Goal: Task Accomplishment & Management: Manage account settings

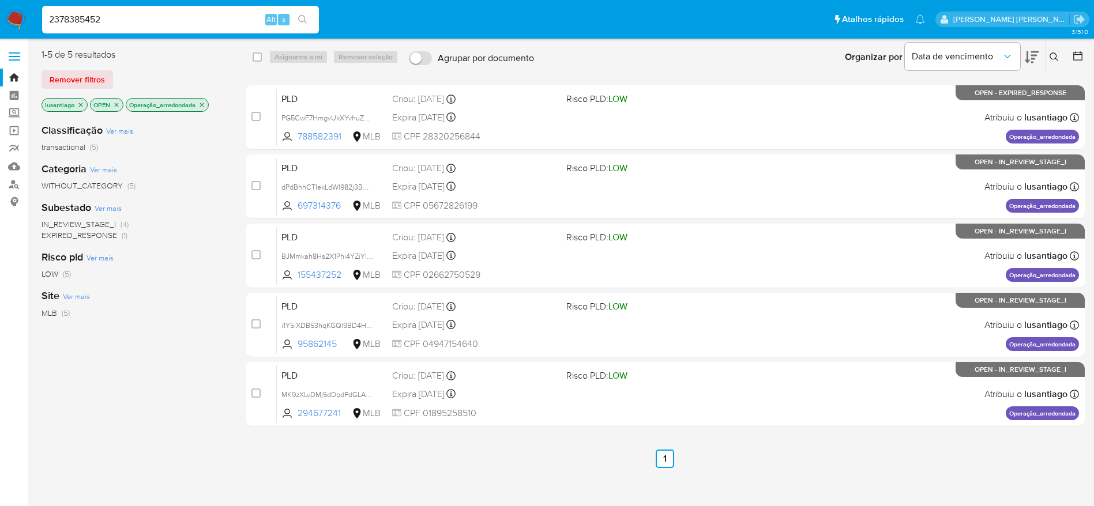
type input "2378385452"
click at [307, 17] on icon "search-icon" at bounding box center [302, 19] width 9 height 9
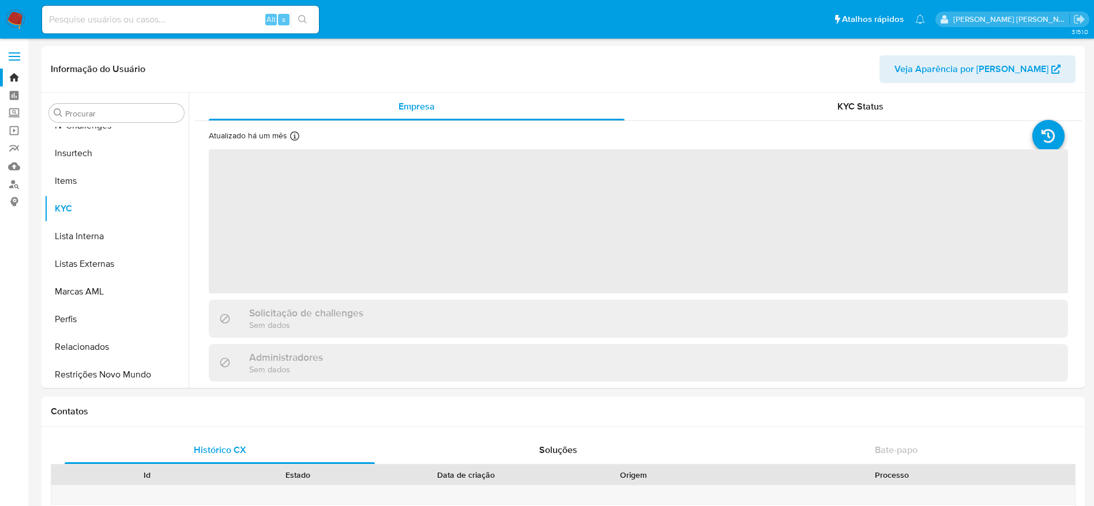
scroll to position [487, 0]
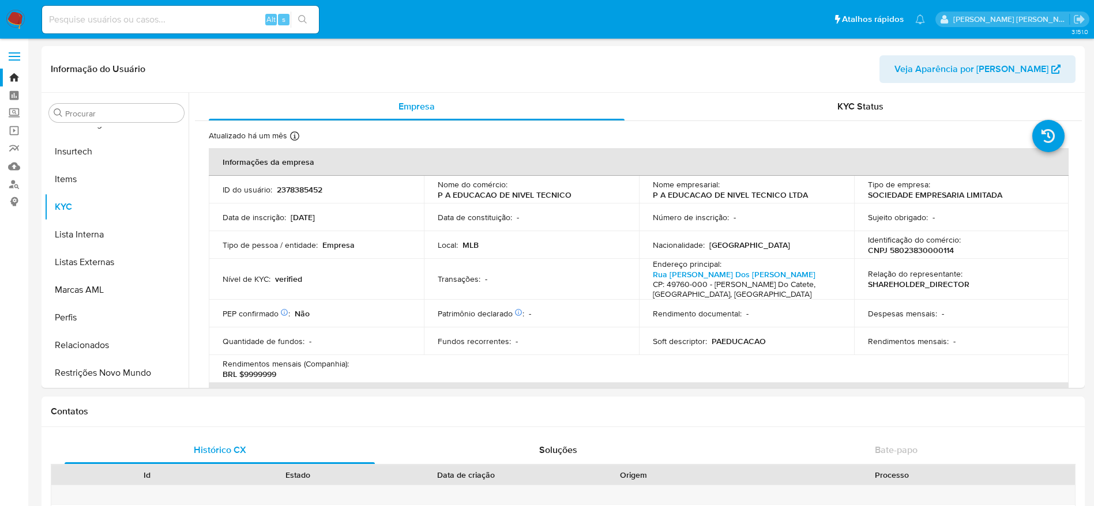
select select "10"
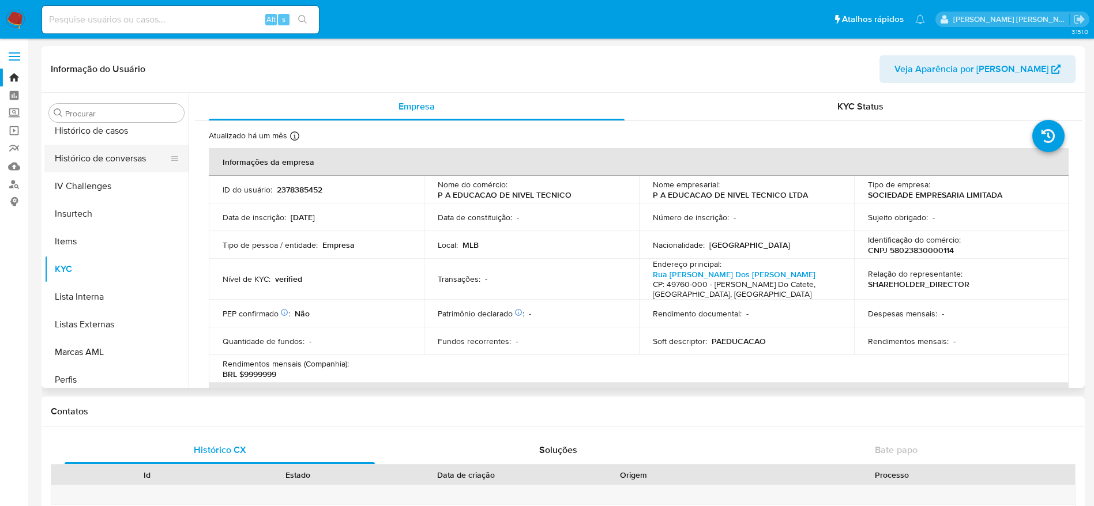
scroll to position [314, 0]
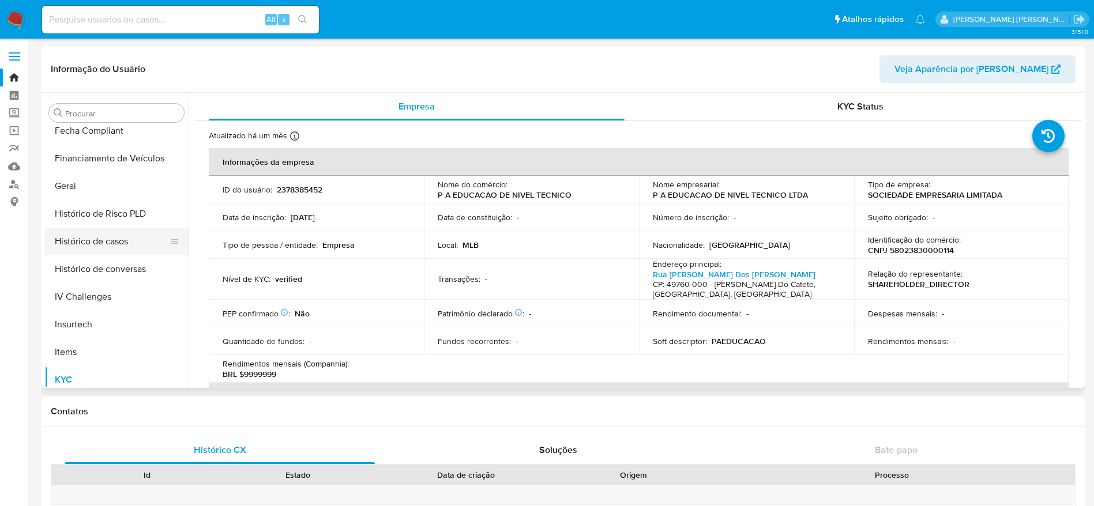
click at [104, 241] on button "Histórico de casos" at bounding box center [111, 242] width 135 height 28
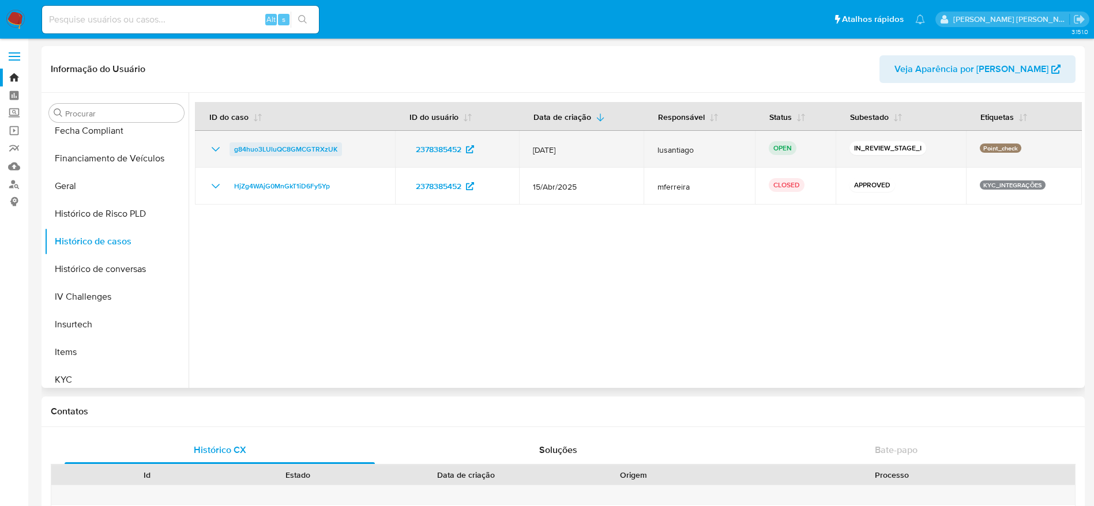
click at [291, 144] on span "g84huo3LUluQC8GMCGTRXzUK" at bounding box center [285, 149] width 103 height 14
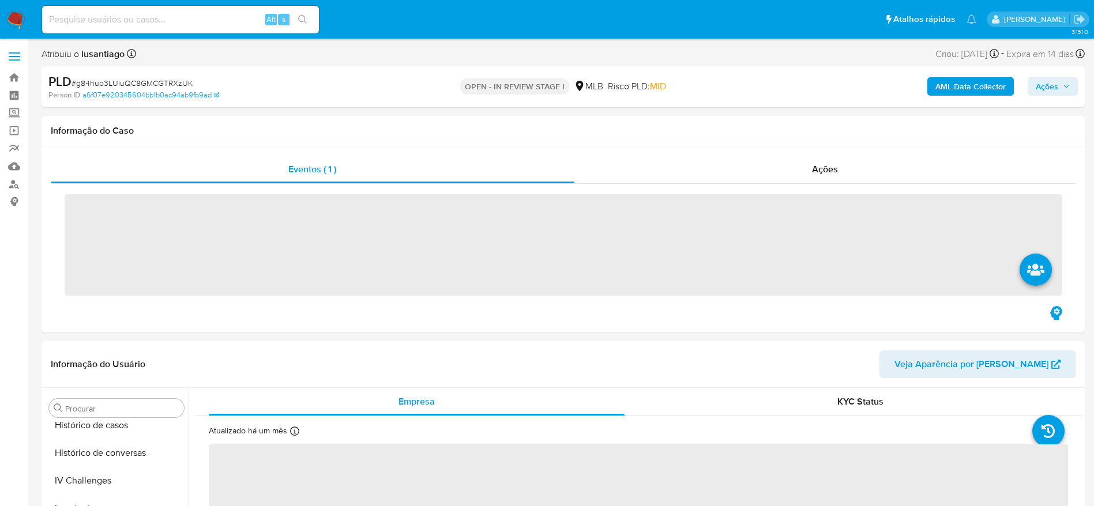
scroll to position [487, 0]
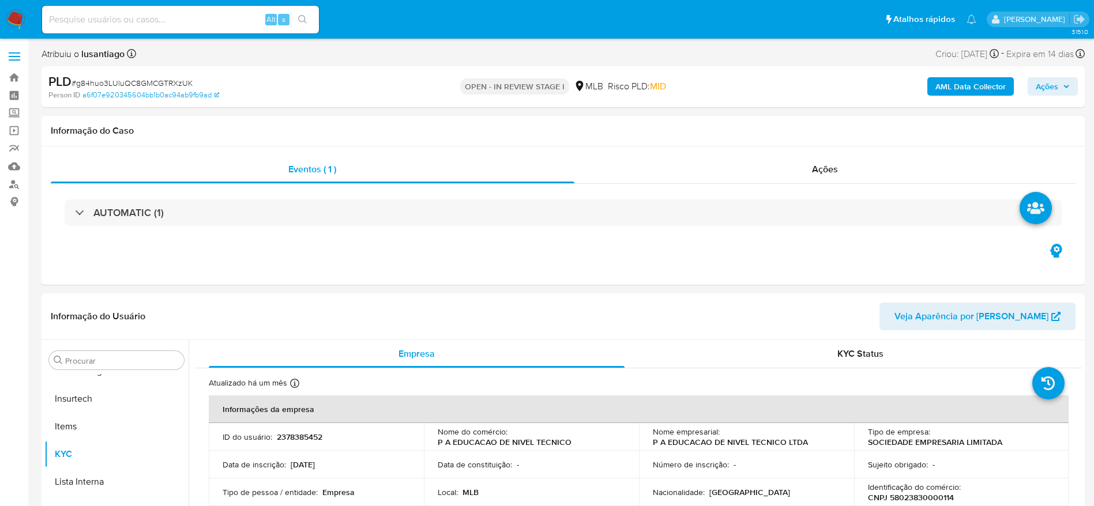
select select "10"
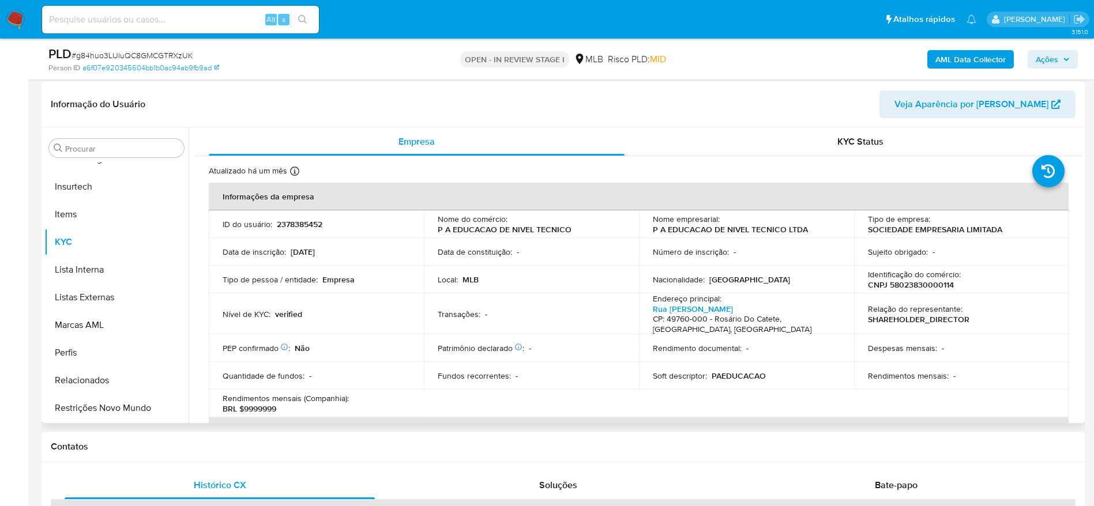
scroll to position [173, 0]
click at [919, 283] on p "CNPJ 58023830000114" at bounding box center [911, 283] width 86 height 10
copy p "58023830000114"
click at [975, 54] on b "AML Data Collector" at bounding box center [971, 59] width 70 height 18
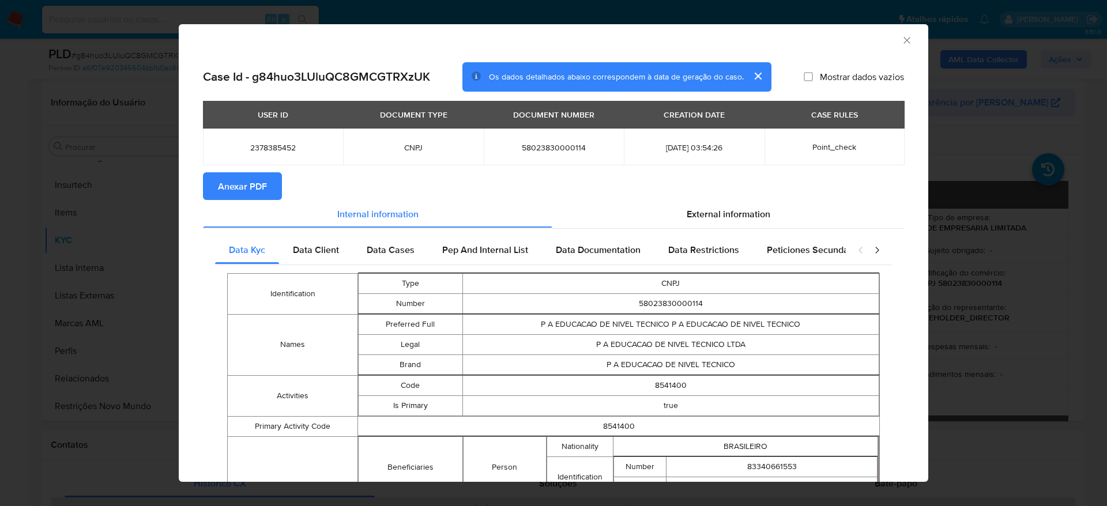
click at [246, 184] on span "Anexar PDF" at bounding box center [242, 186] width 49 height 25
drag, startPoint x: 897, startPoint y: 32, endPoint x: 892, endPoint y: 42, distance: 10.6
click at [896, 33] on div "AML Data Collector" at bounding box center [554, 38] width 750 height 29
click at [901, 43] on icon "Fechar a janela" at bounding box center [907, 41] width 12 height 12
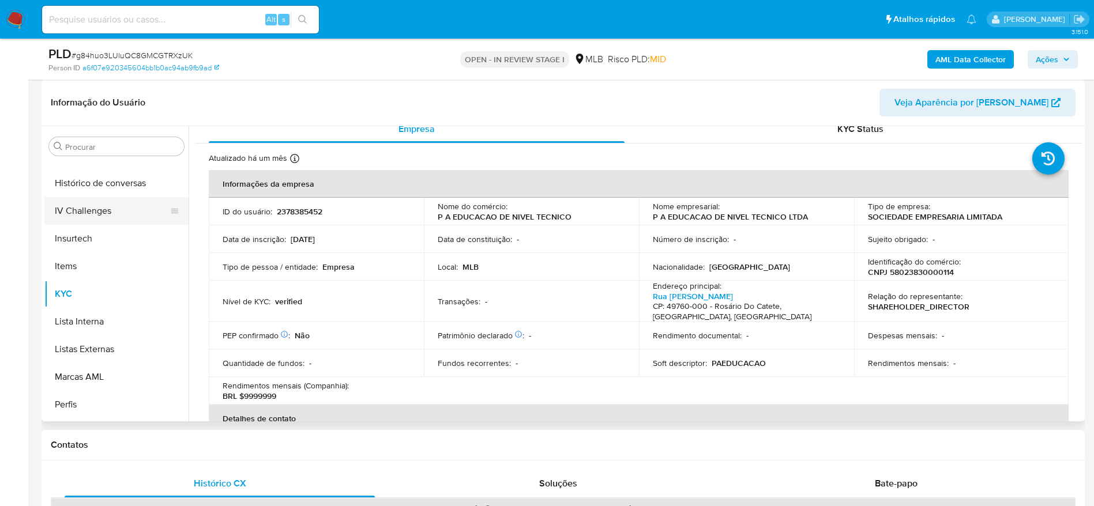
scroll to position [314, 0]
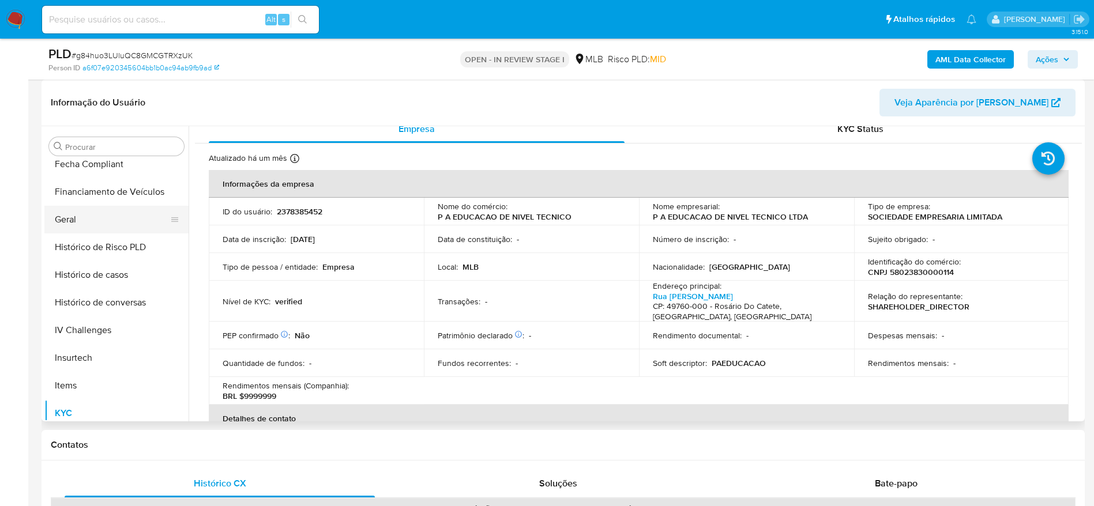
click at [92, 216] on button "Geral" at bounding box center [111, 220] width 135 height 28
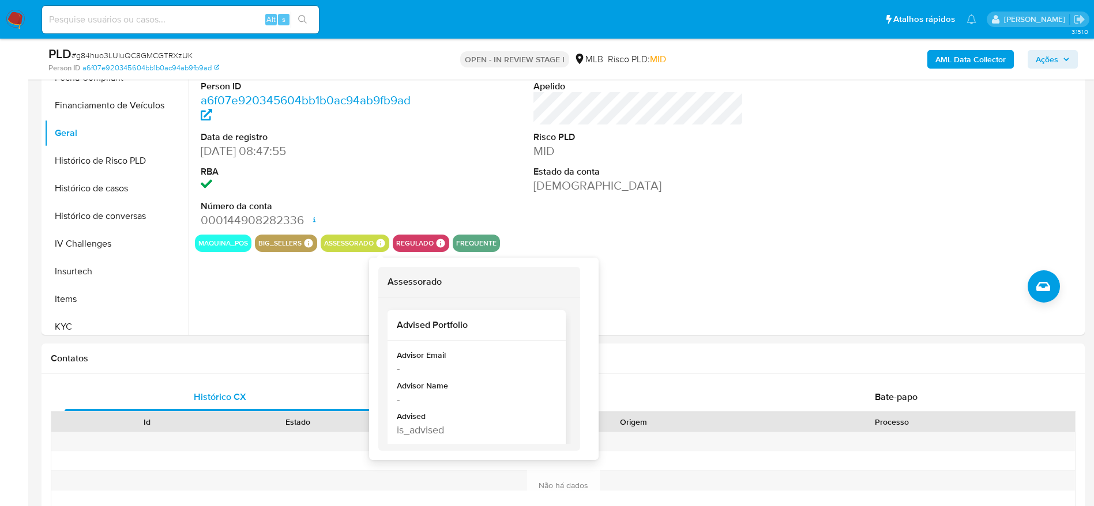
scroll to position [10, 0]
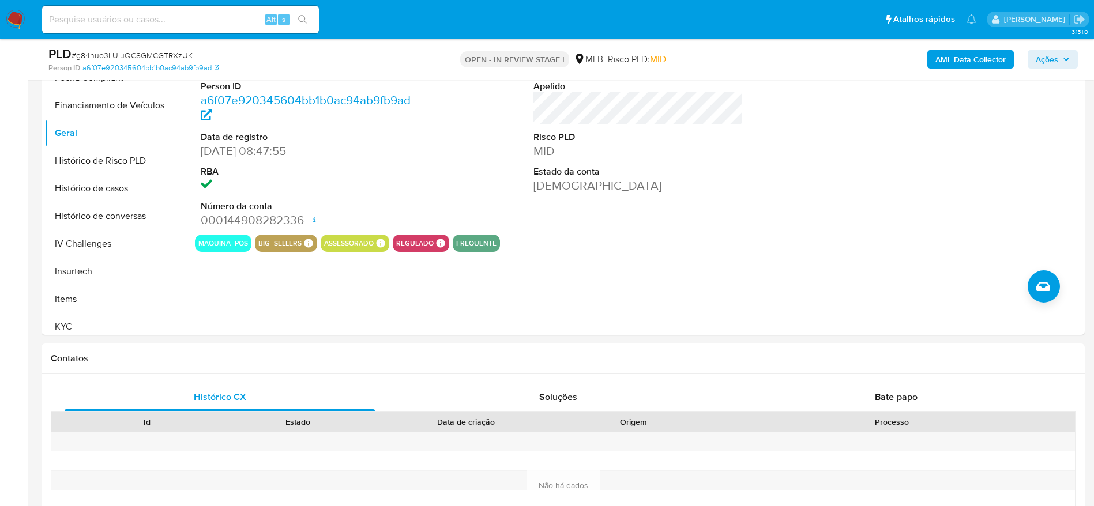
drag, startPoint x: 1053, startPoint y: 63, endPoint x: 1011, endPoint y: 70, distance: 42.0
click at [1051, 64] on span "Ações" at bounding box center [1047, 59] width 22 height 18
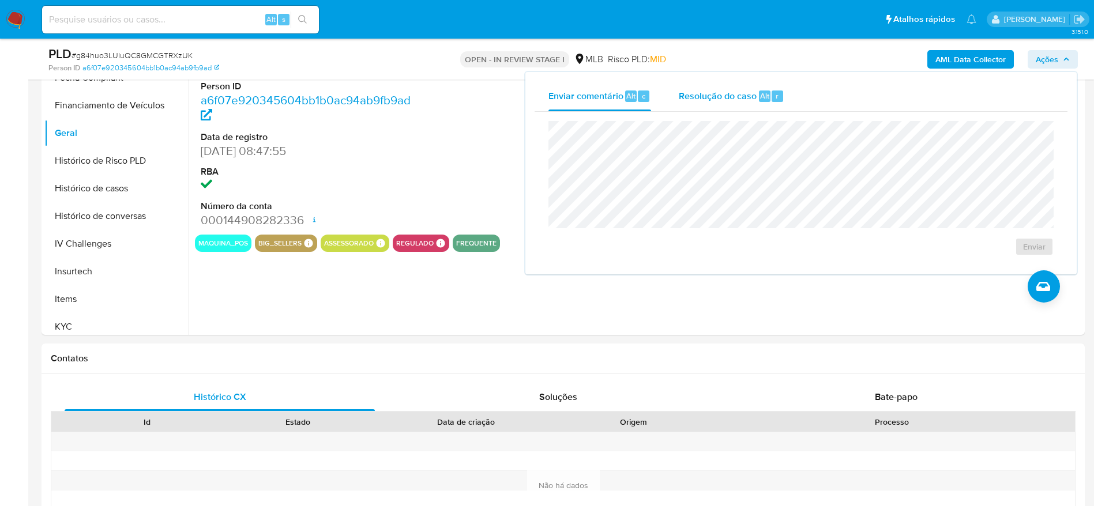
drag, startPoint x: 730, startPoint y: 92, endPoint x: 732, endPoint y: 119, distance: 27.2
click at [732, 96] on span "Resolução do caso" at bounding box center [718, 95] width 78 height 13
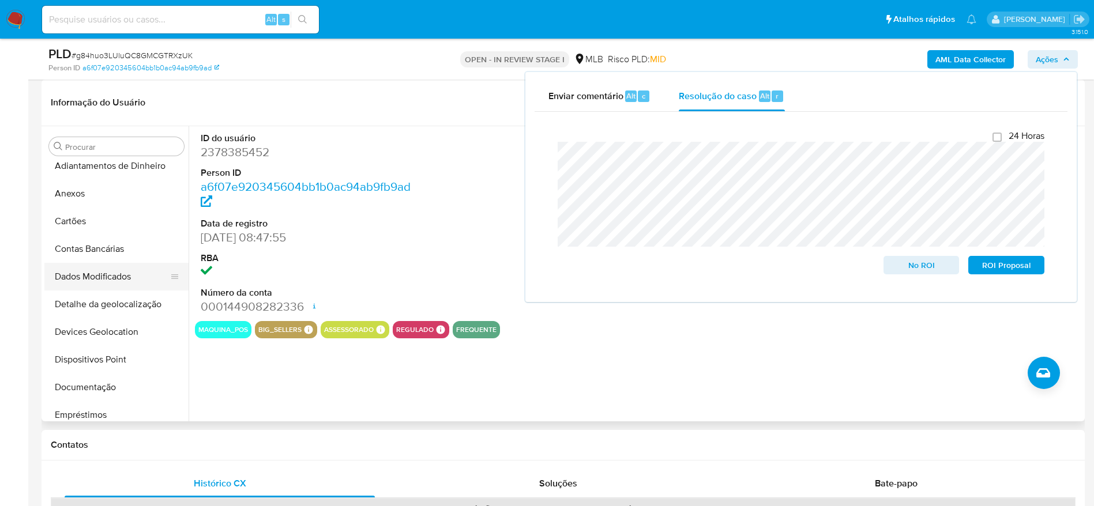
scroll to position [0, 0]
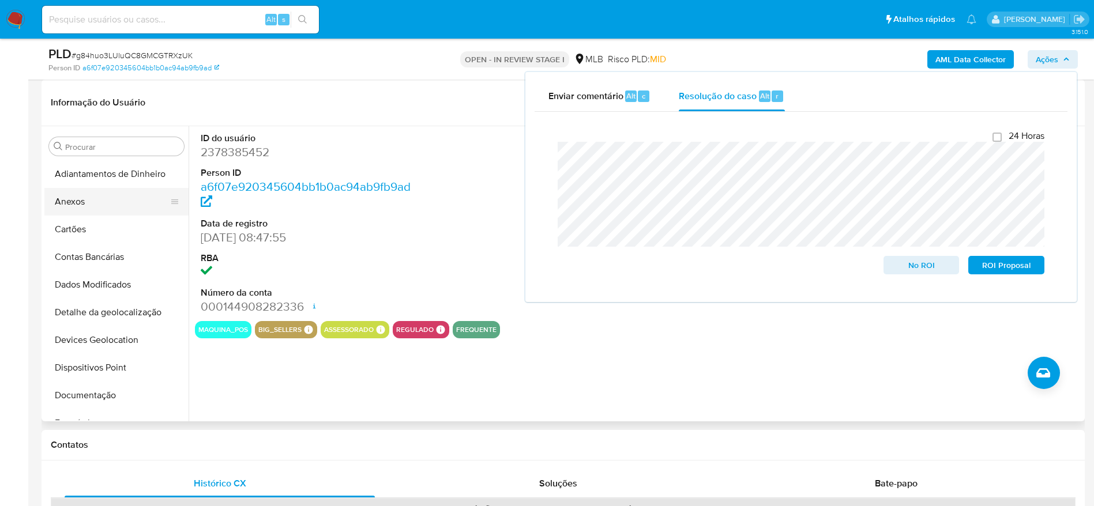
click at [82, 204] on button "Anexos" at bounding box center [111, 202] width 135 height 28
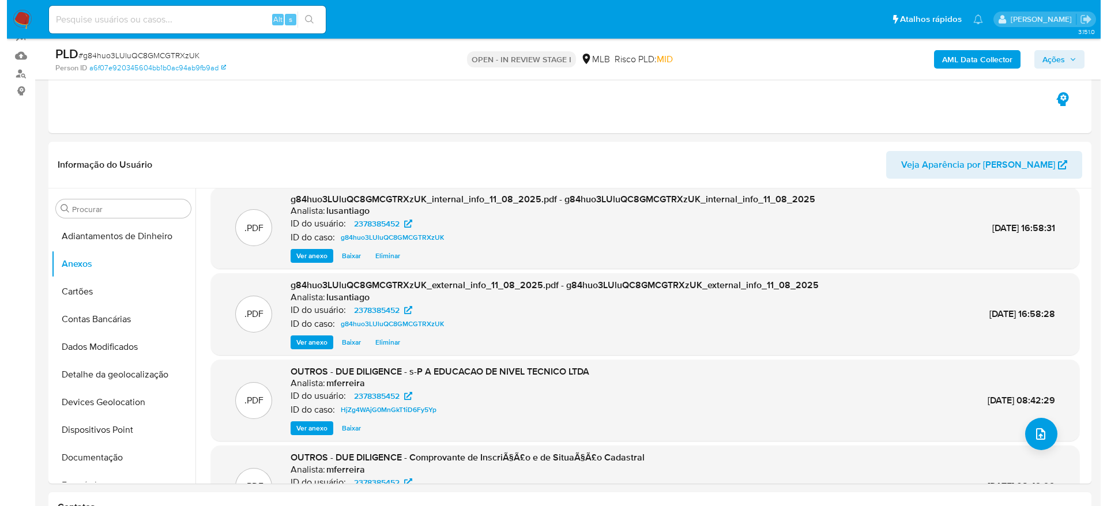
scroll to position [87, 0]
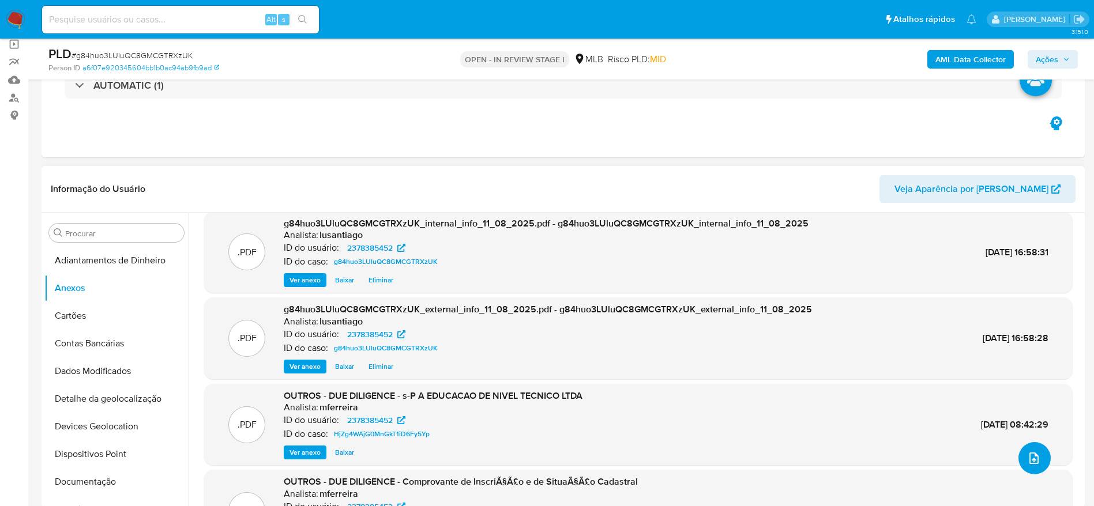
click at [1027, 461] on icon "upload-file" at bounding box center [1034, 459] width 14 height 14
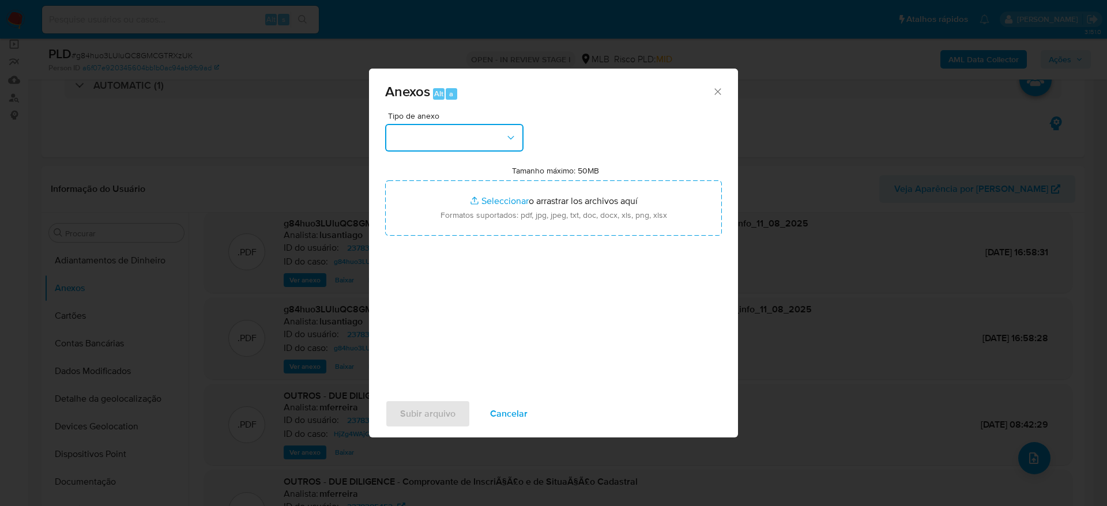
drag, startPoint x: 433, startPoint y: 125, endPoint x: 431, endPoint y: 137, distance: 12.8
click at [433, 125] on button "button" at bounding box center [454, 138] width 138 height 28
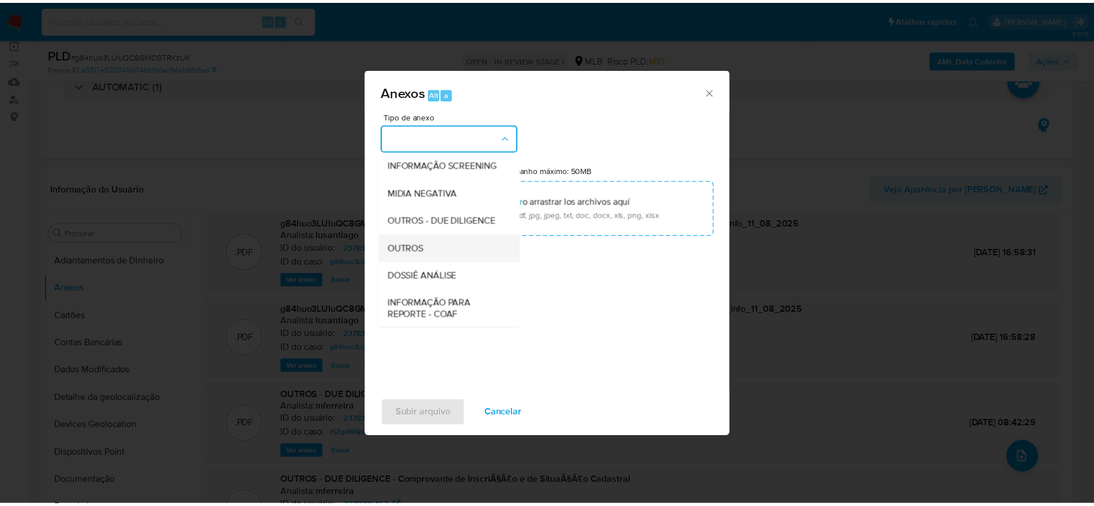
scroll to position [178, 0]
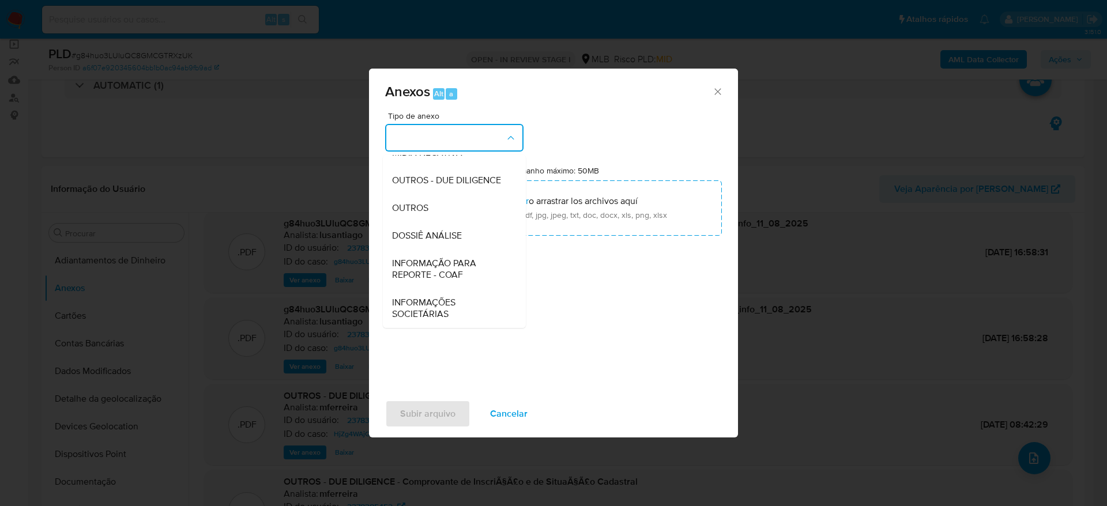
click at [430, 240] on span "DOSSIÊ ANÁLISE" at bounding box center [427, 236] width 70 height 12
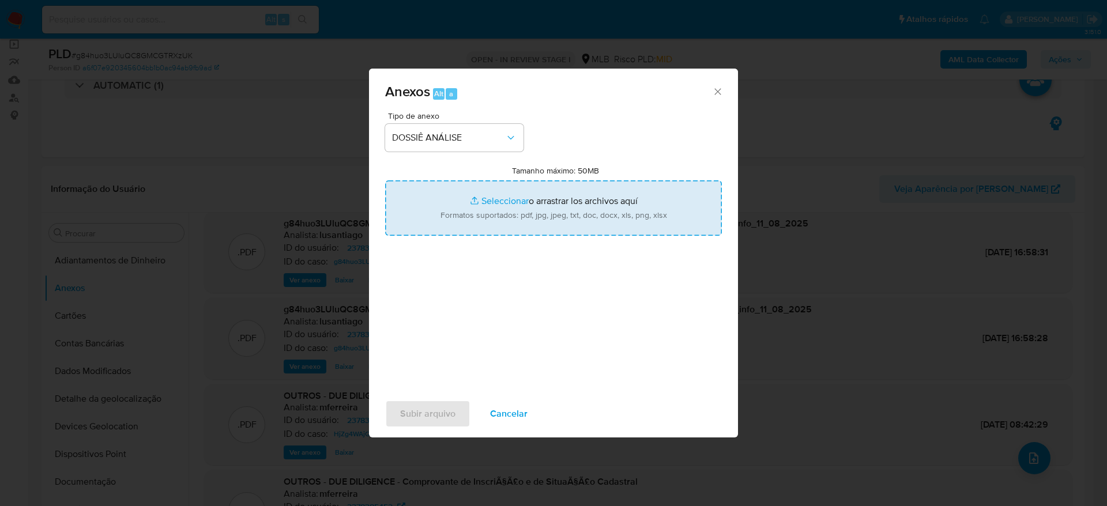
type input "C:\fakepath\Mulan 2378385452_2025_08_11_15_19_59.xlsx"
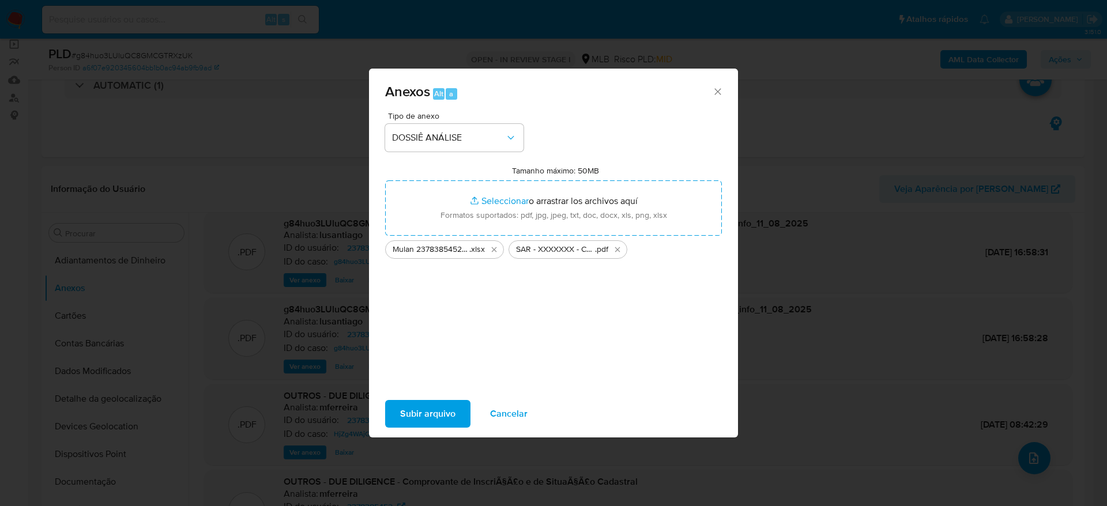
click at [414, 416] on span "Subir arquivo" at bounding box center [427, 413] width 55 height 25
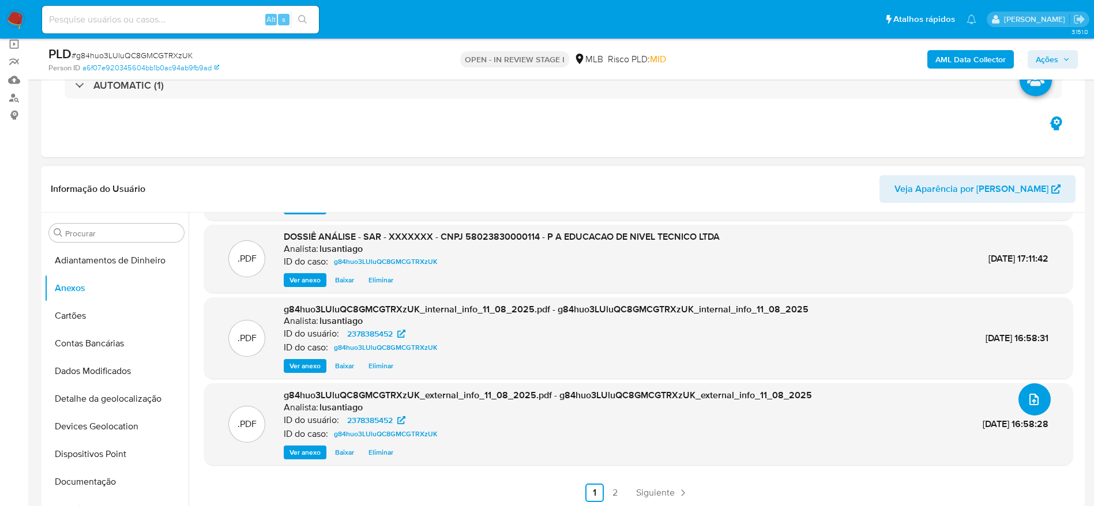
scroll to position [0, 0]
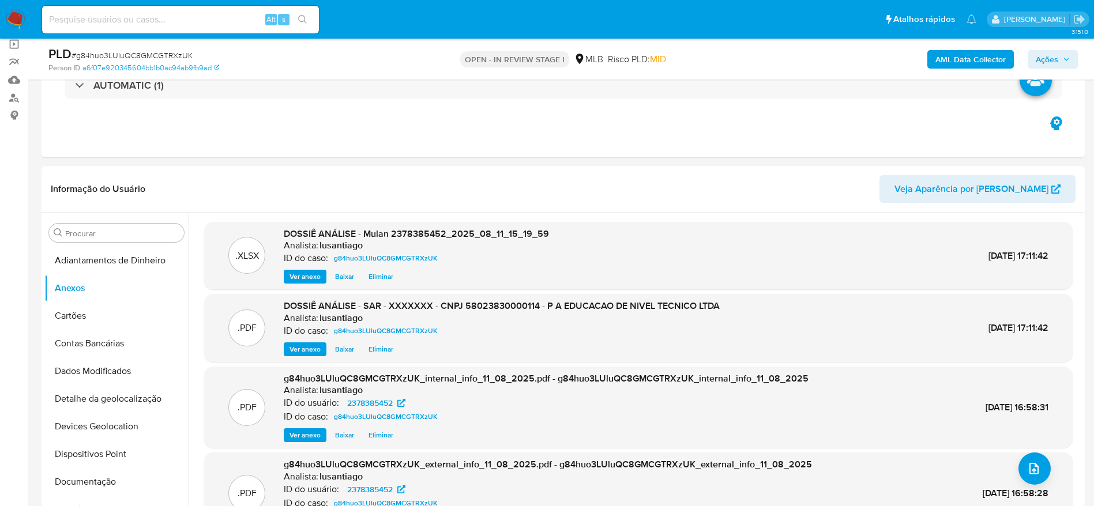
click at [1046, 54] on span "Ações" at bounding box center [1047, 59] width 22 height 18
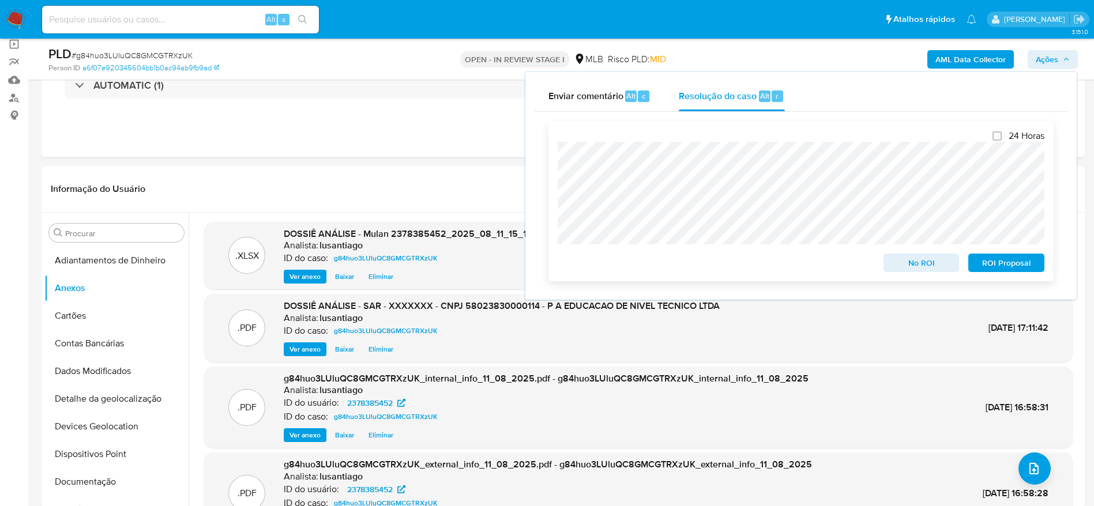
click at [1022, 266] on span "ROI Proposal" at bounding box center [1006, 263] width 60 height 16
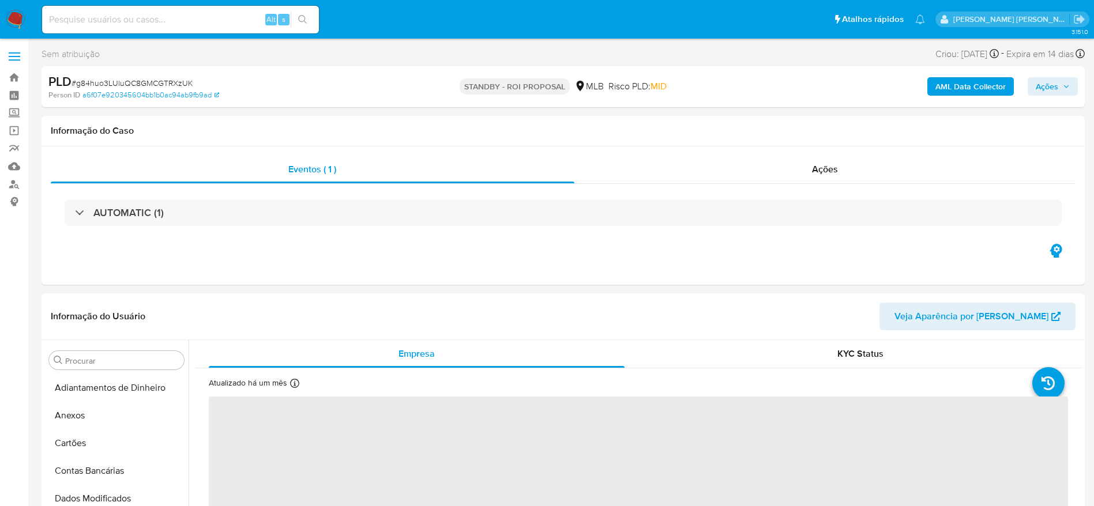
select select "10"
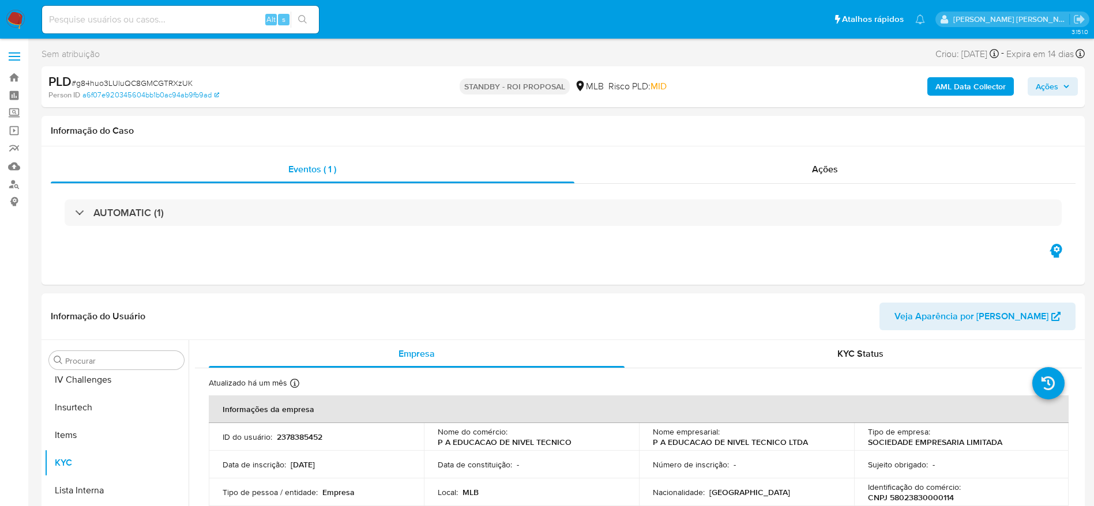
scroll to position [487, 0]
click at [166, 28] on div "Alt s" at bounding box center [180, 20] width 277 height 28
click at [196, 21] on input at bounding box center [180, 19] width 277 height 15
paste input "788582391"
type input "788582391"
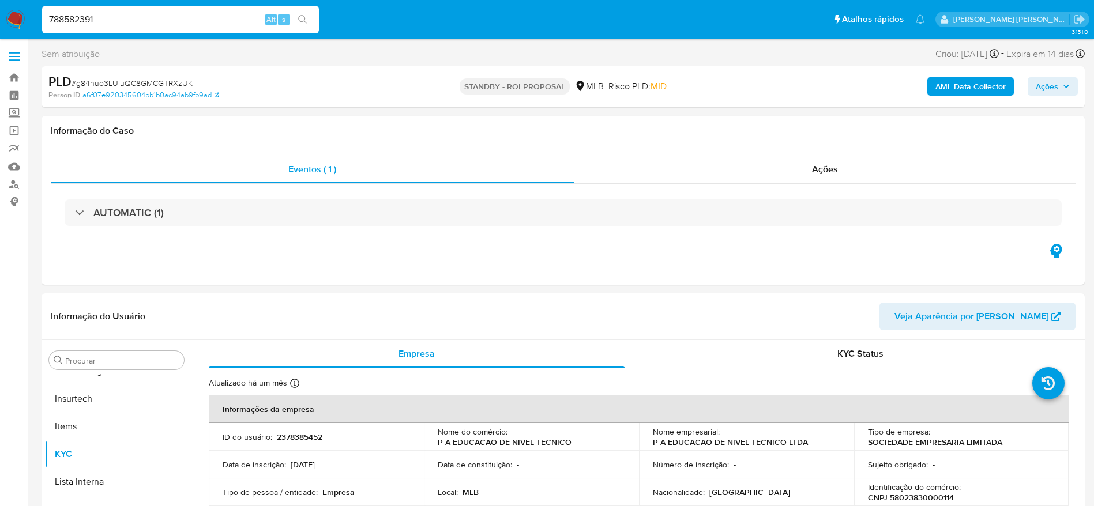
click at [301, 16] on icon "search-icon" at bounding box center [302, 19] width 9 height 9
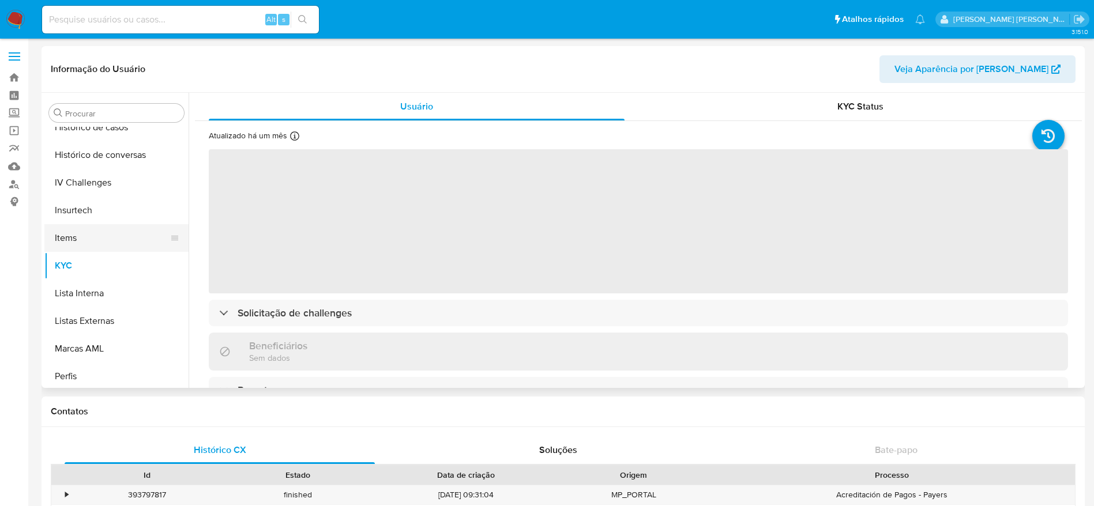
scroll to position [342, 0]
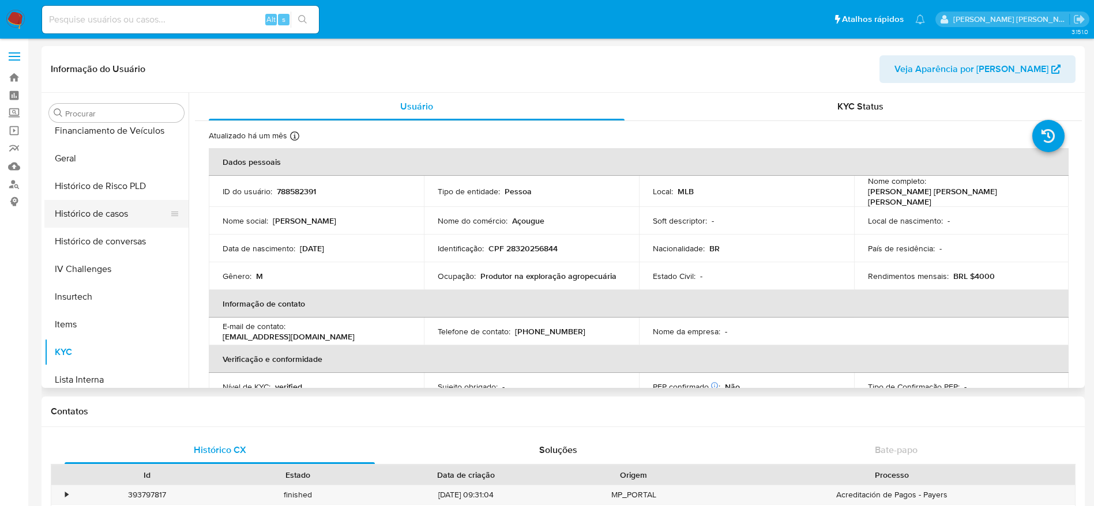
click at [102, 215] on button "Histórico de casos" at bounding box center [111, 214] width 135 height 28
select select "10"
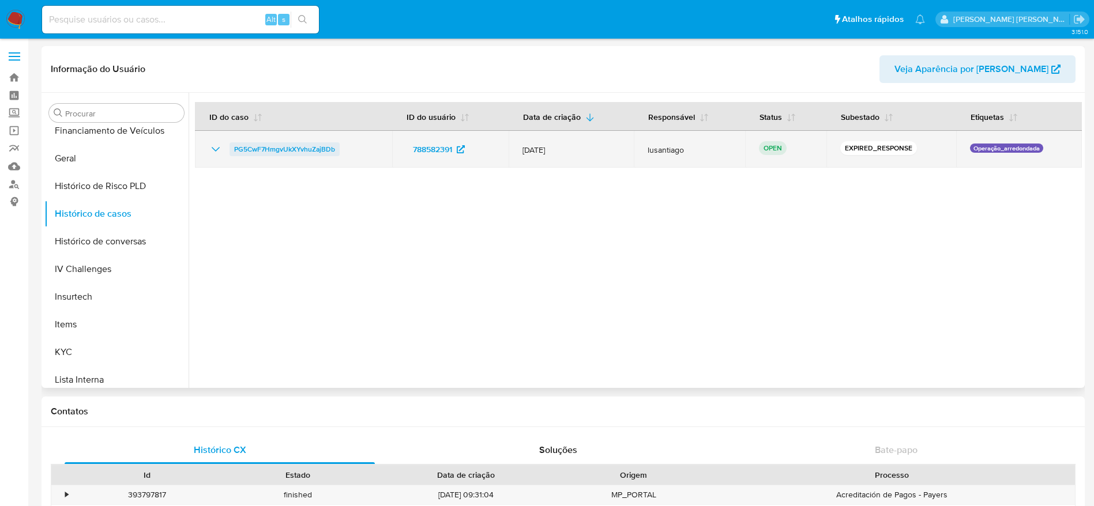
click at [286, 151] on span "PG5CwF7HmgvUkXYvhuZajBDb" at bounding box center [284, 149] width 101 height 14
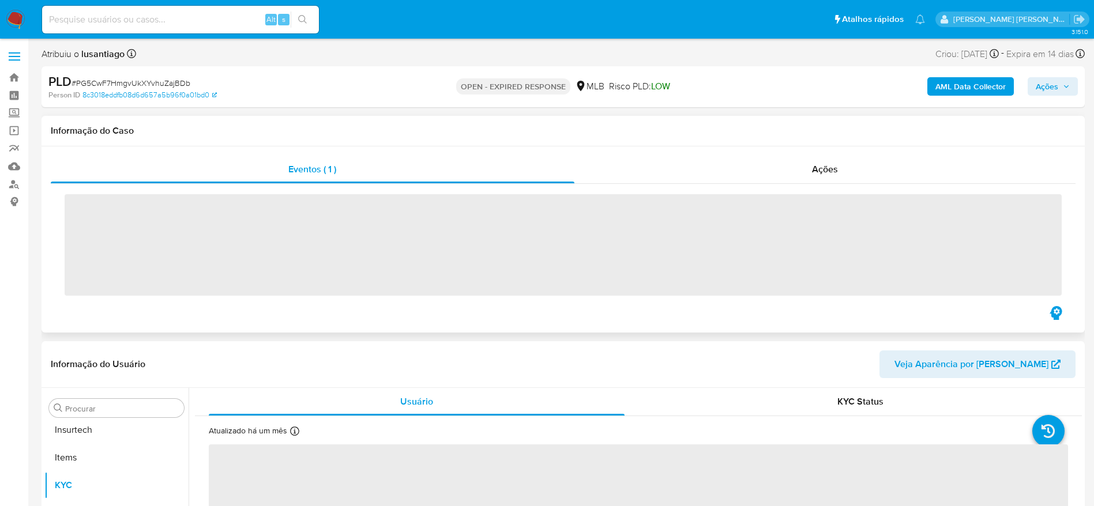
scroll to position [515, 0]
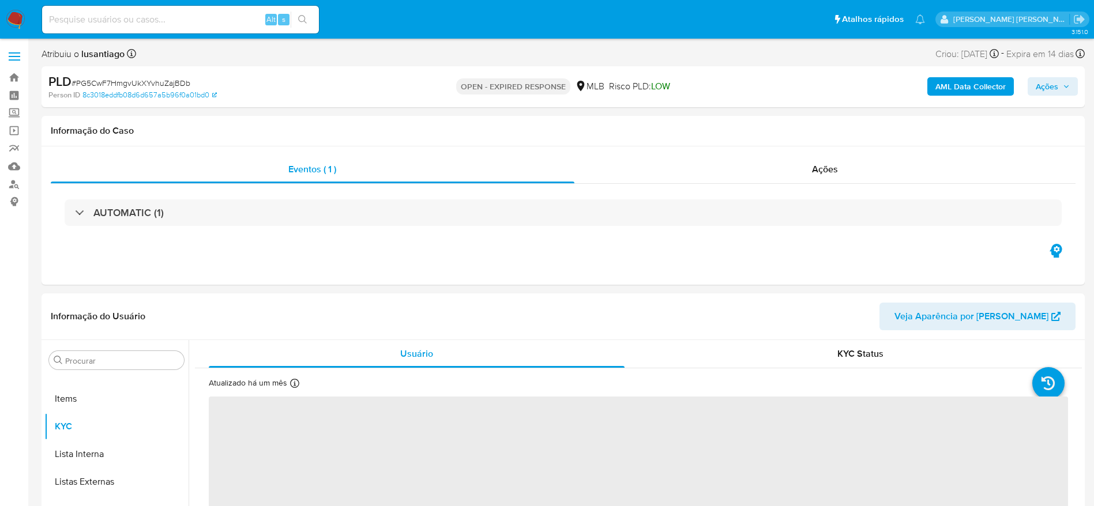
click at [1062, 79] on span "Ações" at bounding box center [1053, 86] width 34 height 16
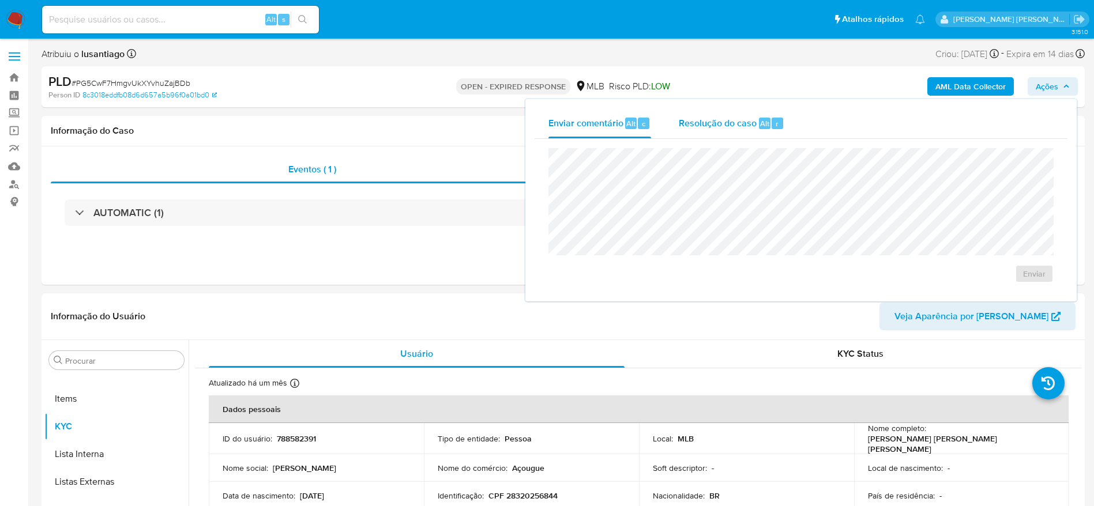
select select "10"
click at [748, 126] on span "Resolução do caso" at bounding box center [718, 123] width 78 height 13
click at [587, 123] on span "Enviar comentário" at bounding box center [586, 123] width 75 height 13
click at [694, 126] on span "Resolução do caso" at bounding box center [718, 123] width 78 height 13
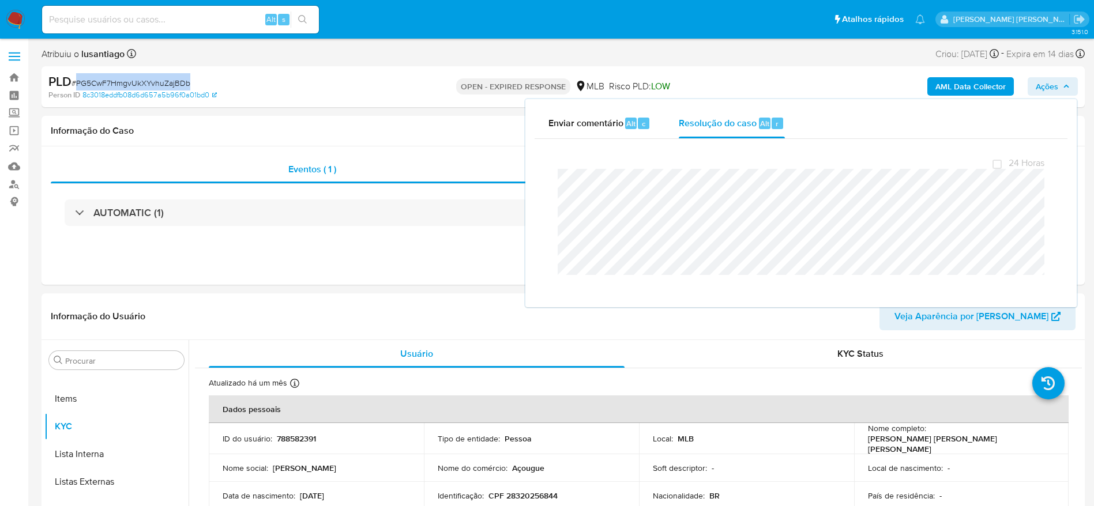
drag, startPoint x: 200, startPoint y: 79, endPoint x: 76, endPoint y: 87, distance: 124.3
click at [76, 87] on div "PLD # PG5CwF7HmgvUkXYvhuZajBDb" at bounding box center [217, 81] width 339 height 17
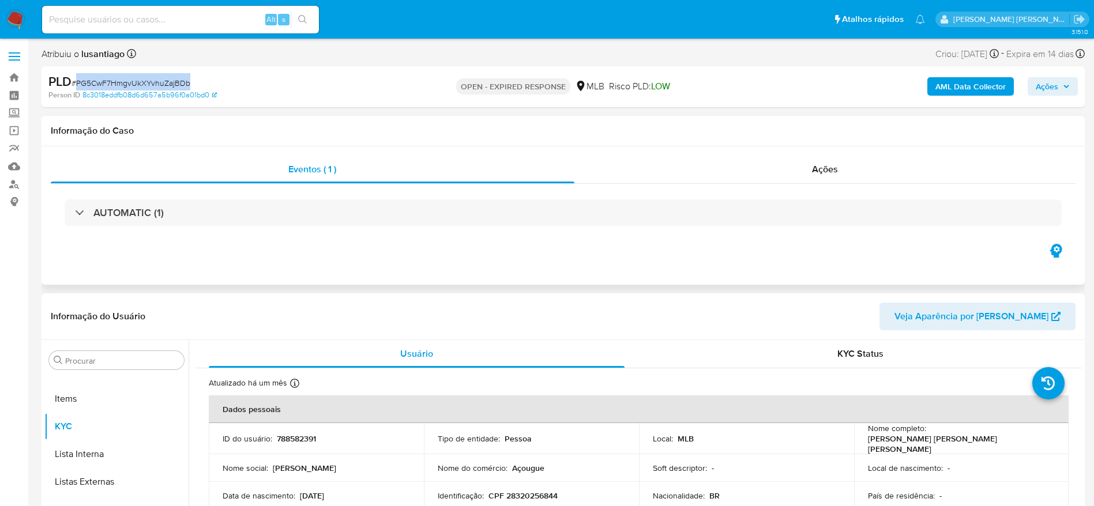
copy span "PG5CwF7HmgvUkXYvhuZajBDb"
click at [18, 81] on link "Bandeja" at bounding box center [68, 78] width 137 height 18
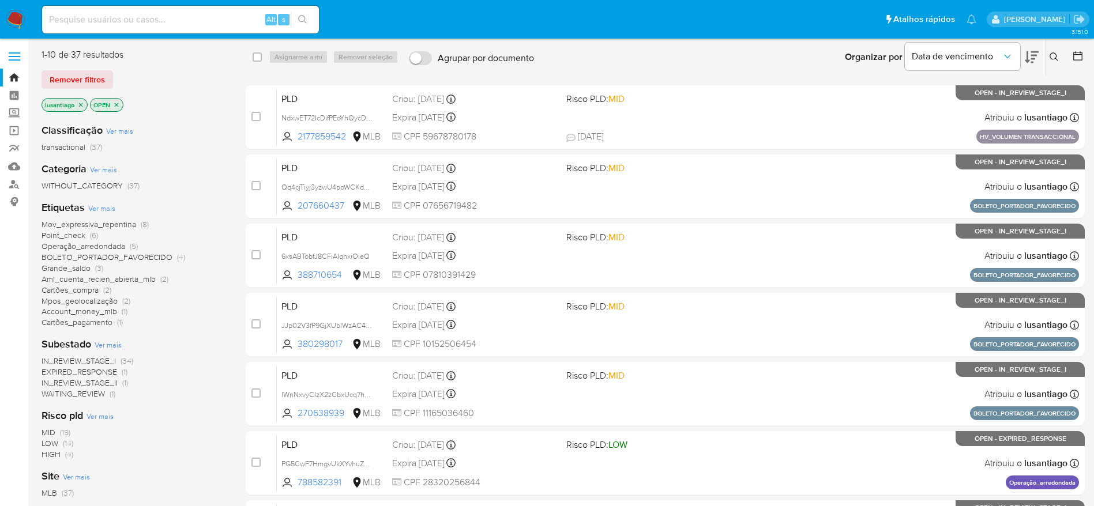
click at [79, 103] on icon "close-filter" at bounding box center [81, 105] width 4 height 4
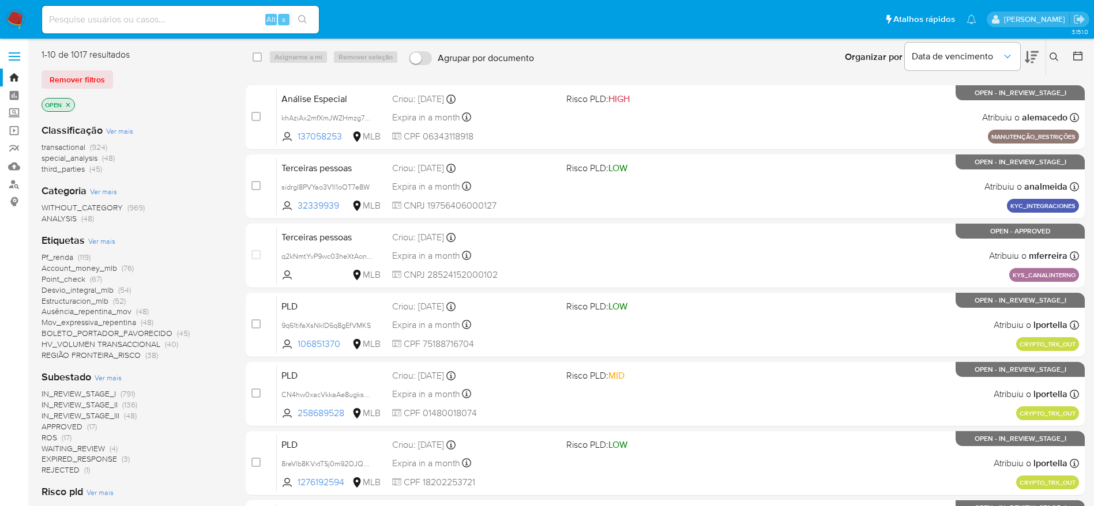
click at [67, 106] on icon "close-filter" at bounding box center [68, 105] width 4 height 4
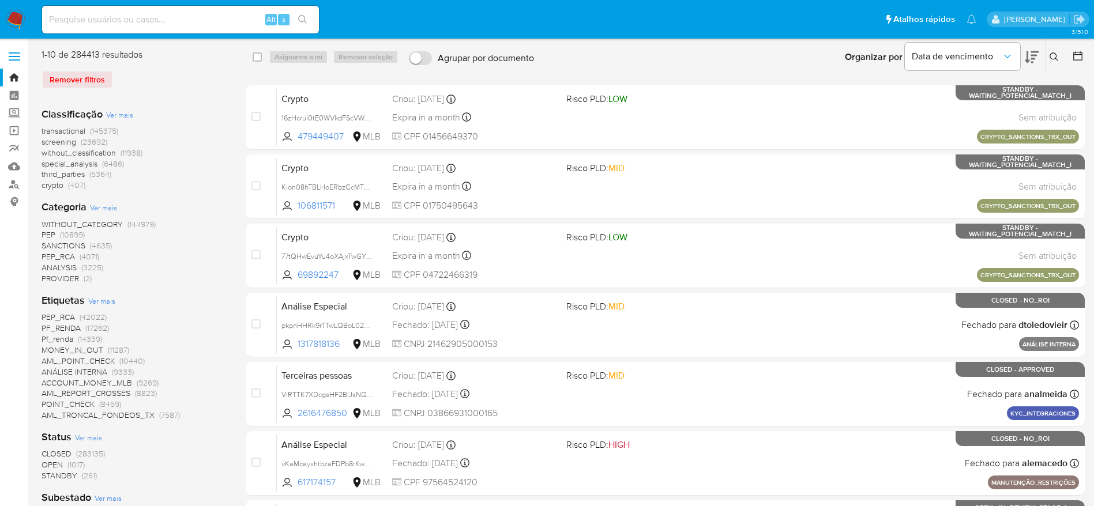
click at [1052, 57] on icon at bounding box center [1054, 56] width 9 height 9
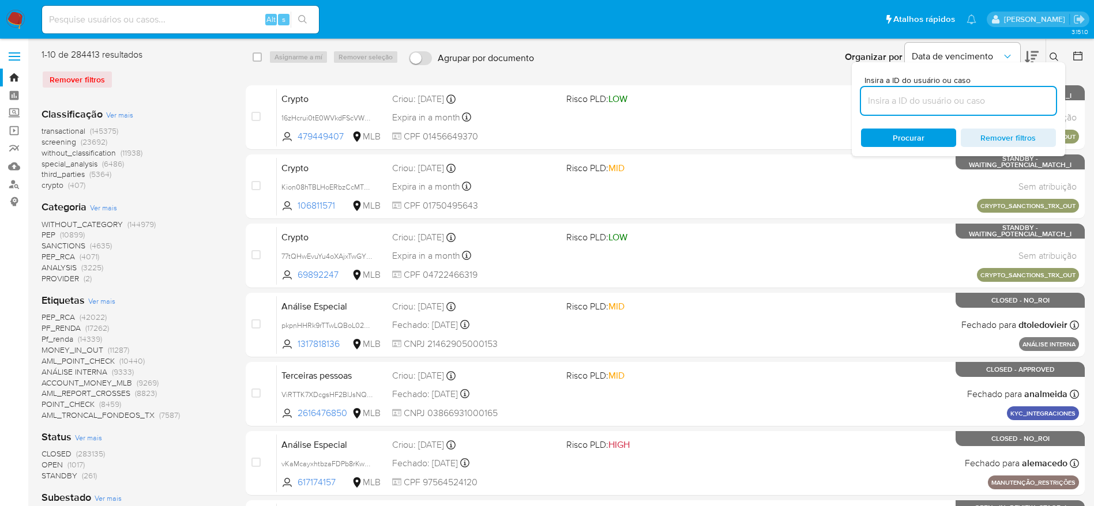
click at [910, 102] on input at bounding box center [958, 100] width 195 height 15
type input "PG5CwF7HmgvUkXYvhuZajBDb"
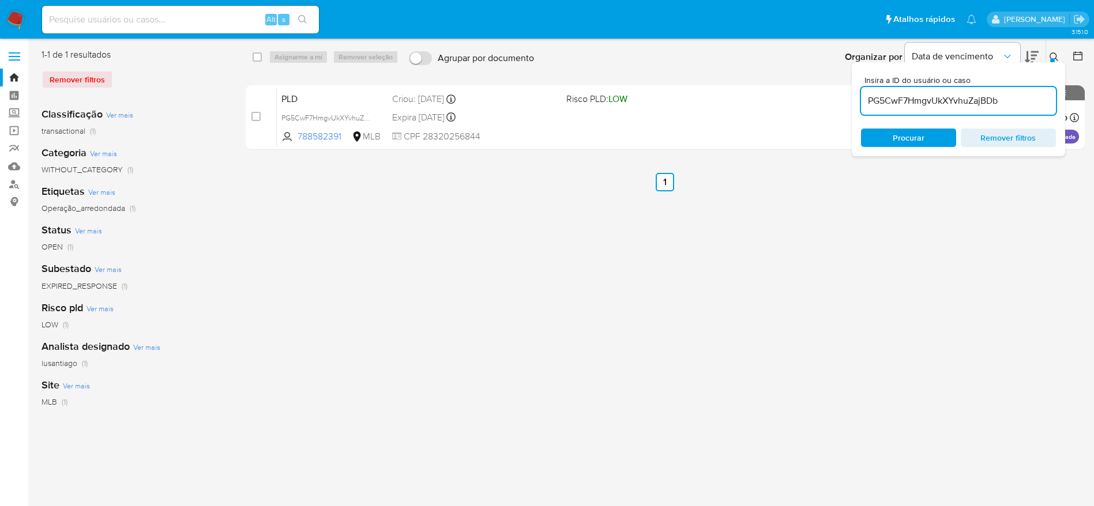
click at [512, 201] on div "select-all-cases-checkbox Asignarme a mí Remover seleção Agrupar por documento …" at bounding box center [665, 296] width 839 height 497
drag, startPoint x: 1057, startPoint y: 50, endPoint x: 1054, endPoint y: 58, distance: 7.8
click at [1057, 52] on button at bounding box center [1055, 57] width 19 height 14
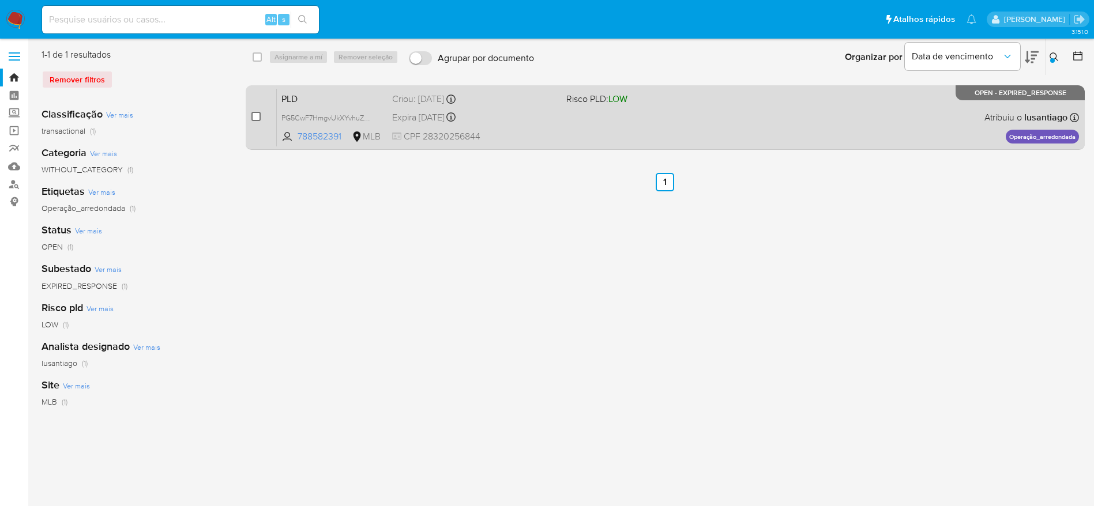
click at [254, 115] on input "checkbox" at bounding box center [255, 116] width 9 height 9
checkbox input "true"
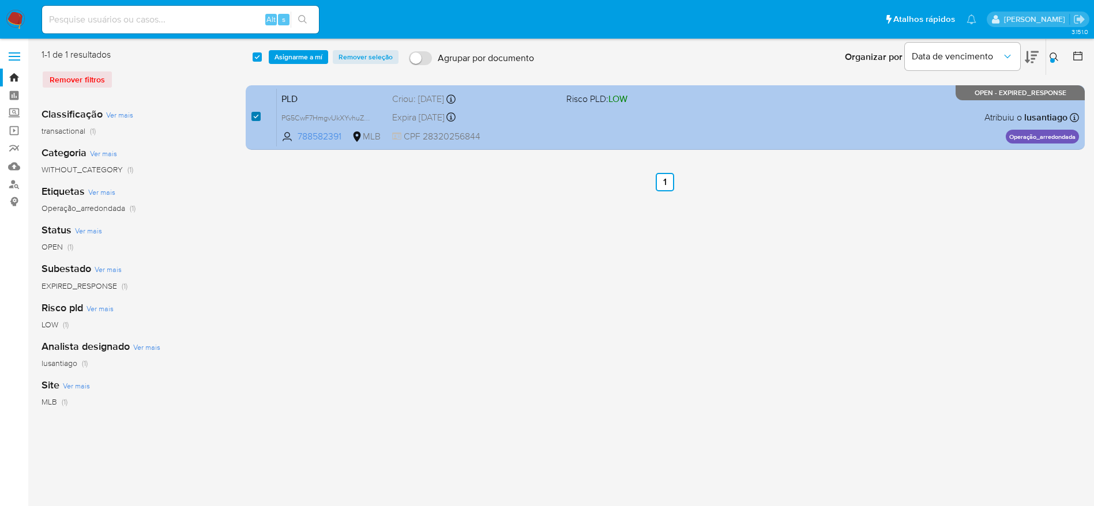
checkbox input "true"
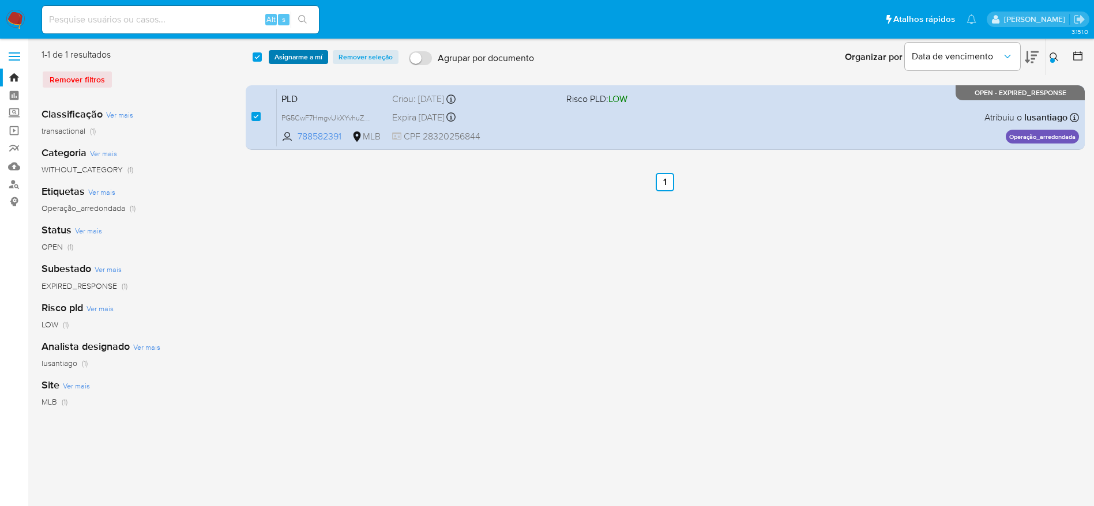
click at [296, 61] on span "Asignarme a mí" at bounding box center [299, 57] width 48 height 12
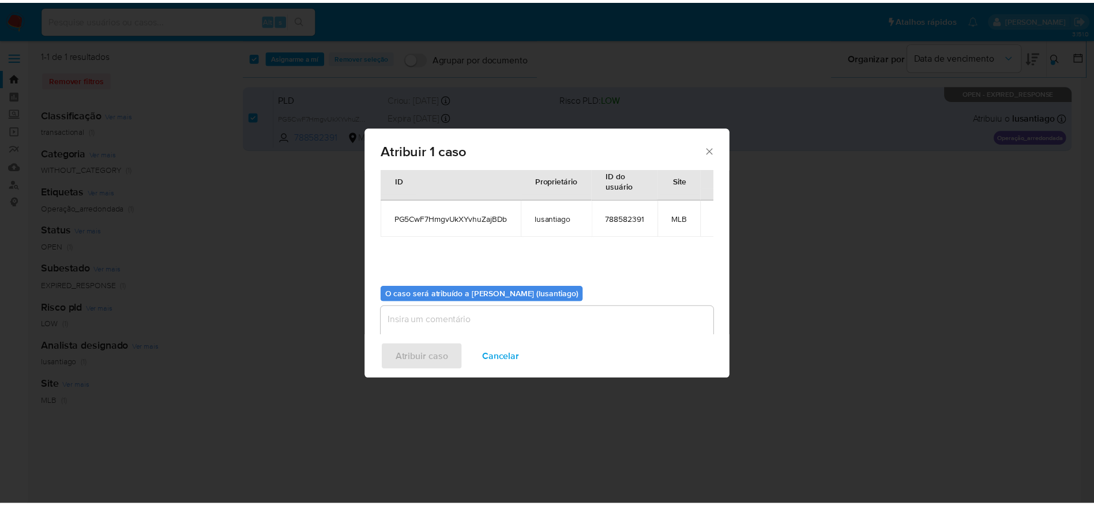
scroll to position [59, 0]
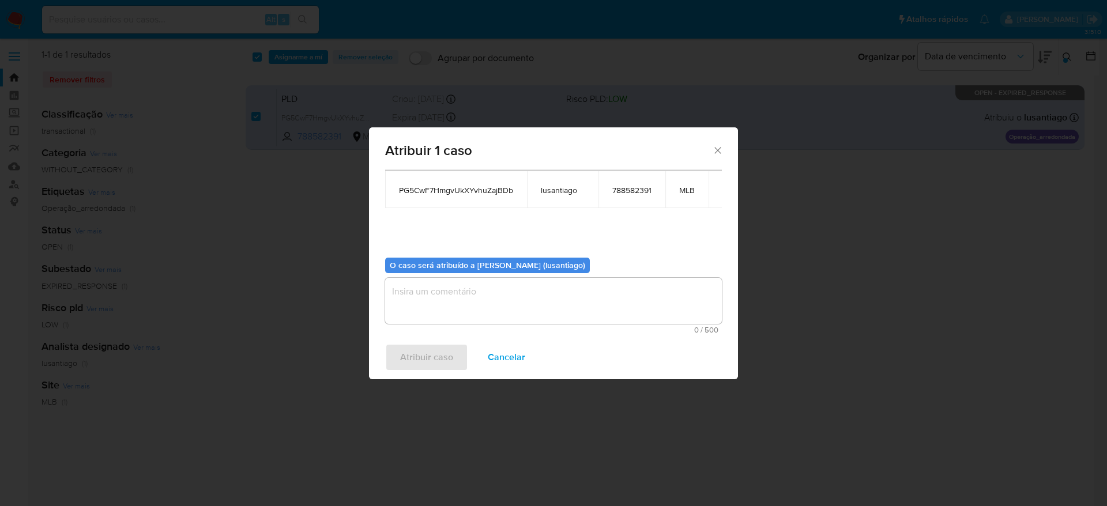
click at [463, 295] on textarea "assign-modal" at bounding box center [553, 301] width 337 height 46
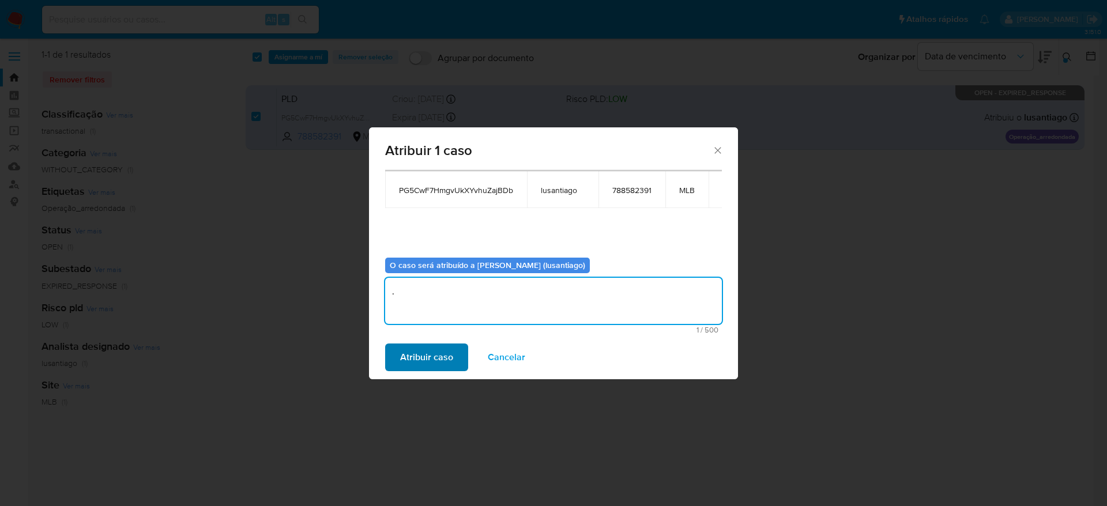
type textarea "."
click at [434, 354] on span "Atribuir caso" at bounding box center [426, 357] width 53 height 25
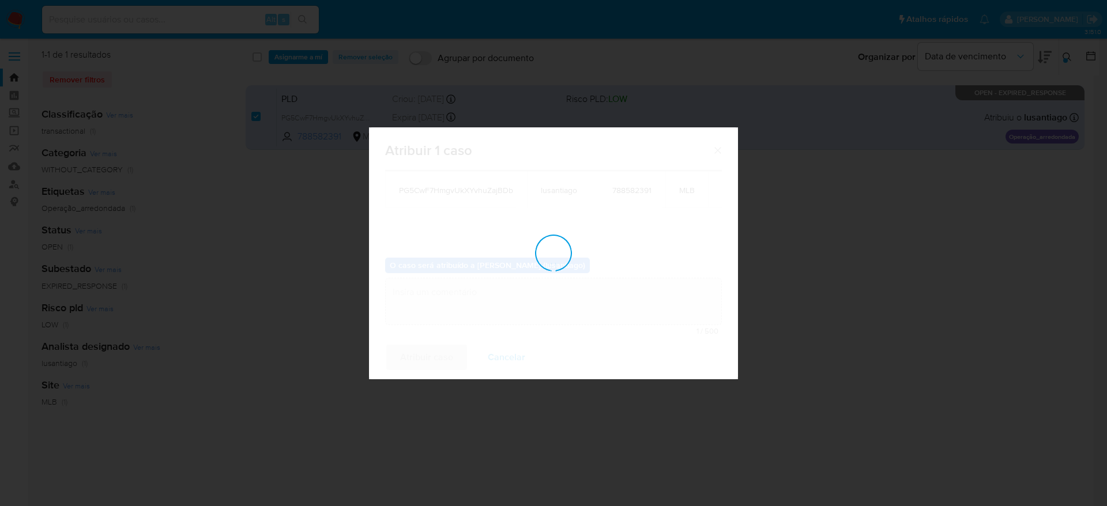
checkbox input "false"
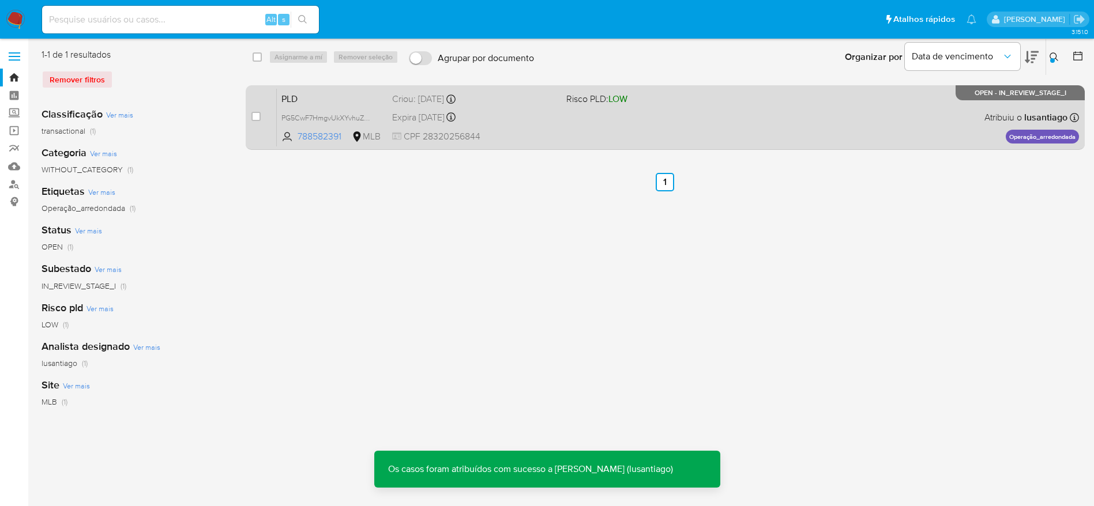
click at [501, 111] on div "Expira in 14 days Expira em 26/08/2025 01:11:33" at bounding box center [474, 118] width 165 height 16
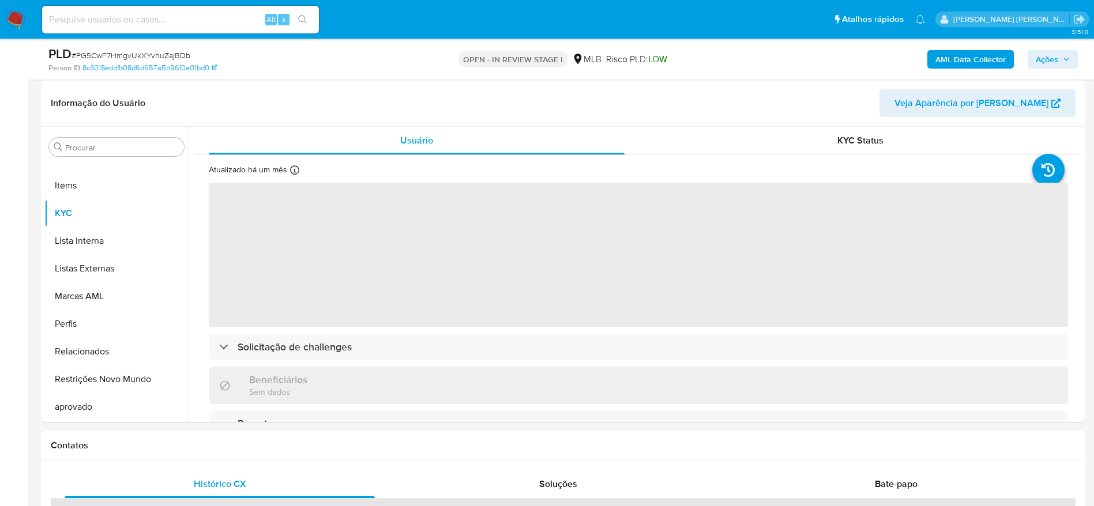
scroll to position [173, 0]
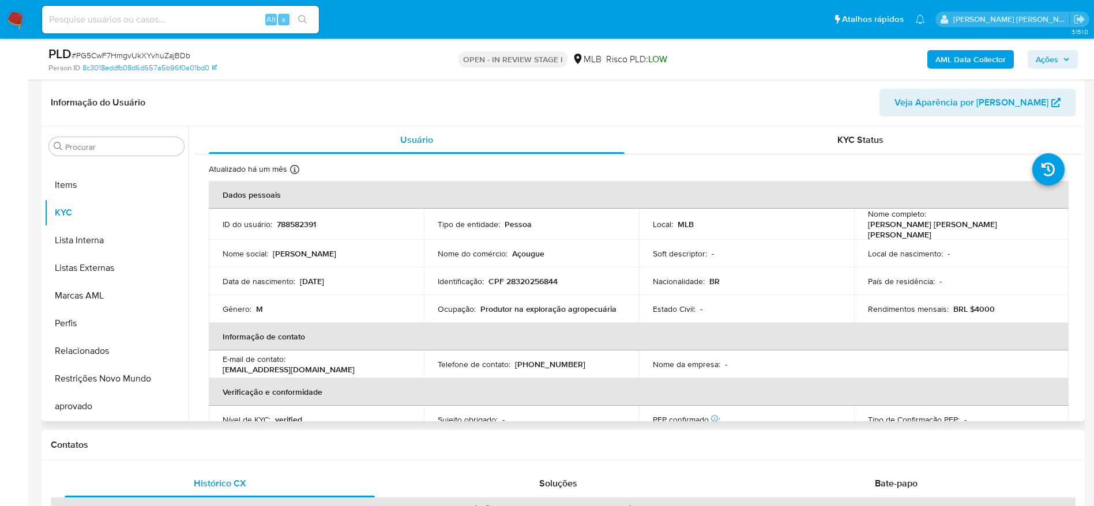
select select "10"
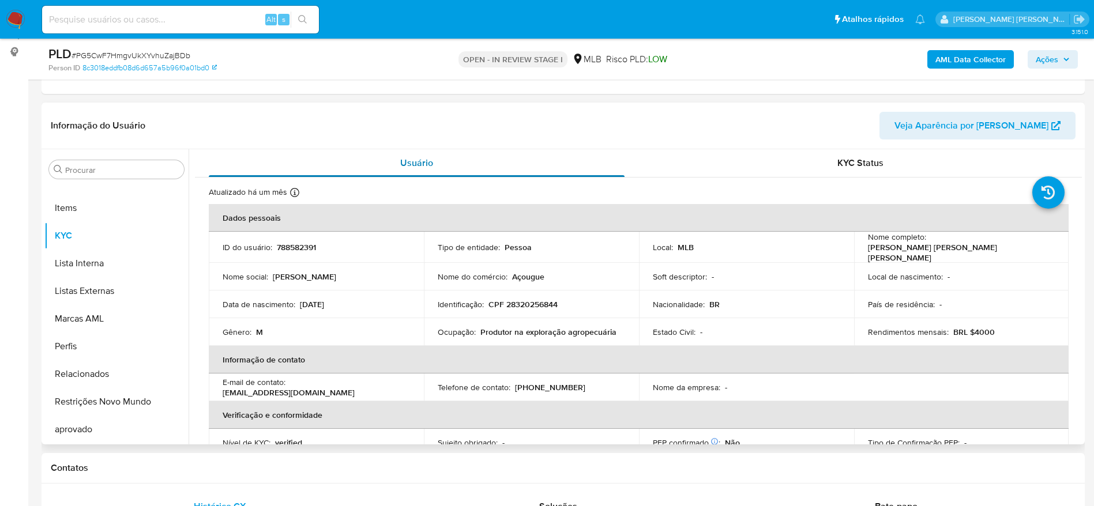
scroll to position [87, 0]
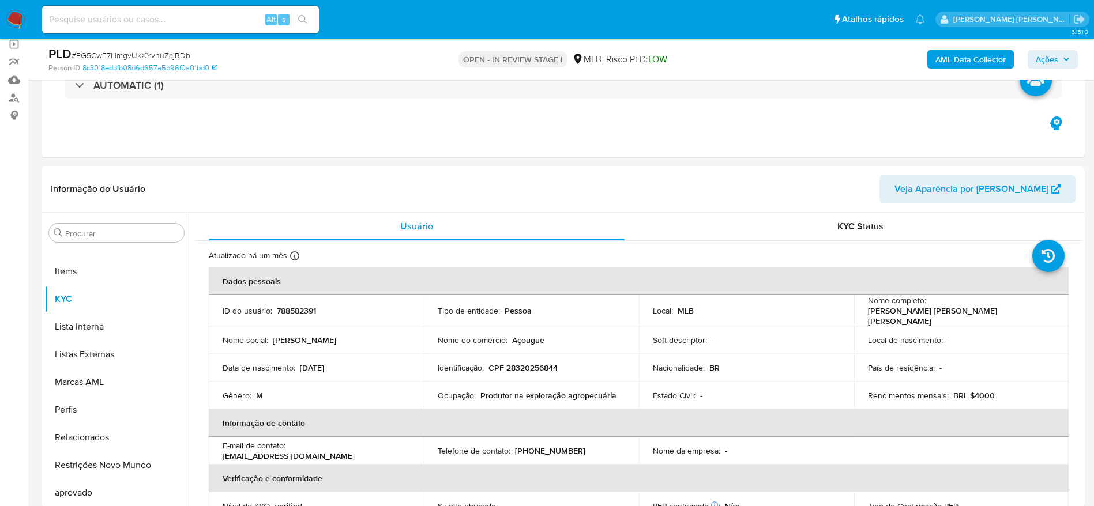
click at [145, 55] on span "# PG5CwF7HmgvUkXYvhuZajBDb" at bounding box center [131, 56] width 119 height 12
copy span "PG5CwF7HmgvUkXYvhuZajBDb"
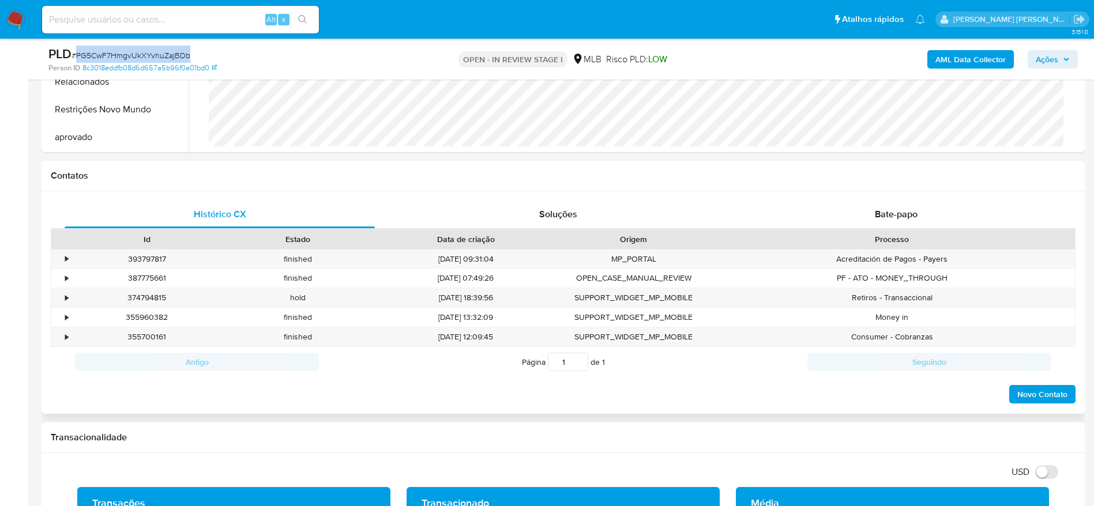
scroll to position [519, 0]
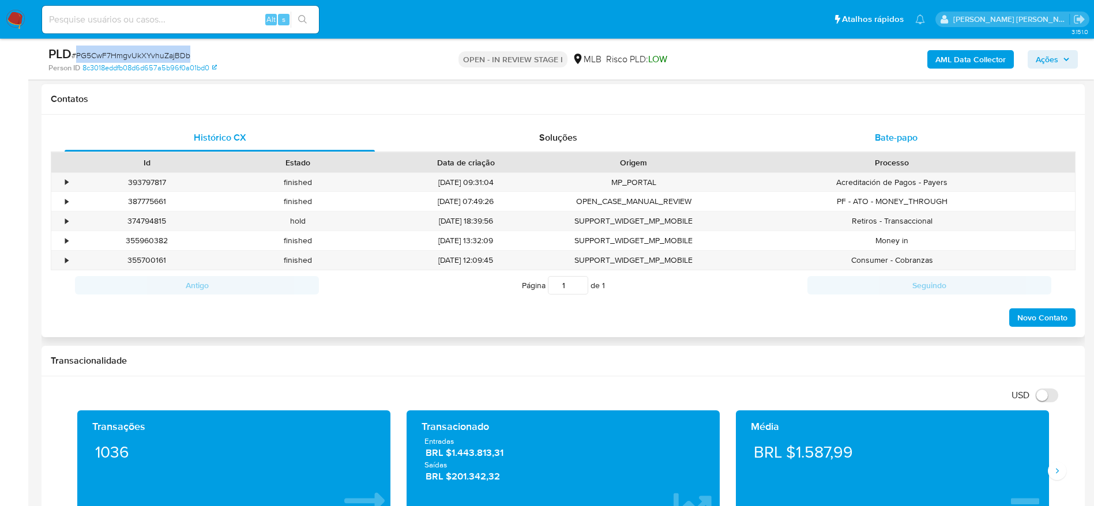
click at [886, 142] on span "Bate-papo" at bounding box center [896, 137] width 43 height 13
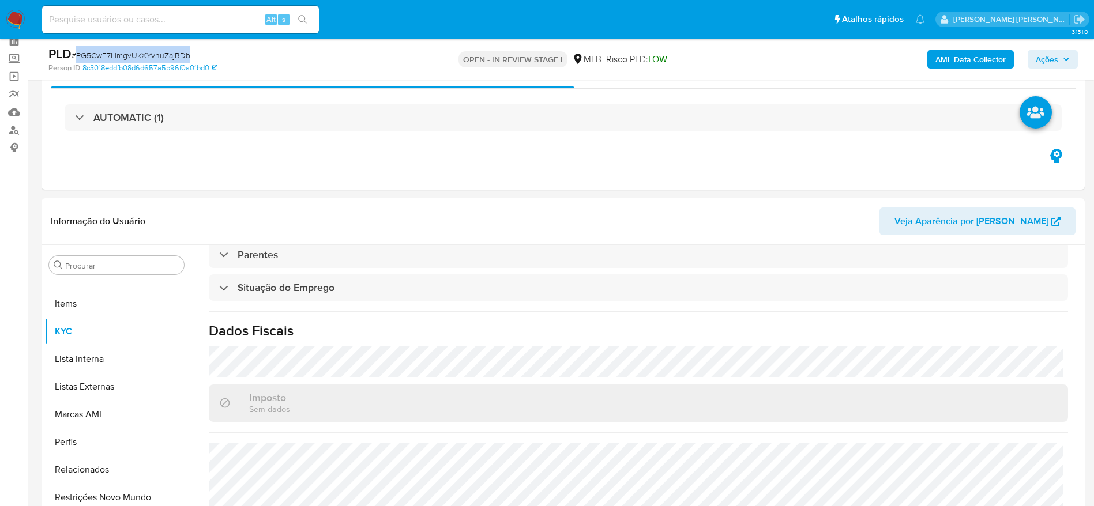
scroll to position [0, 0]
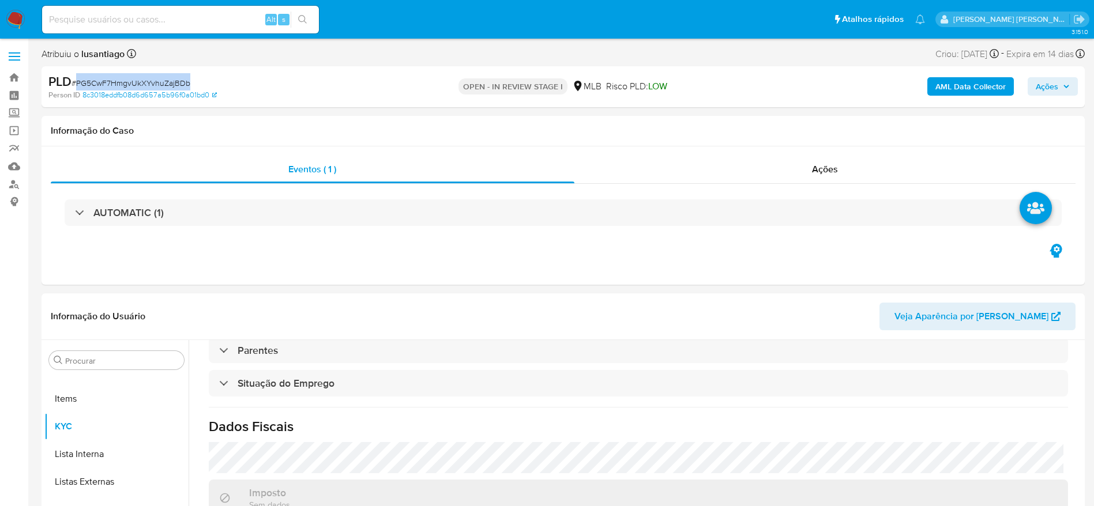
click at [1062, 79] on span "Ações" at bounding box center [1053, 86] width 34 height 16
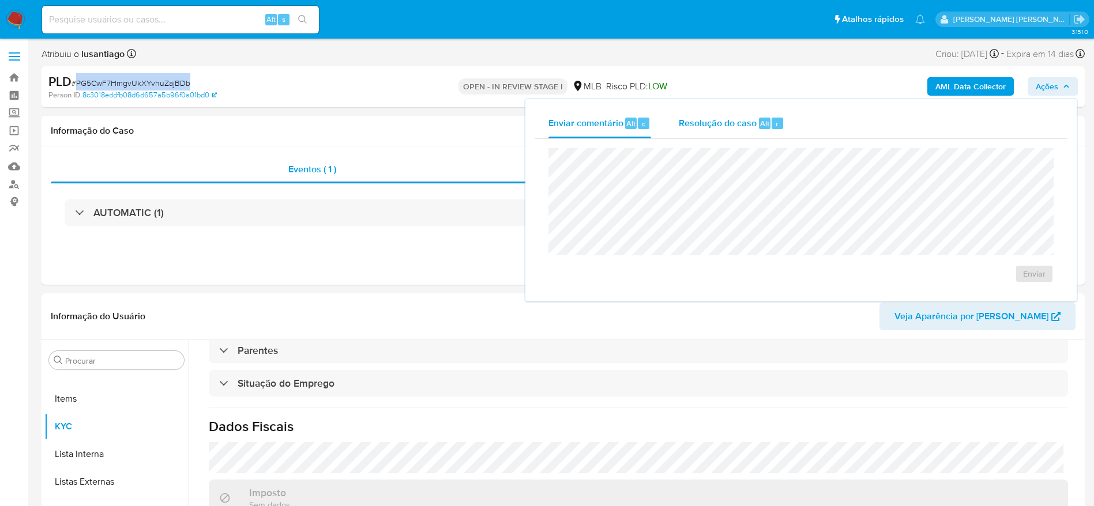
click at [719, 121] on span "Resolução do caso" at bounding box center [718, 123] width 78 height 13
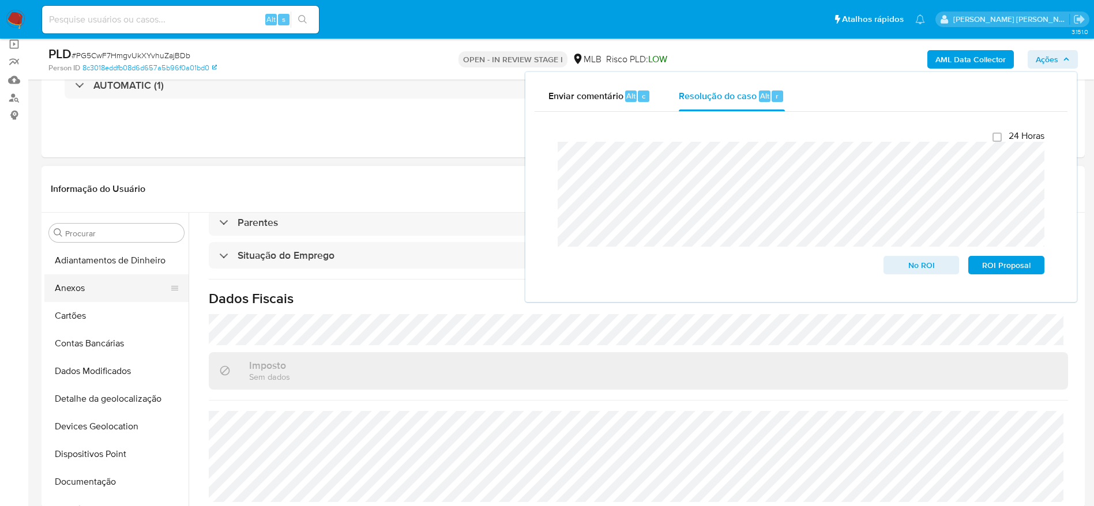
click at [92, 288] on button "Anexos" at bounding box center [111, 289] width 135 height 28
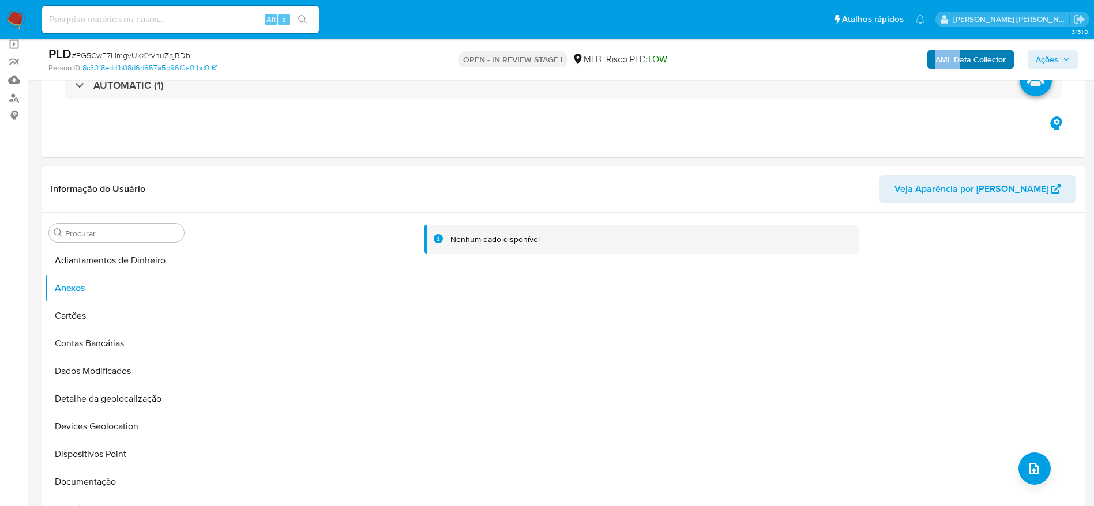
click at [961, 68] on div "AML Data Collector Ações" at bounding box center [908, 59] width 340 height 27
click at [957, 64] on b "AML Data Collector" at bounding box center [971, 59] width 70 height 18
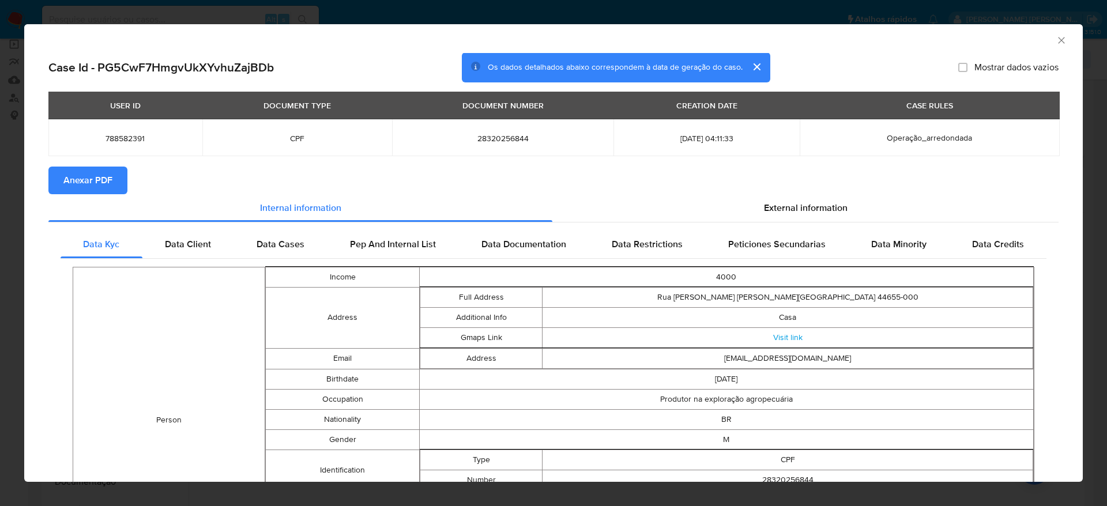
click at [91, 176] on span "Anexar PDF" at bounding box center [87, 180] width 49 height 25
click at [1056, 40] on icon "Fechar a janela" at bounding box center [1062, 41] width 12 height 12
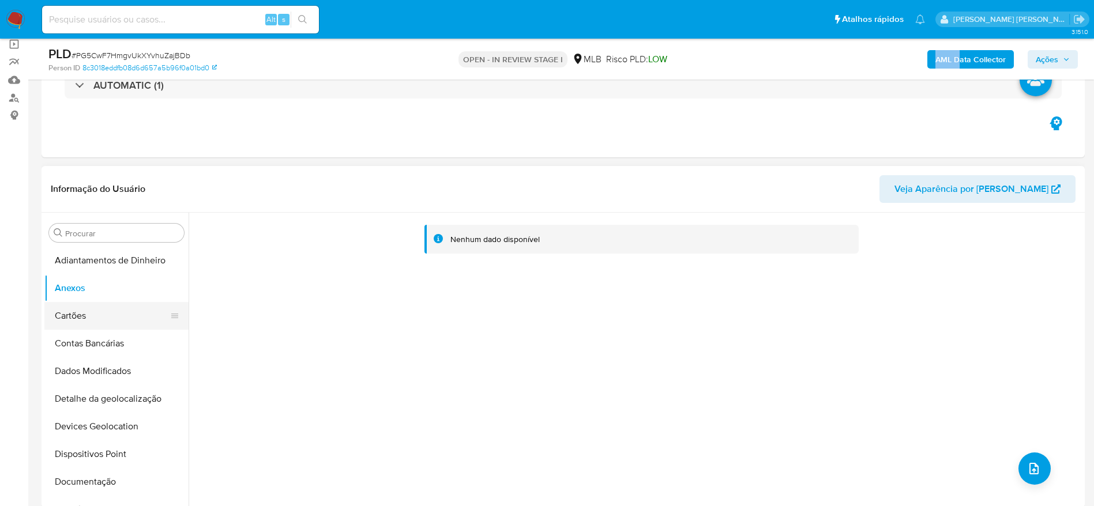
click at [107, 325] on button "Cartões" at bounding box center [111, 316] width 135 height 28
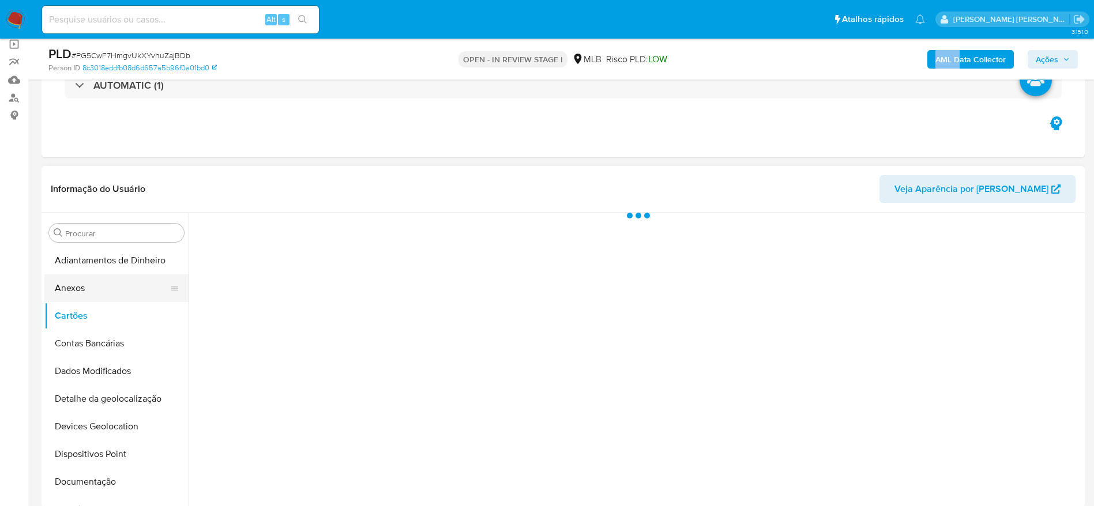
click at [92, 286] on button "Anexos" at bounding box center [111, 289] width 135 height 28
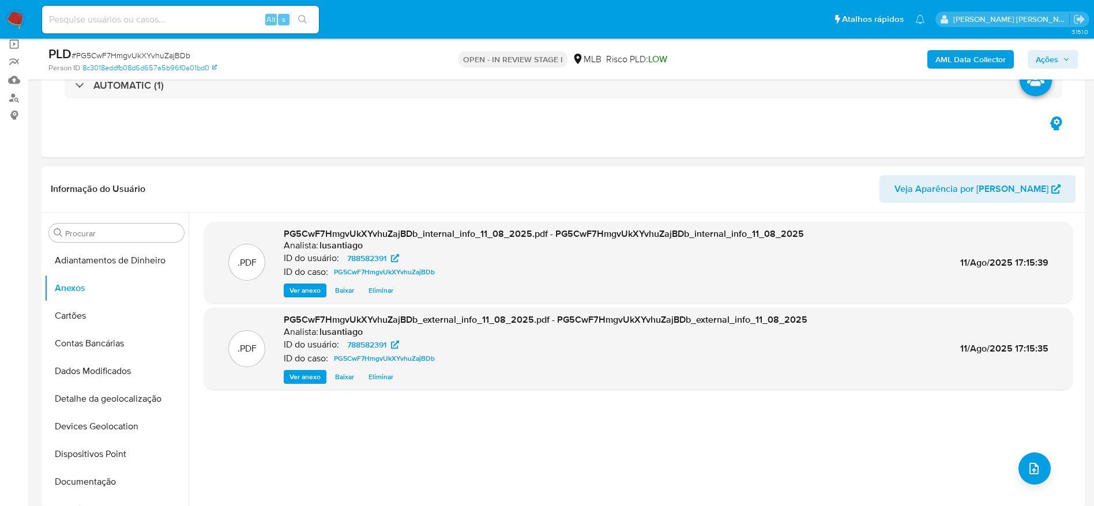
click at [558, 174] on div "Informação do Usuário Veja Aparência por [PERSON_NAME]" at bounding box center [563, 189] width 1043 height 47
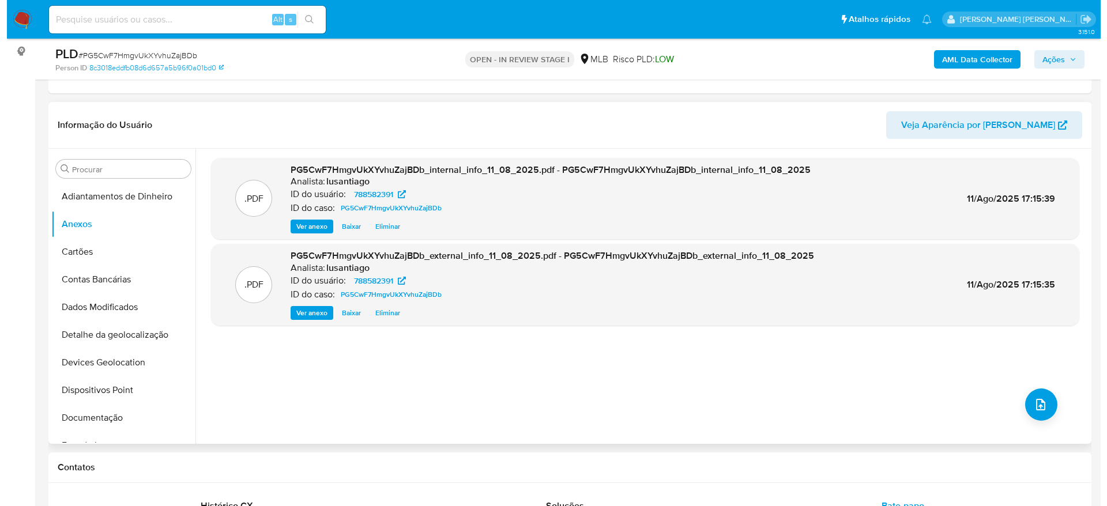
scroll to position [173, 0]
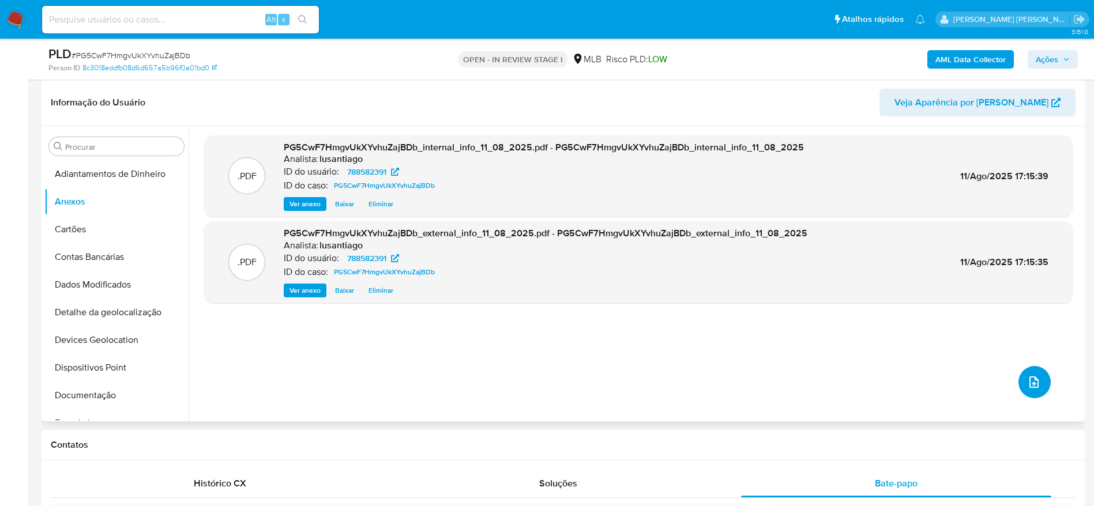
click at [1021, 382] on button "upload-file" at bounding box center [1035, 382] width 32 height 32
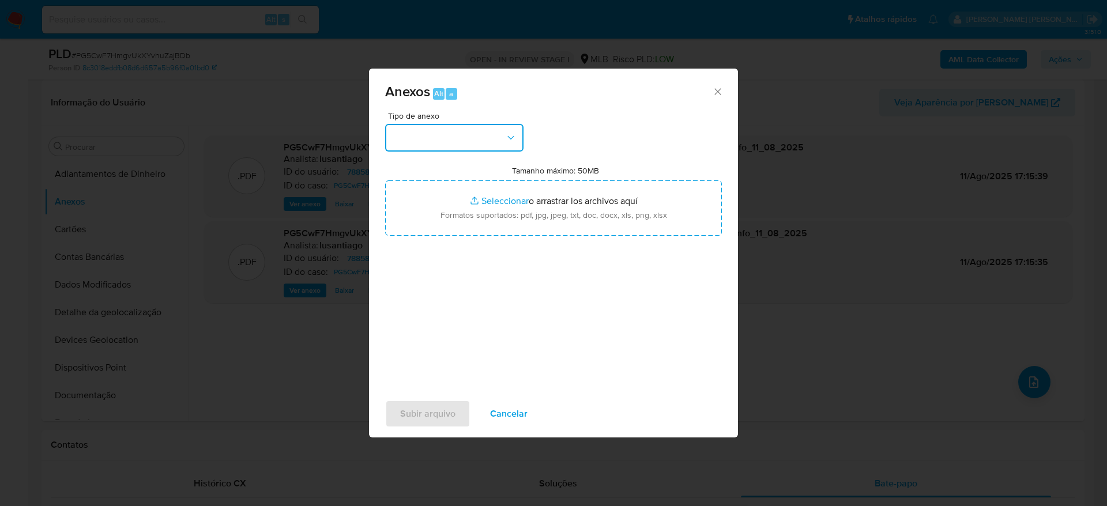
click at [466, 141] on button "button" at bounding box center [454, 138] width 138 height 28
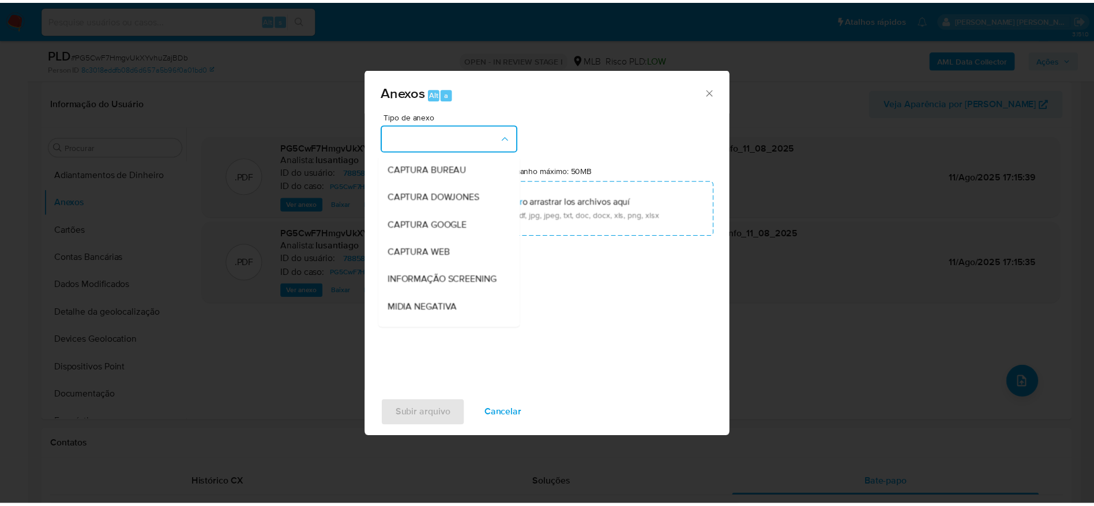
scroll to position [178, 0]
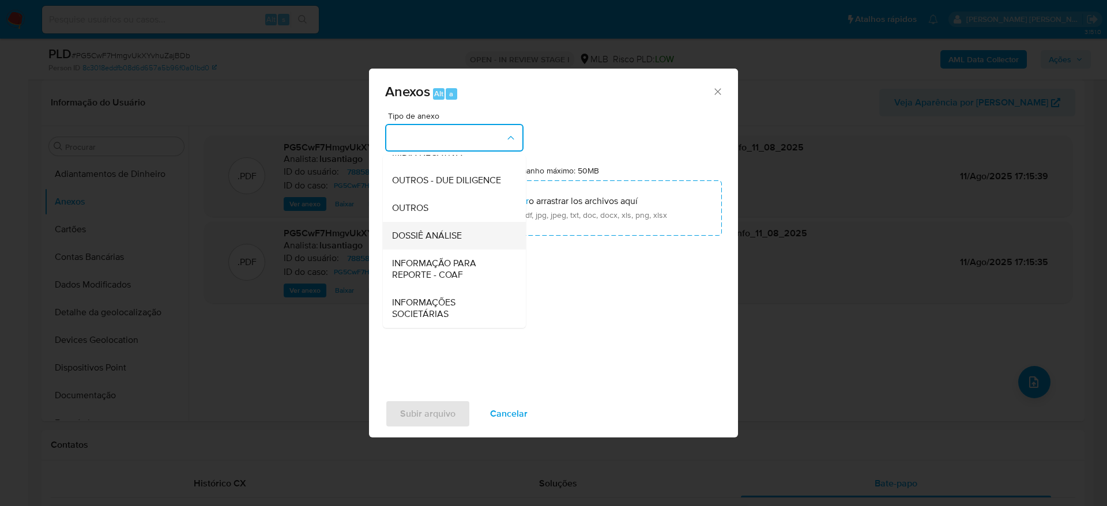
click at [420, 238] on span "DOSSIÊ ANÁLISE" at bounding box center [427, 236] width 70 height 12
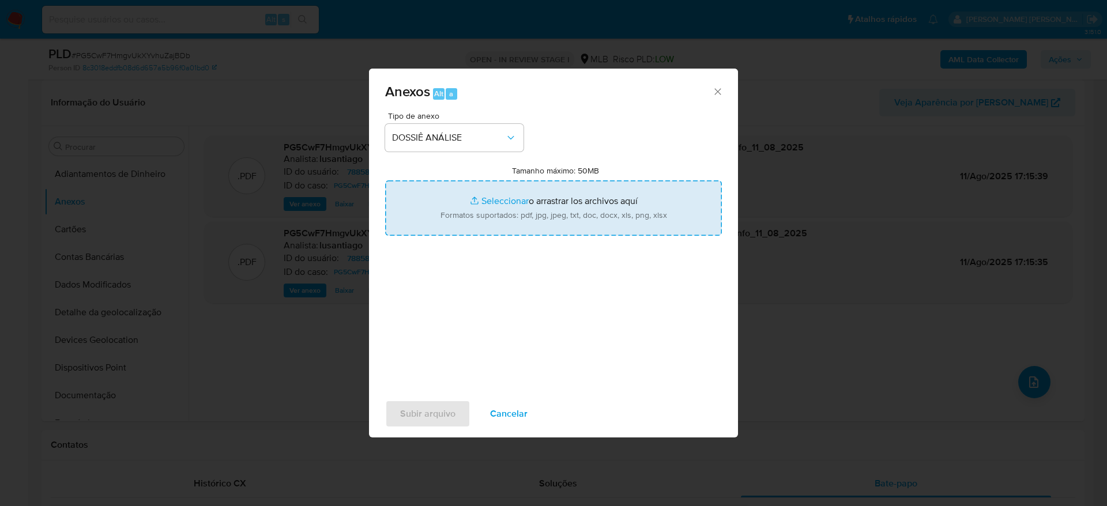
type input "C:\fakepath\Caselog PG5CwF7HmgvUkXYvhuZajBDb_2025_08_11_15_21_58.docx"
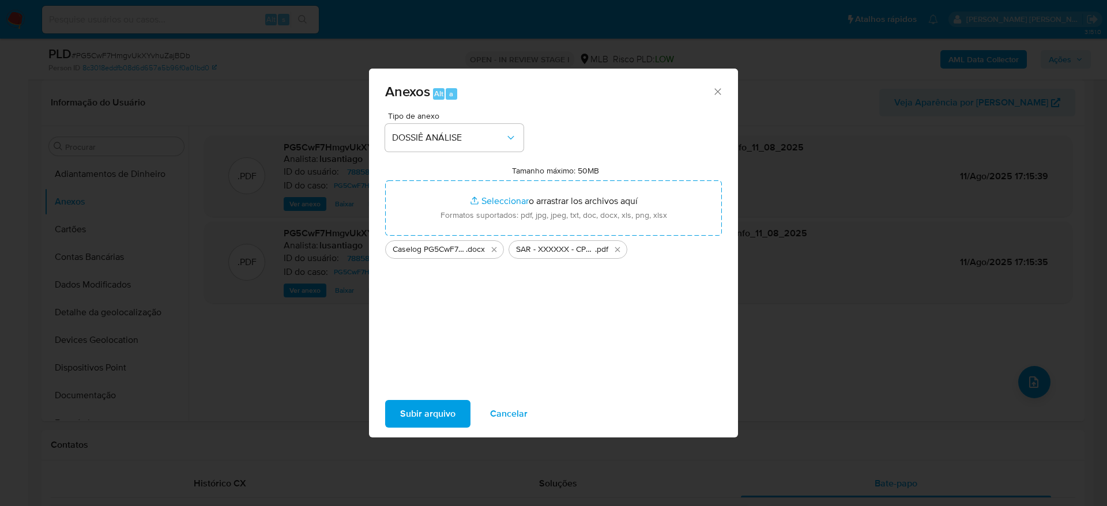
click at [427, 413] on span "Subir arquivo" at bounding box center [427, 413] width 55 height 25
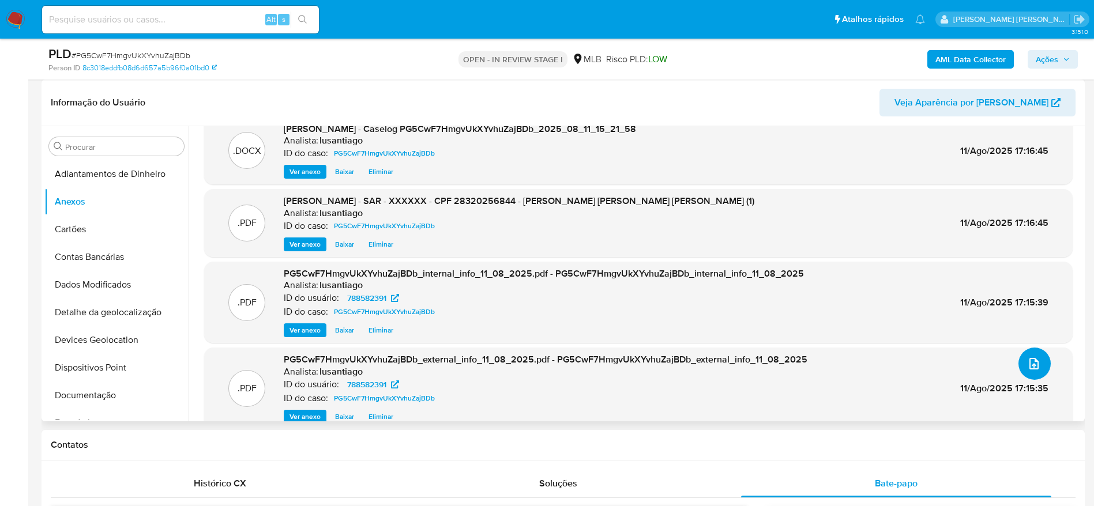
scroll to position [0, 0]
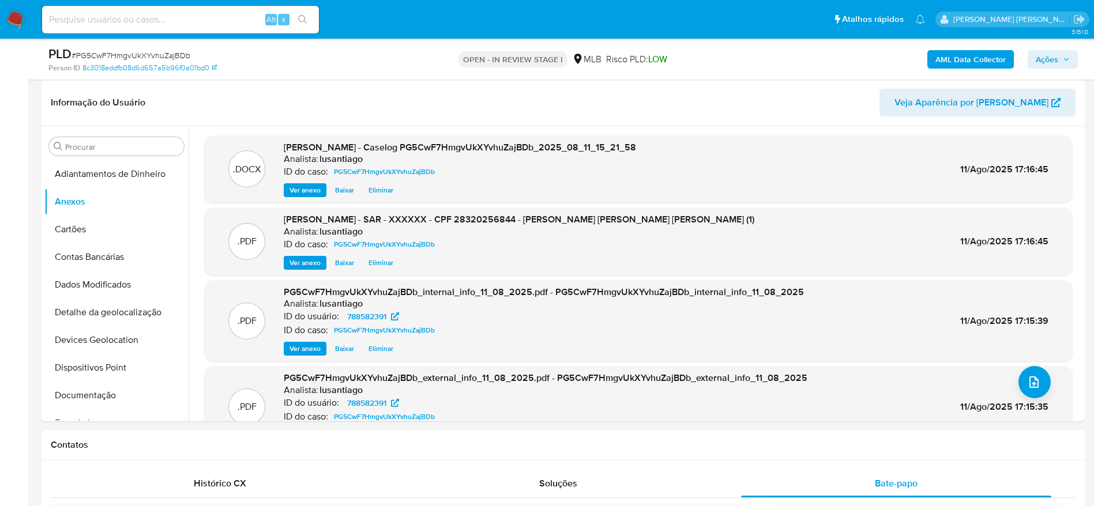
click at [1054, 58] on span "Ações" at bounding box center [1047, 59] width 22 height 18
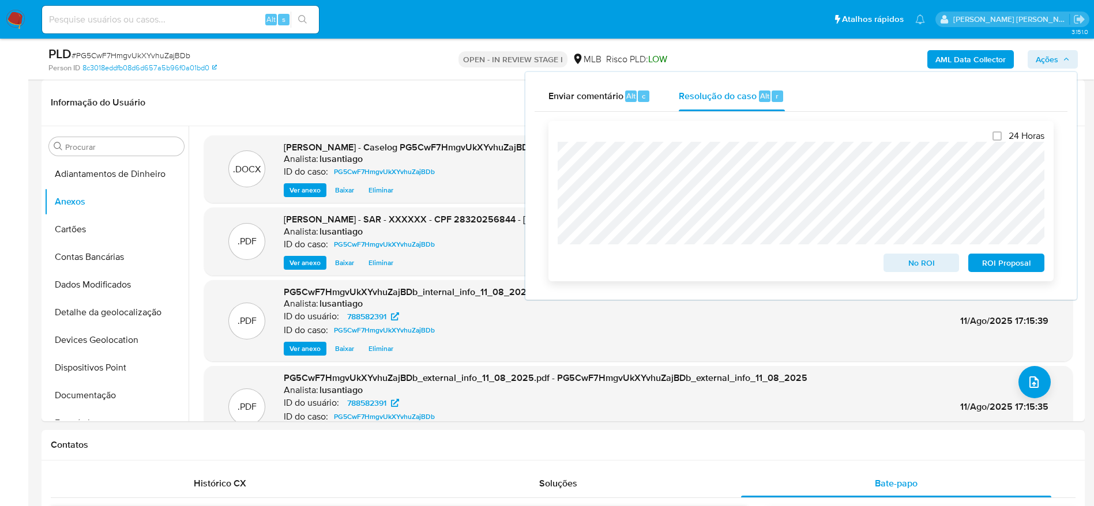
click at [998, 268] on span "ROI Proposal" at bounding box center [1006, 263] width 60 height 16
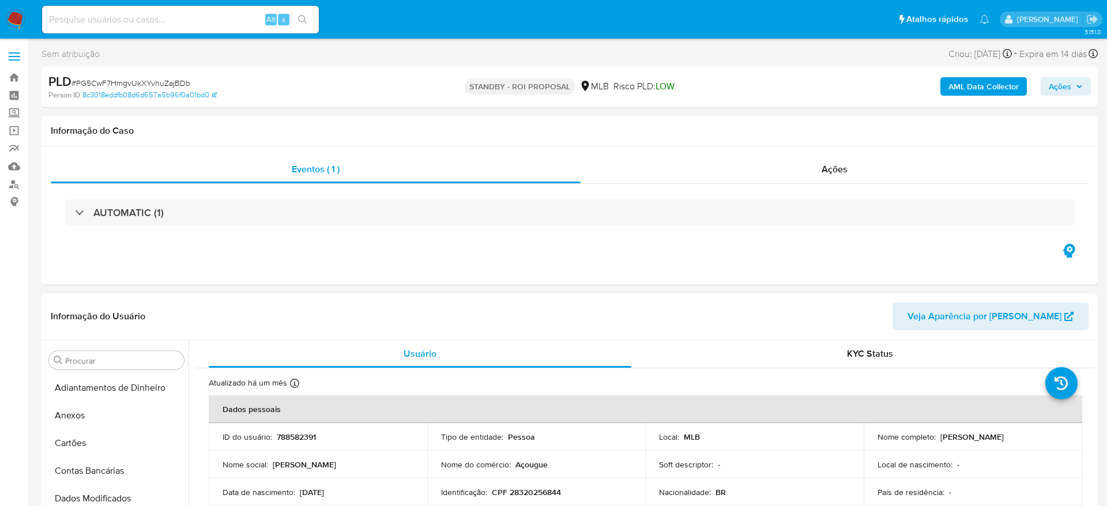
select select "10"
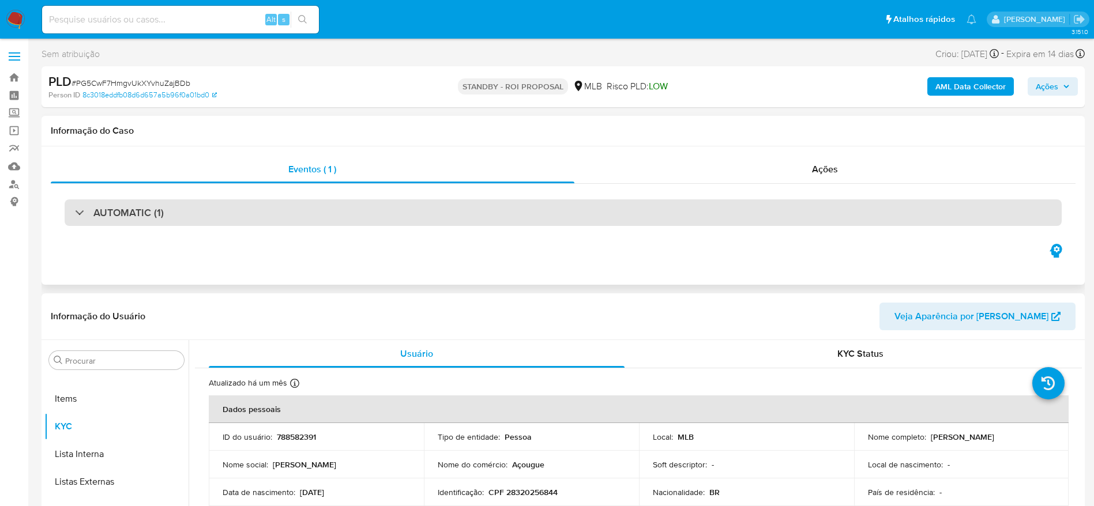
click at [82, 213] on div "AUTOMATIC (1)" at bounding box center [119, 212] width 89 height 13
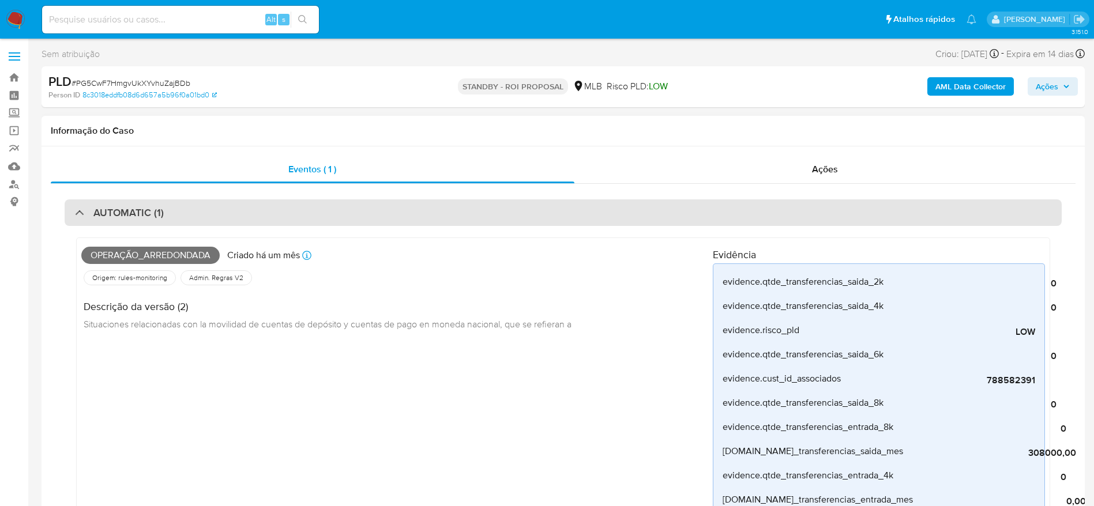
click at [75, 212] on div at bounding box center [75, 212] width 0 height 0
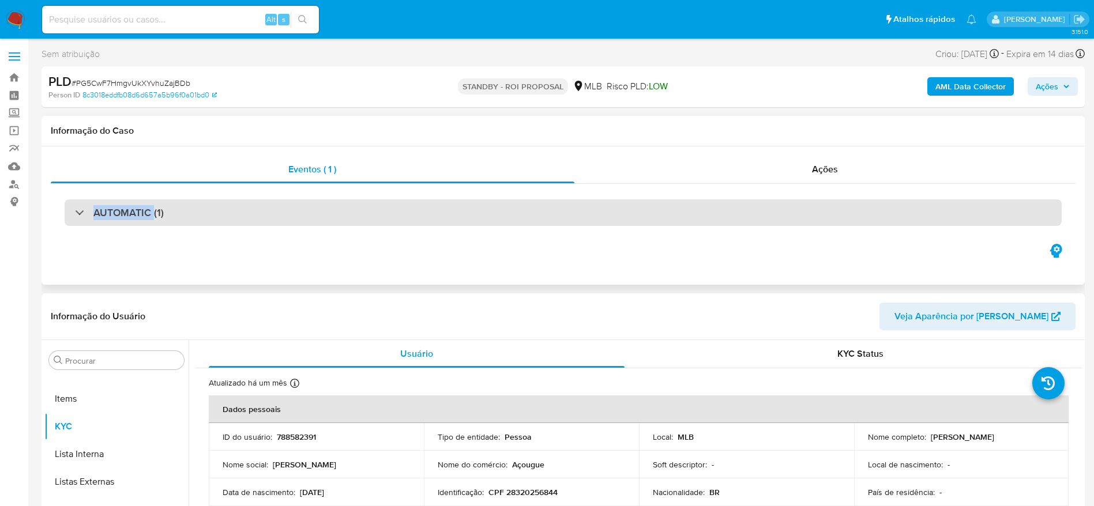
click at [82, 213] on div "AUTOMATIC (1)" at bounding box center [119, 212] width 89 height 13
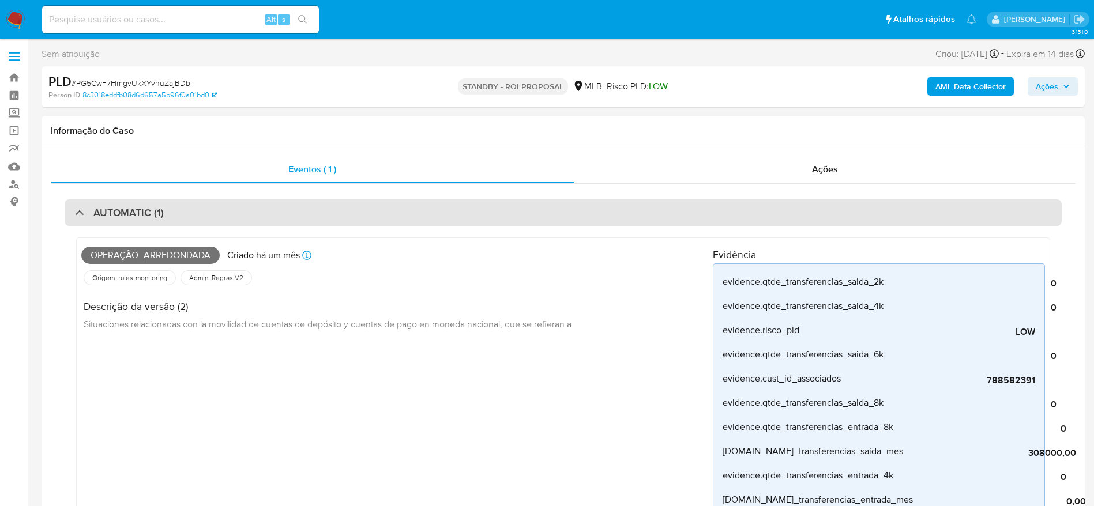
click at [75, 212] on div at bounding box center [75, 212] width 0 height 0
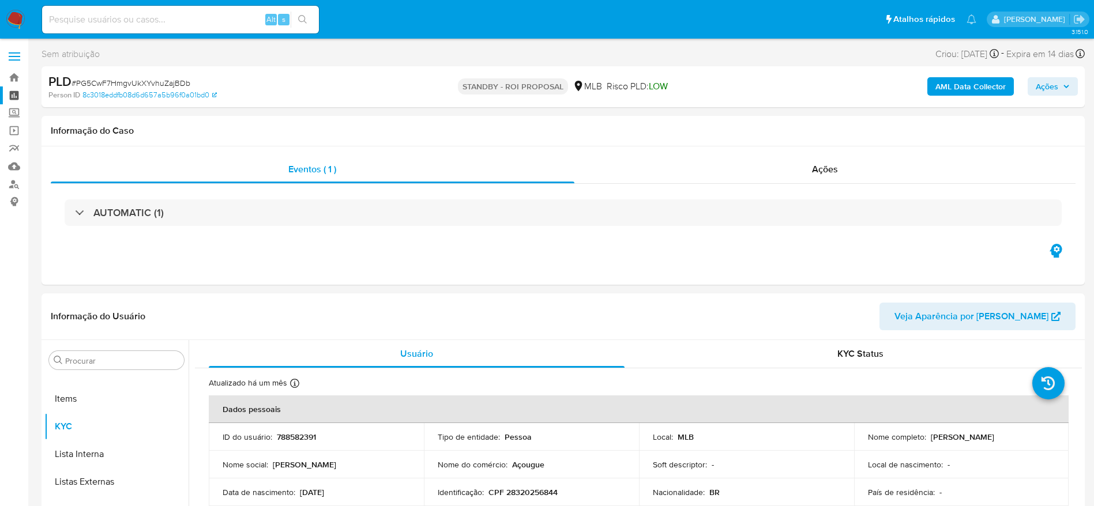
click at [12, 99] on link "Painel" at bounding box center [68, 96] width 137 height 18
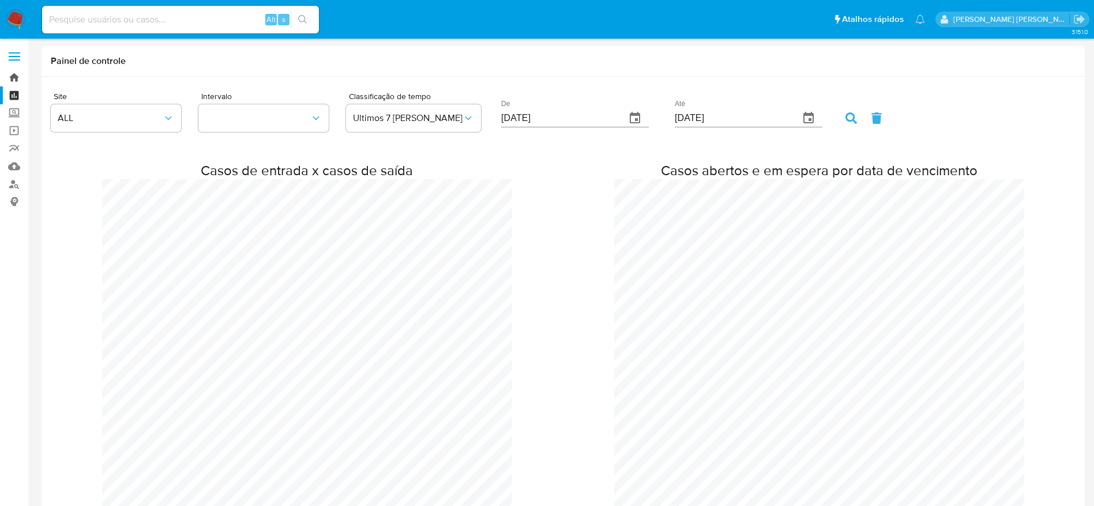
drag, startPoint x: 14, startPoint y: 77, endPoint x: 22, endPoint y: 74, distance: 9.0
click at [15, 77] on link "Bandeja" at bounding box center [68, 78] width 137 height 18
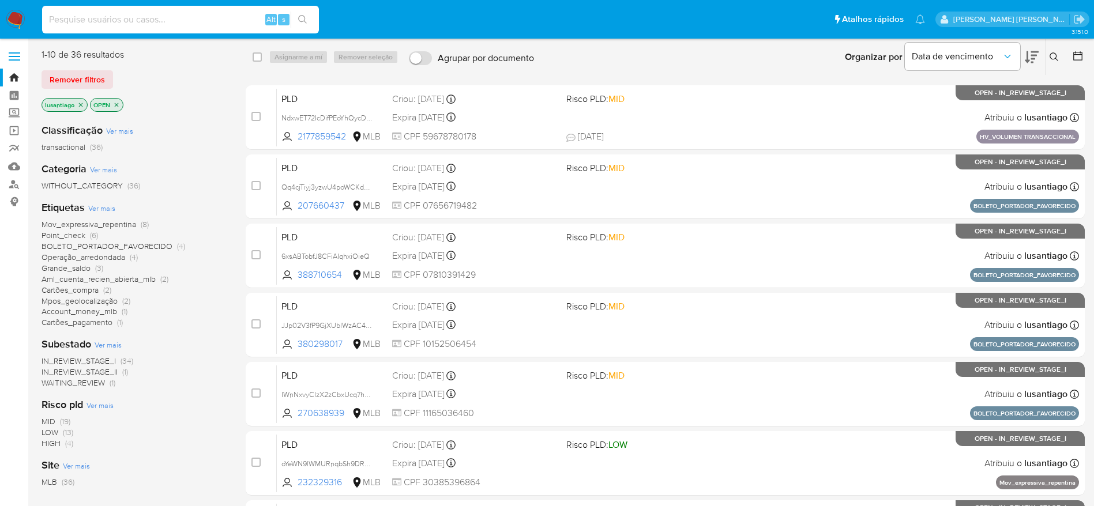
click at [151, 18] on input at bounding box center [180, 19] width 277 height 15
paste input "697314376"
type input "697314376"
click at [311, 16] on button "search-icon" at bounding box center [303, 20] width 24 height 16
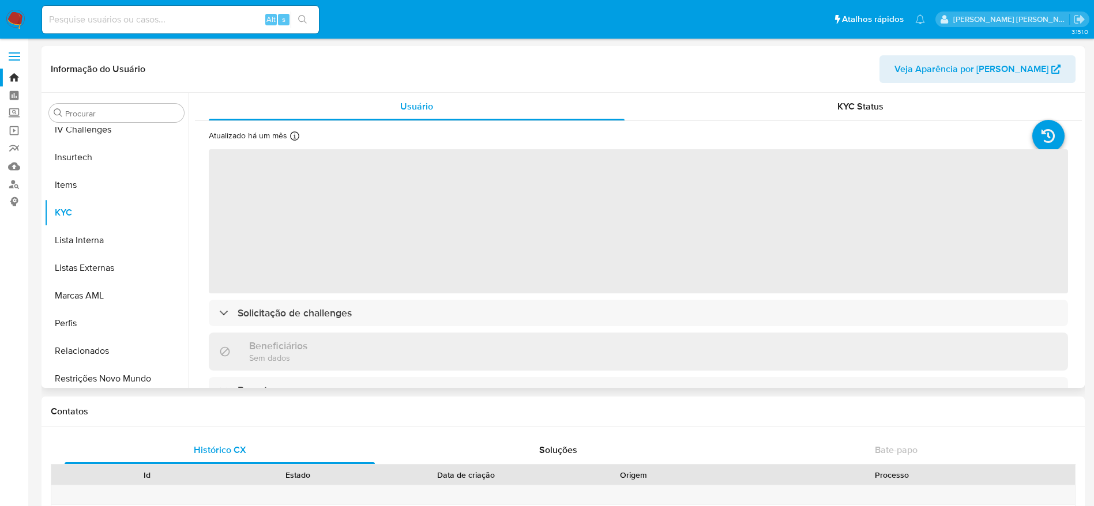
scroll to position [487, 0]
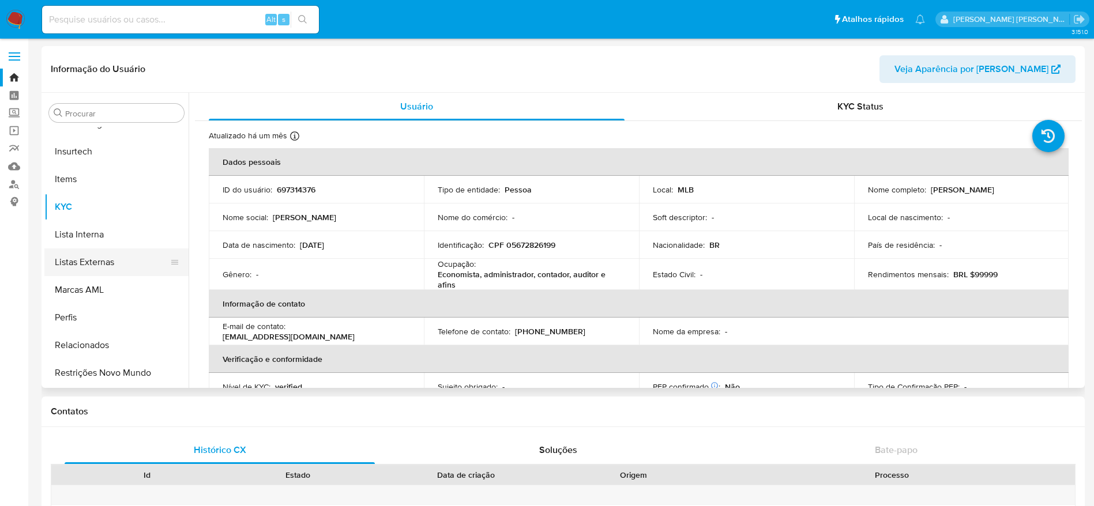
select select "10"
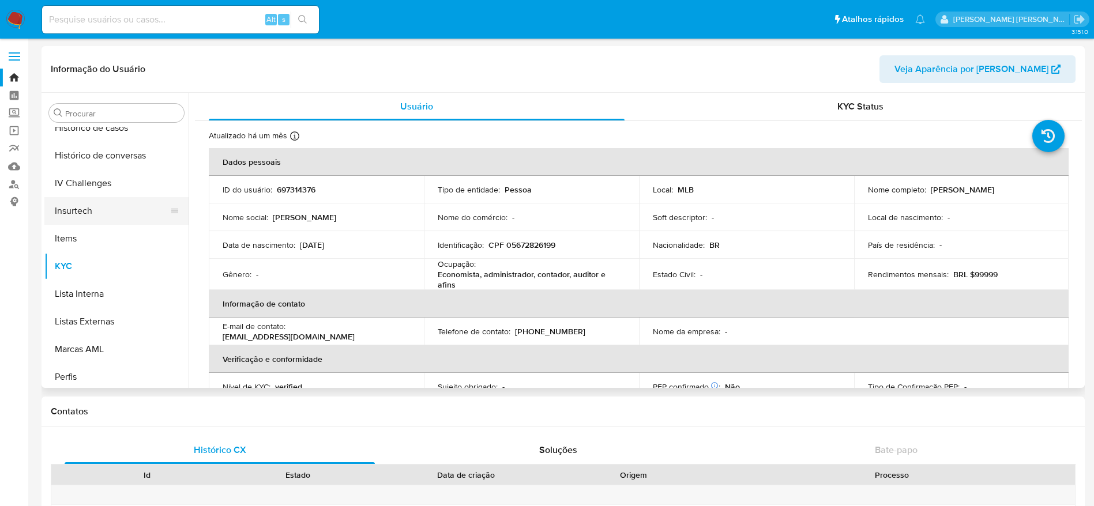
scroll to position [401, 0]
click at [106, 160] on button "Histórico de casos" at bounding box center [111, 155] width 135 height 28
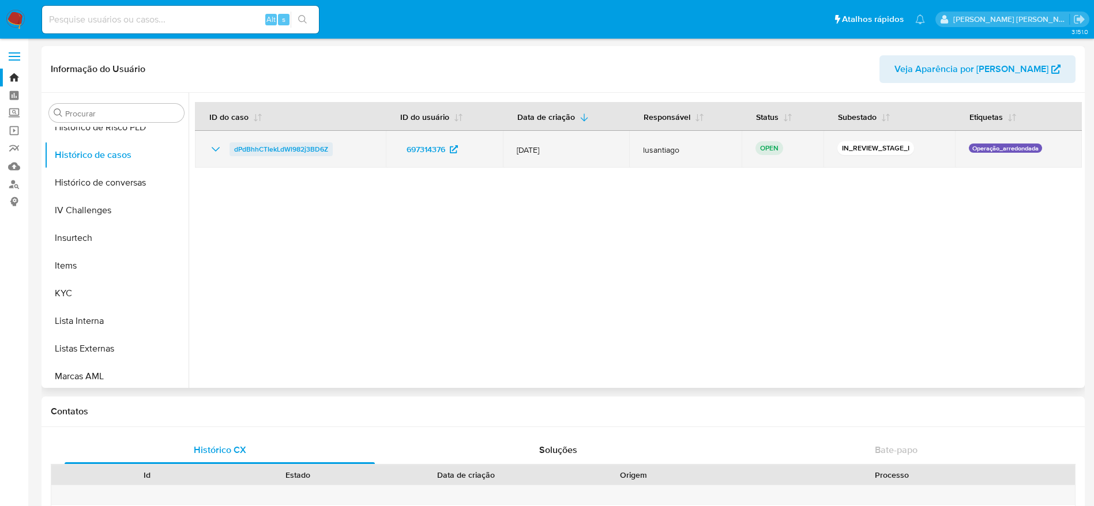
click at [317, 145] on span "dPdBhhCTIekLdWl982j3BD6Z" at bounding box center [281, 149] width 94 height 14
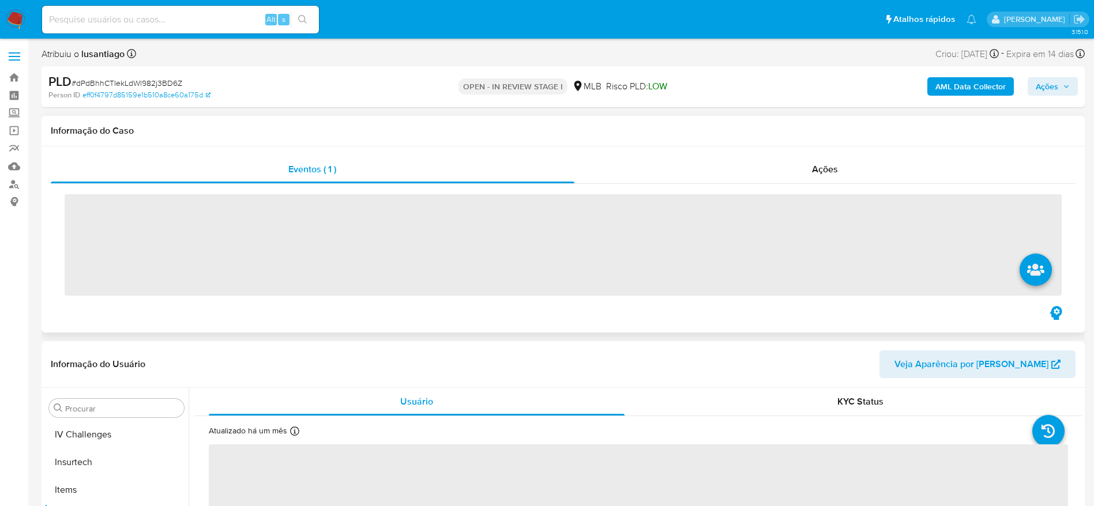
scroll to position [487, 0]
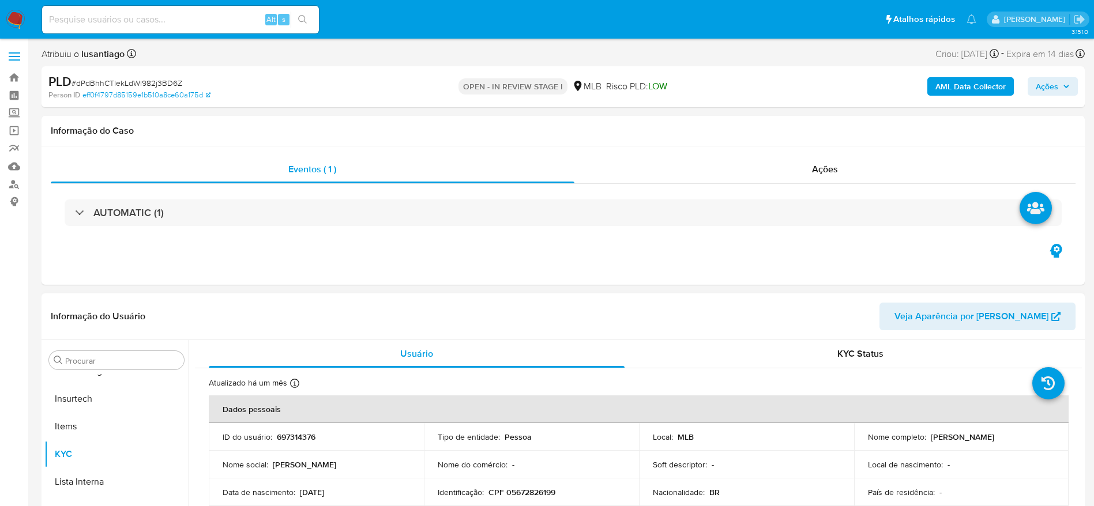
select select "10"
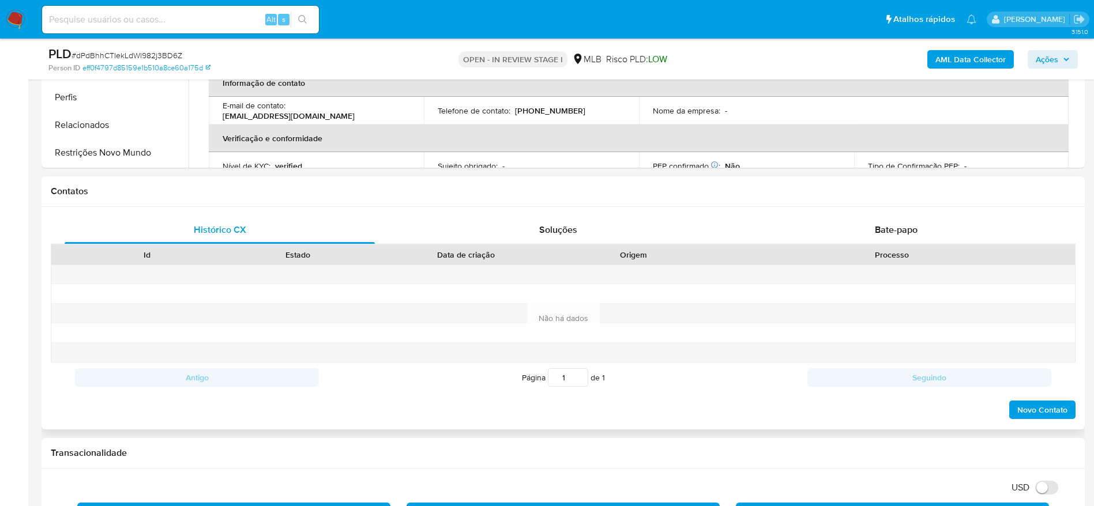
scroll to position [433, 0]
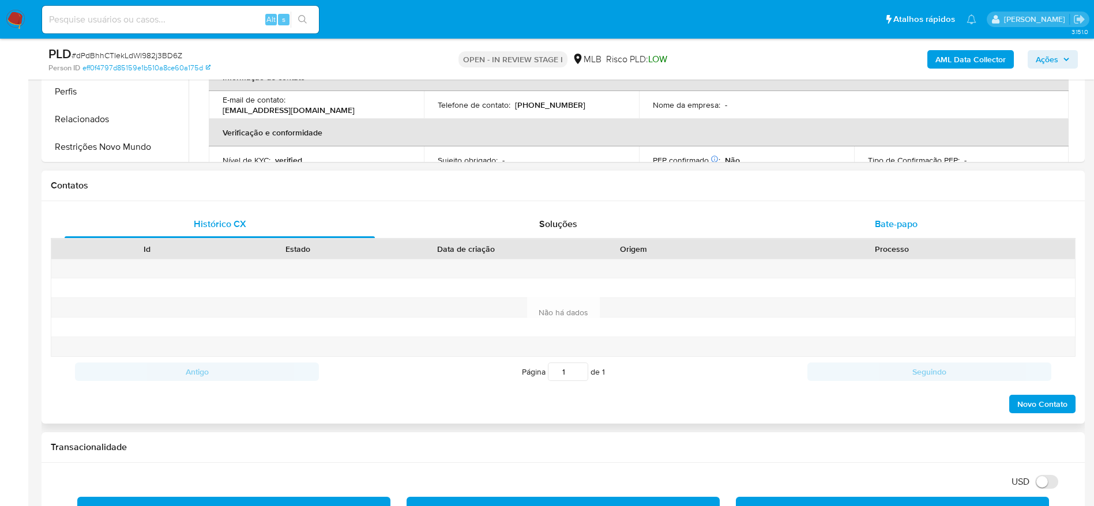
click at [875, 223] on span "Bate-papo" at bounding box center [896, 223] width 43 height 13
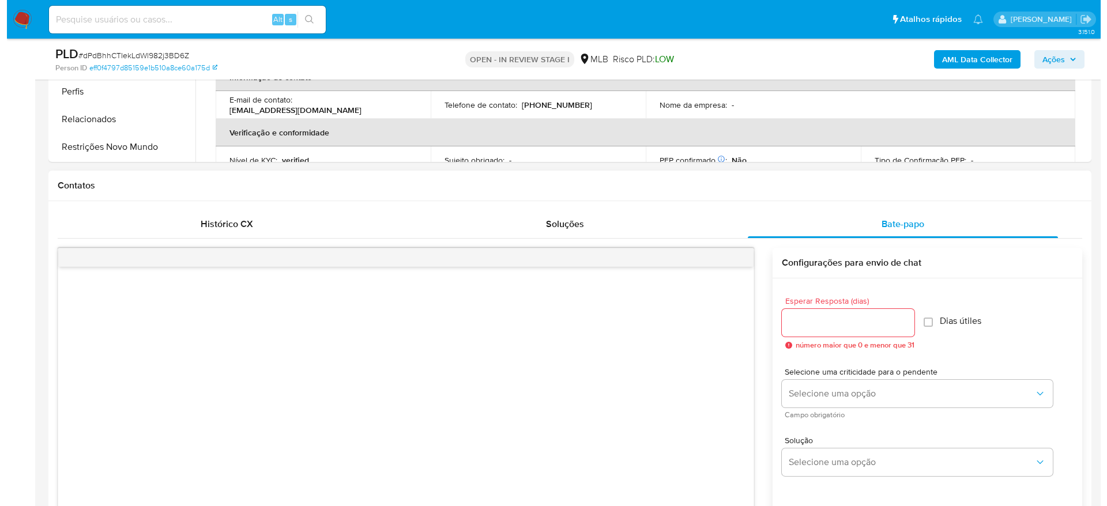
scroll to position [519, 0]
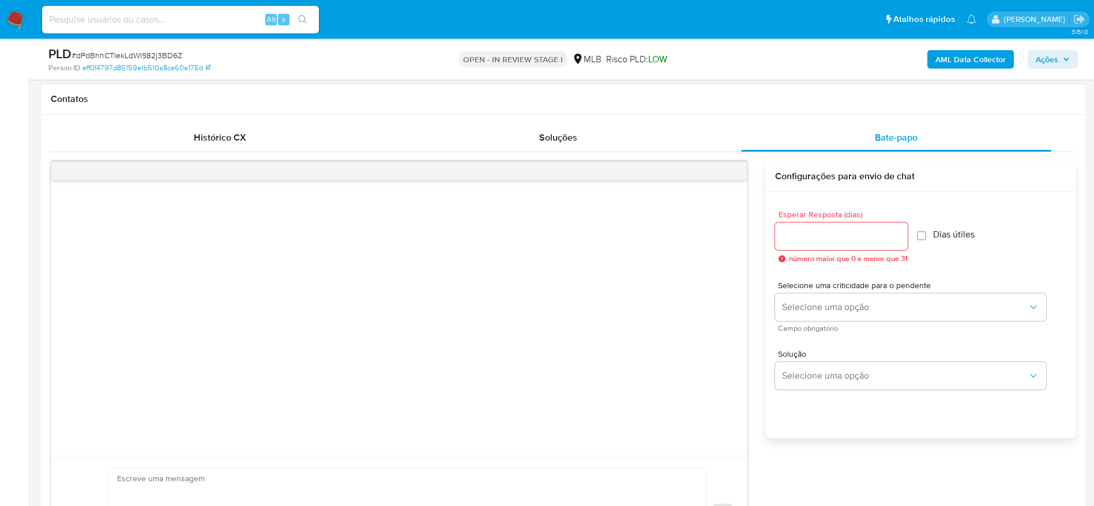
click at [813, 236] on input "Esperar Resposta (dias)" at bounding box center [841, 236] width 133 height 15
type input "3"
click at [922, 237] on input "Dias útiles" at bounding box center [918, 235] width 9 height 9
click at [923, 236] on input "Dias útiles" at bounding box center [918, 235] width 9 height 9
checkbox input "false"
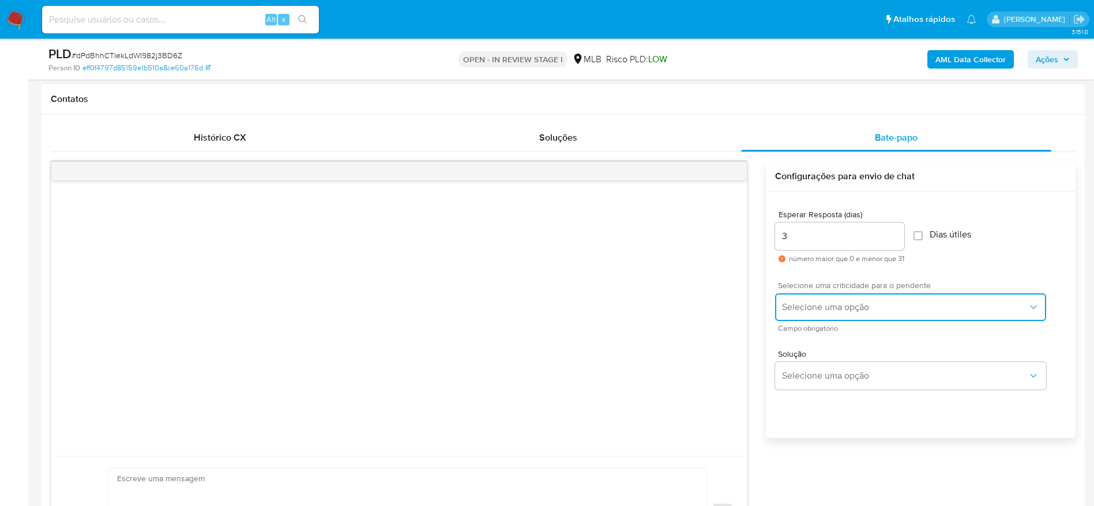
click at [832, 309] on span "Selecione uma opção" at bounding box center [905, 308] width 246 height 12
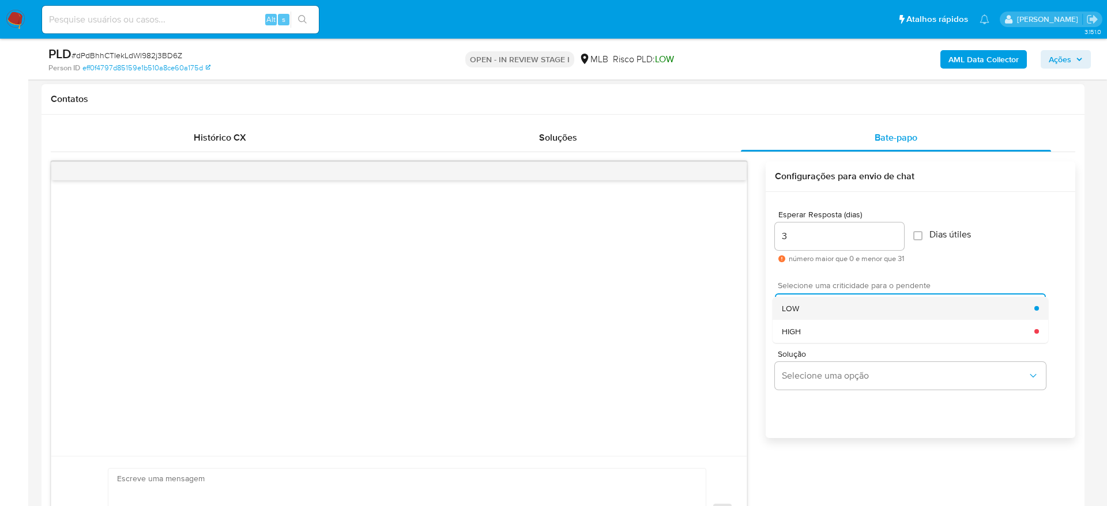
click at [828, 307] on div "LOW" at bounding box center [908, 308] width 253 height 23
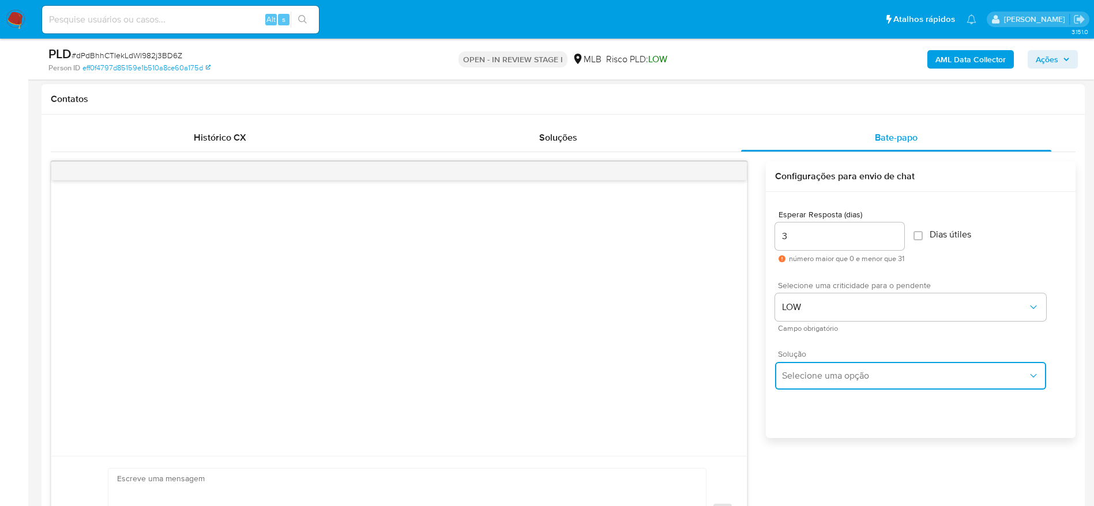
click at [826, 384] on button "Selecione uma opção" at bounding box center [910, 376] width 271 height 28
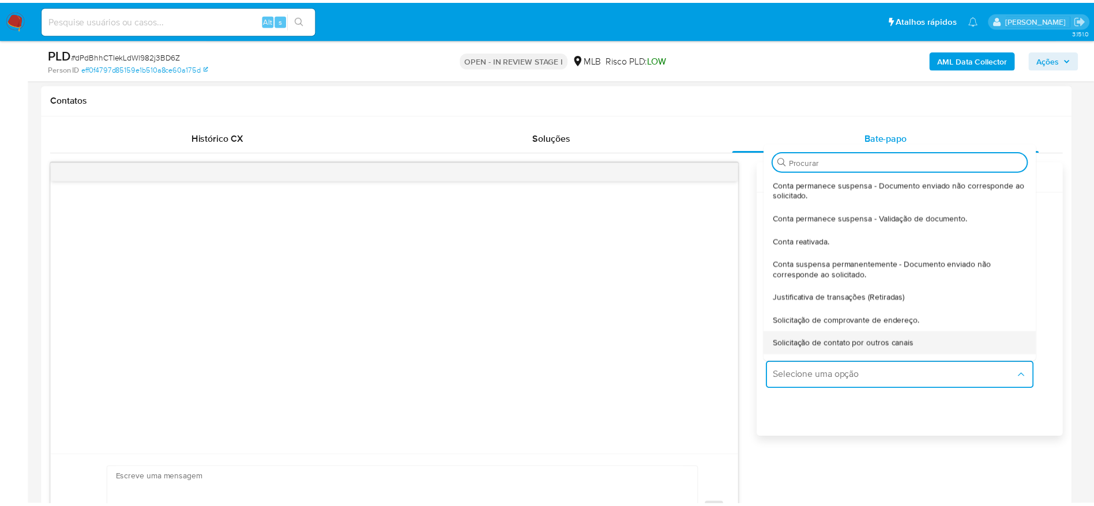
scroll to position [96, 0]
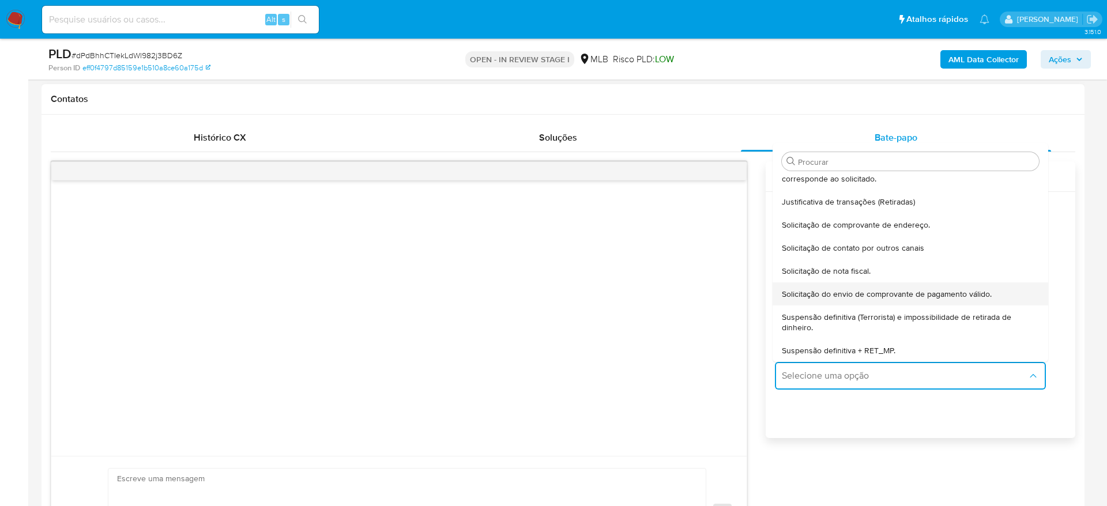
click at [870, 299] on span "Solicitação do envio de comprovante de pagamento válido." at bounding box center [887, 294] width 210 height 10
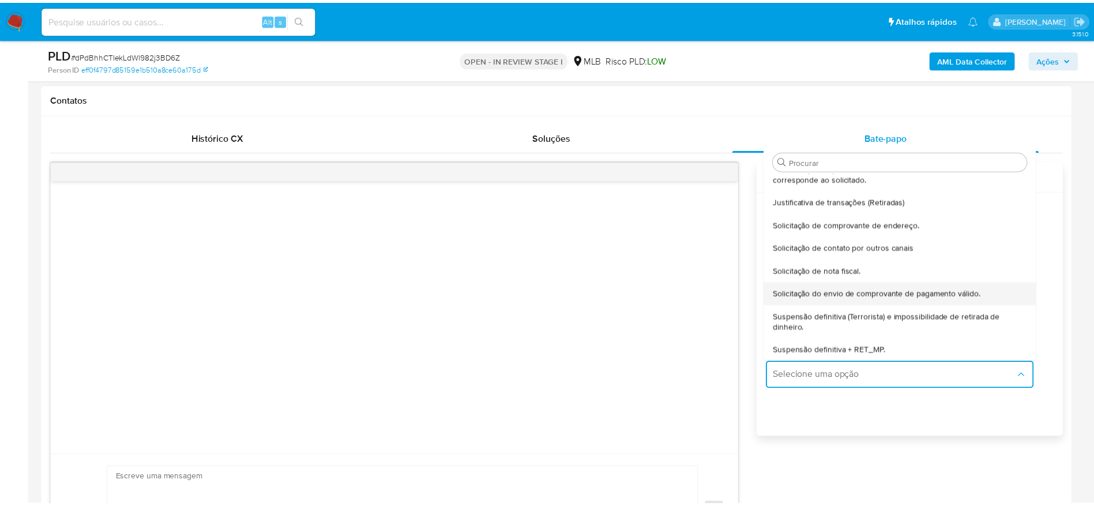
type textarea "Olá,Suspendemos a sua conta para uma verificação adicional de segurança.Por fav…"
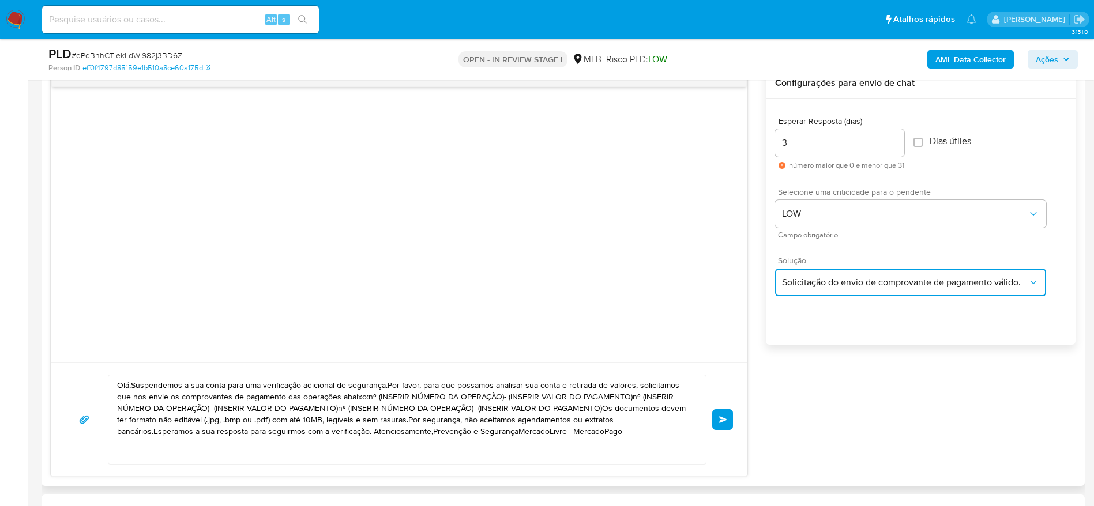
scroll to position [692, 0]
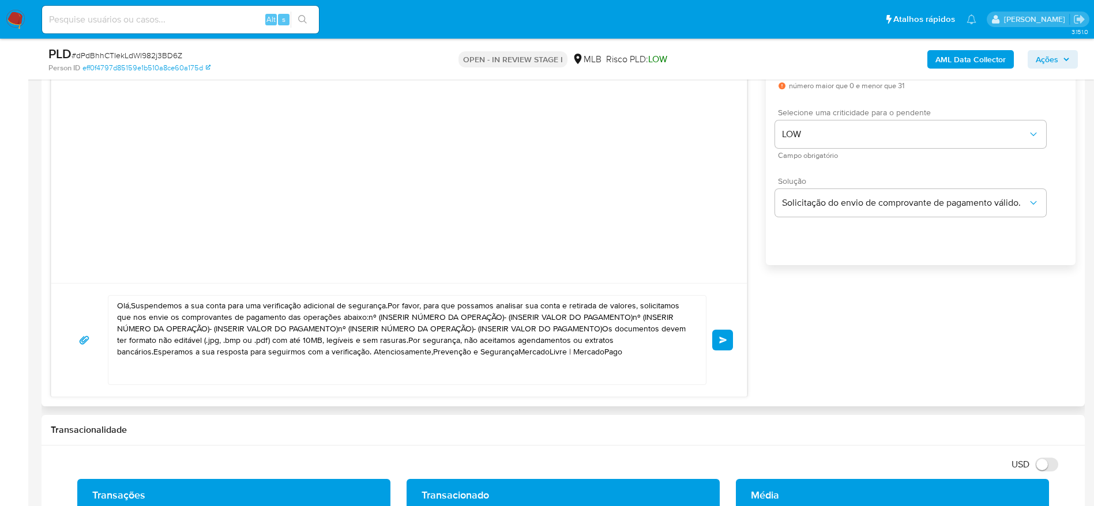
click at [388, 332] on textarea "Olá,Suspendemos a sua conta para uma verificação adicional de segurança.Por fav…" at bounding box center [404, 340] width 574 height 89
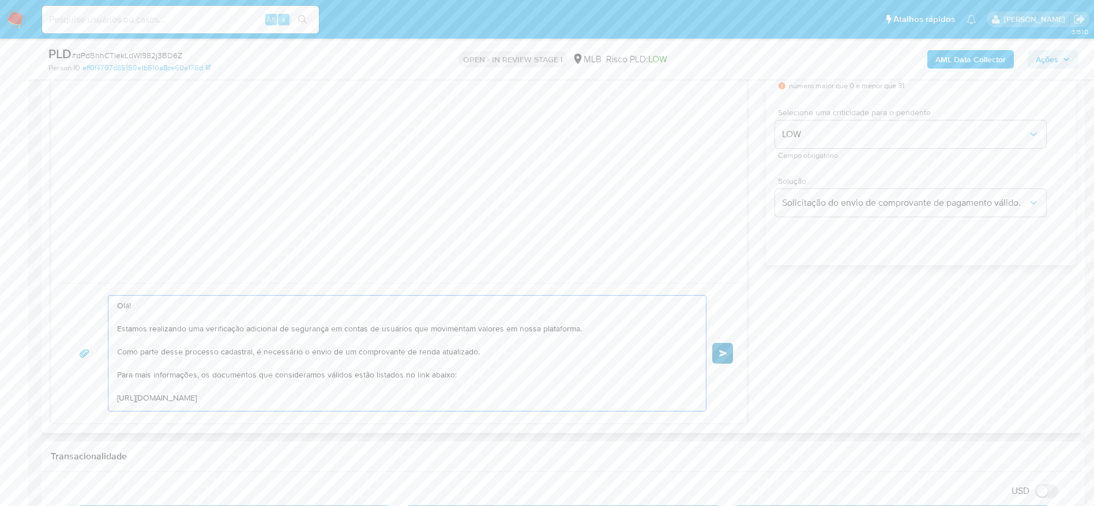
type textarea "Olá! Estamos realizando uma verificação adicional de segurança em contas de usu…"
click at [723, 352] on span "common.send" at bounding box center [723, 353] width 8 height 7
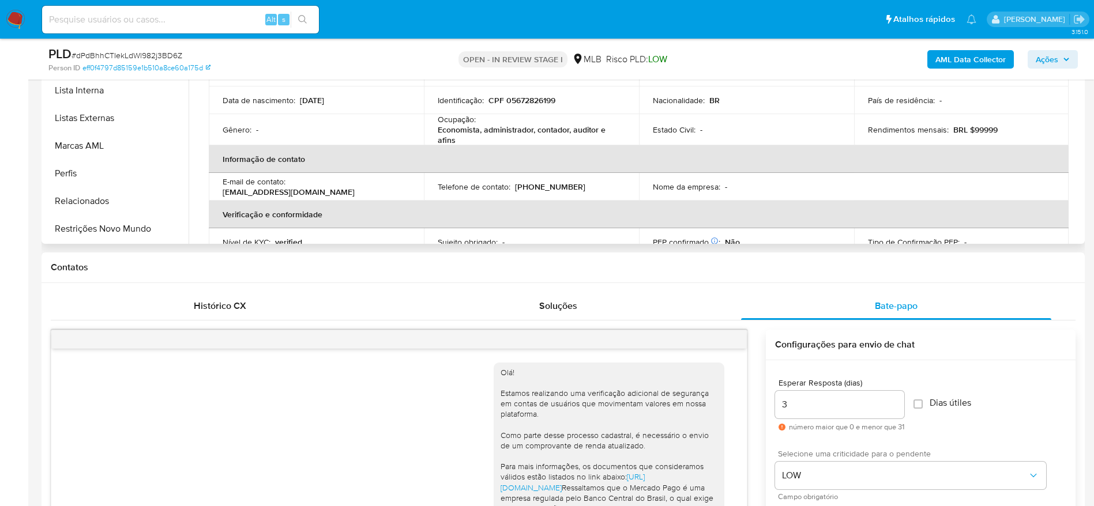
scroll to position [346, 0]
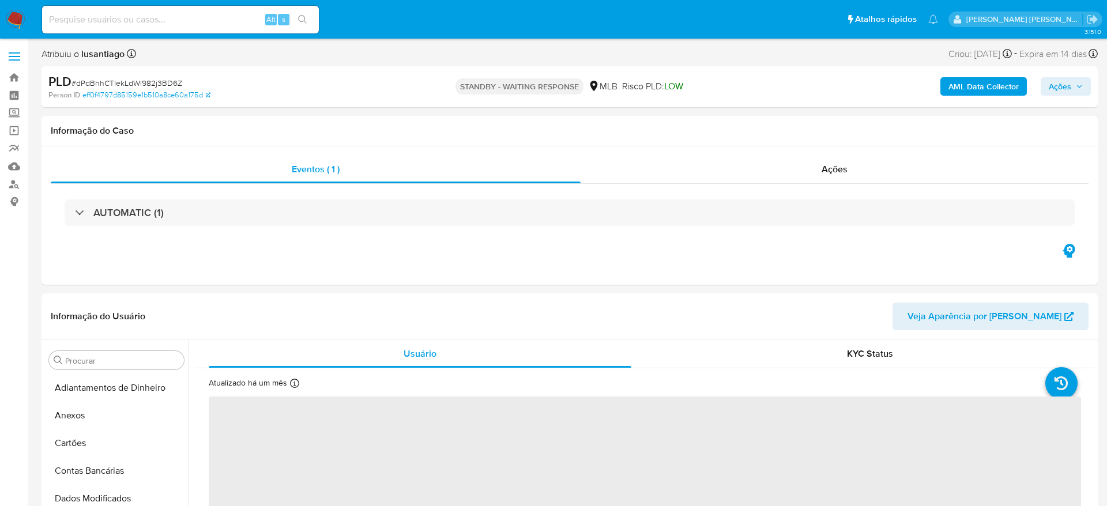
select select "10"
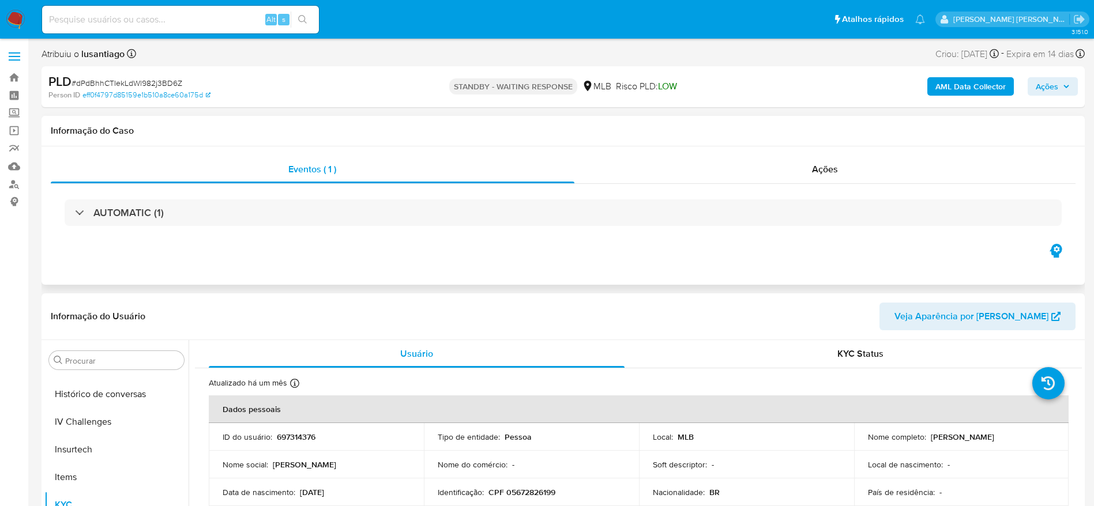
scroll to position [487, 0]
click at [17, 78] on link "Bandeja" at bounding box center [68, 78] width 137 height 18
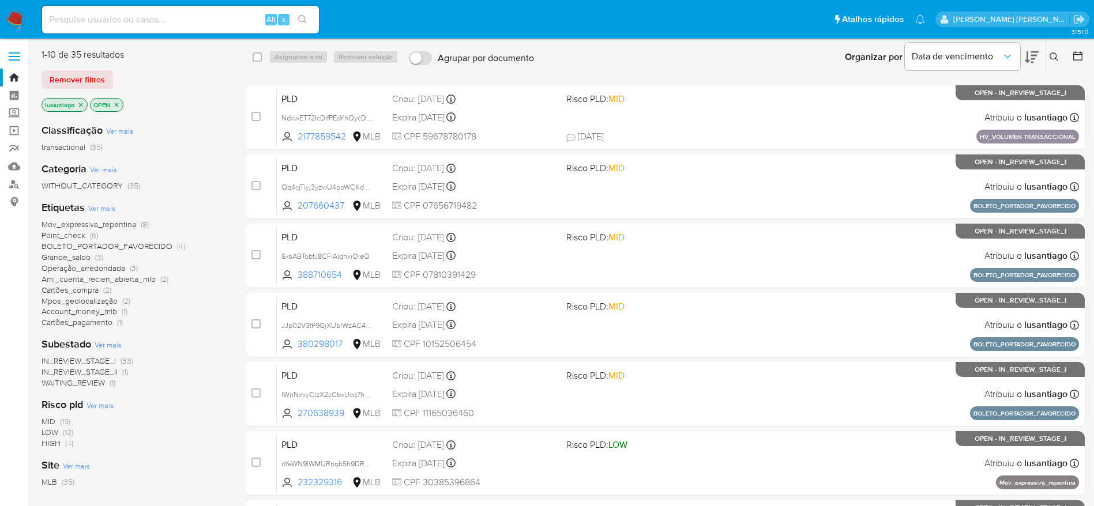
click at [185, 22] on input at bounding box center [180, 19] width 277 height 15
paste input "1164715904"
type input "1164715904"
click at [303, 15] on icon "search-icon" at bounding box center [302, 19] width 9 height 9
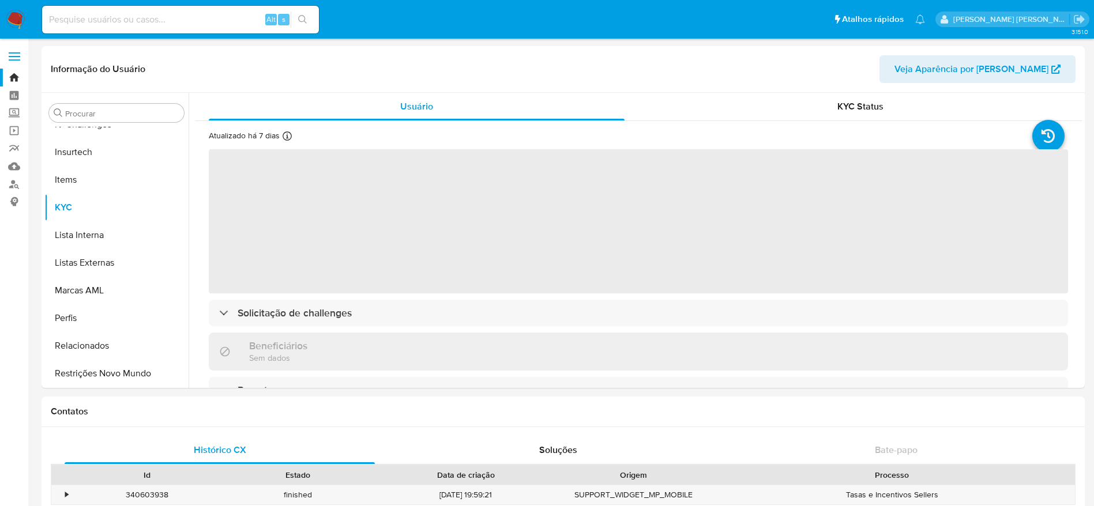
scroll to position [487, 0]
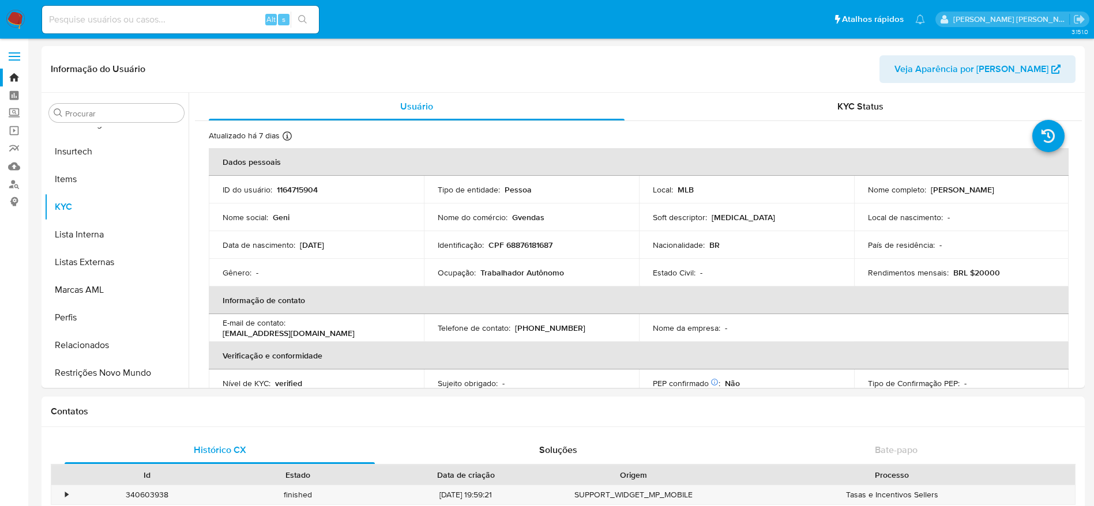
select select "10"
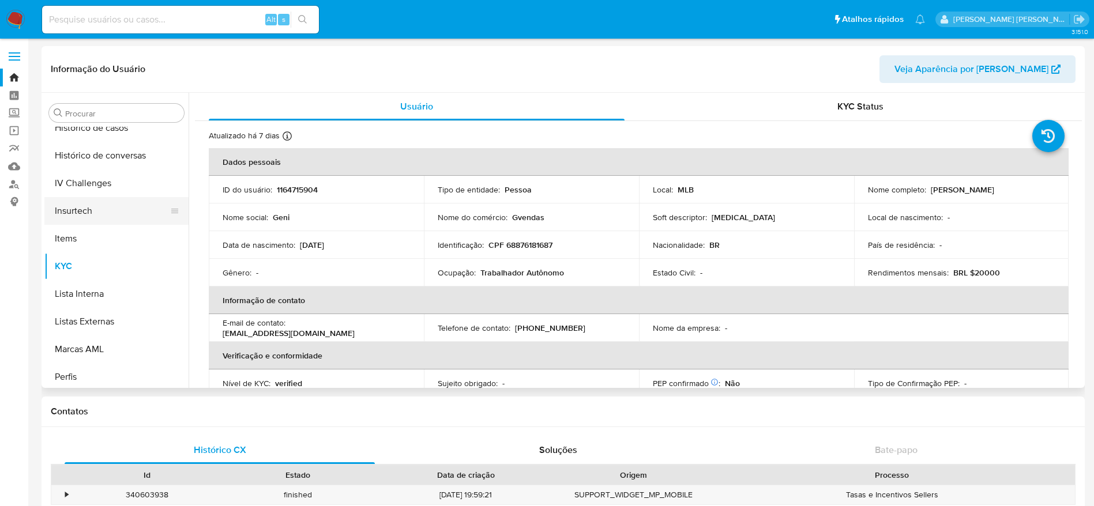
scroll to position [401, 0]
click at [84, 158] on button "Histórico de casos" at bounding box center [111, 155] width 135 height 28
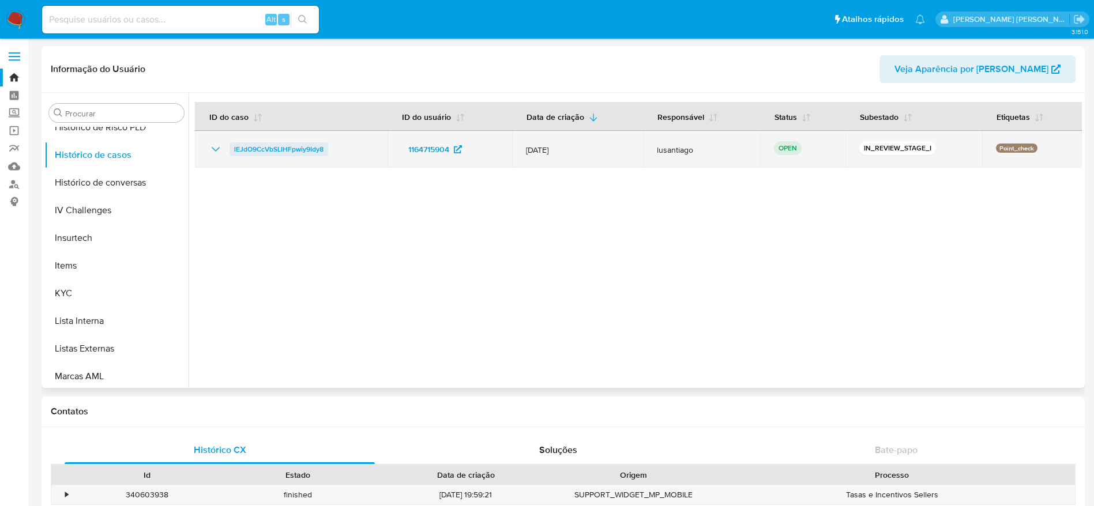
click at [280, 149] on span "lEJdO9CcVbSLIHFpwiy9Idy8" at bounding box center [278, 149] width 89 height 14
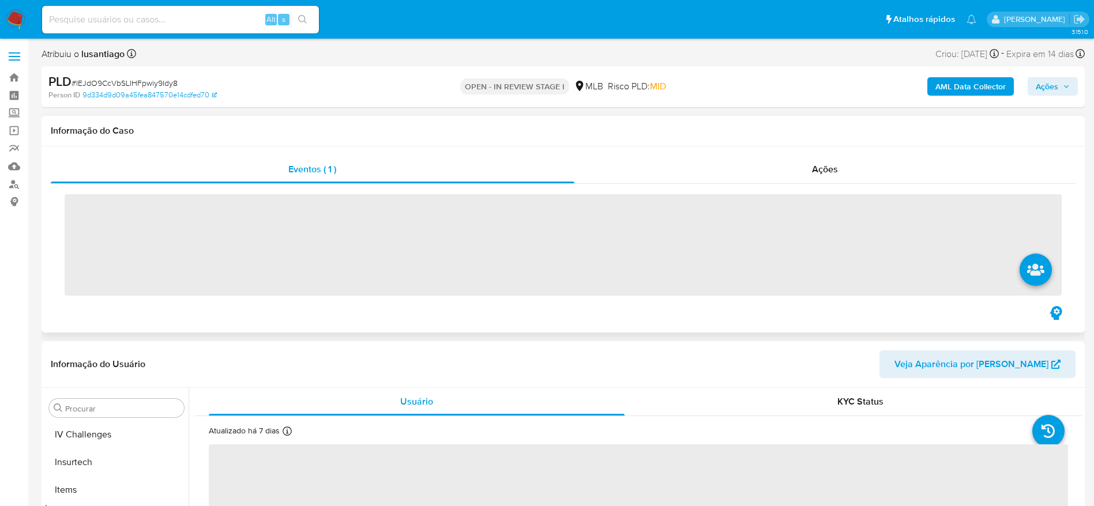
scroll to position [487, 0]
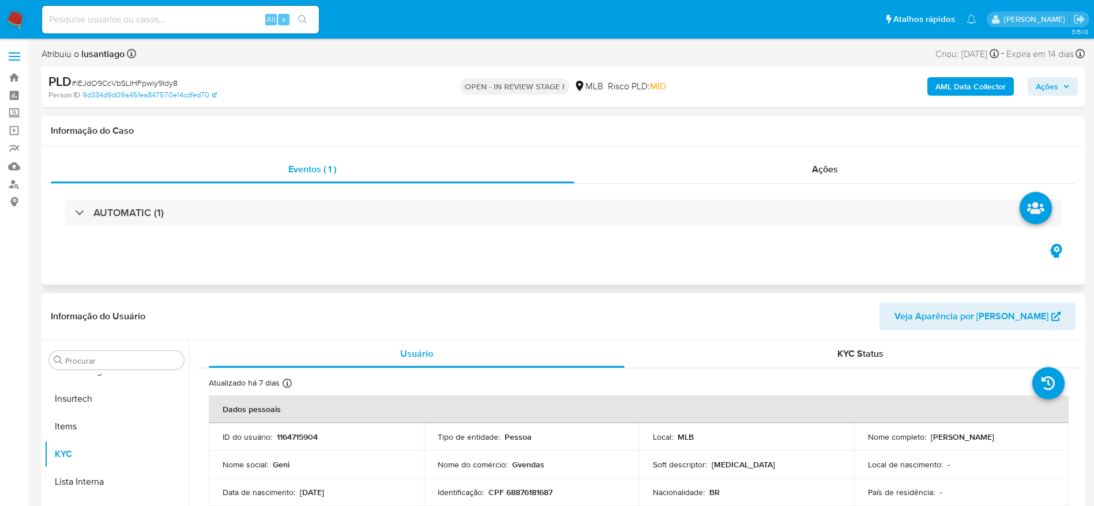
select select "10"
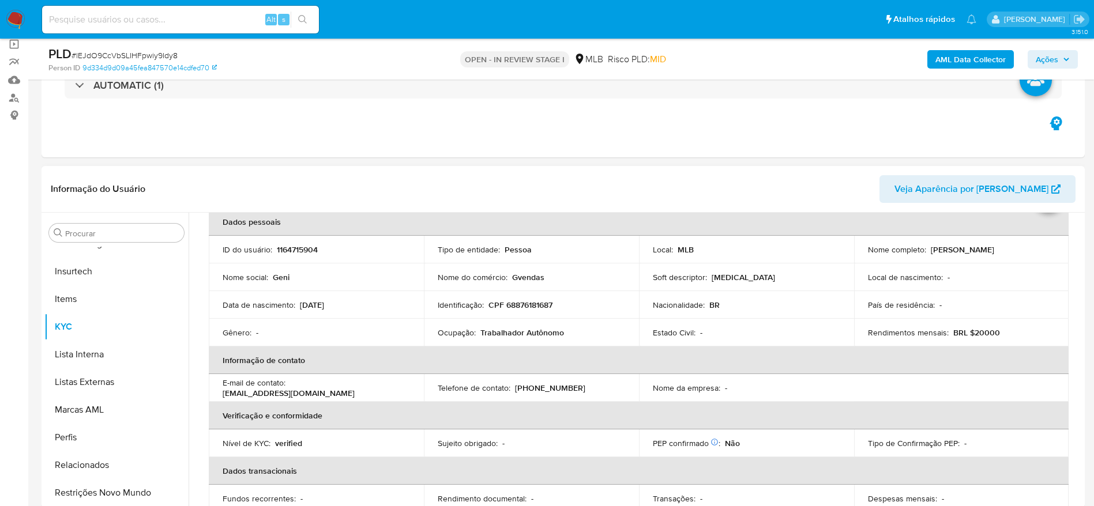
scroll to position [87, 0]
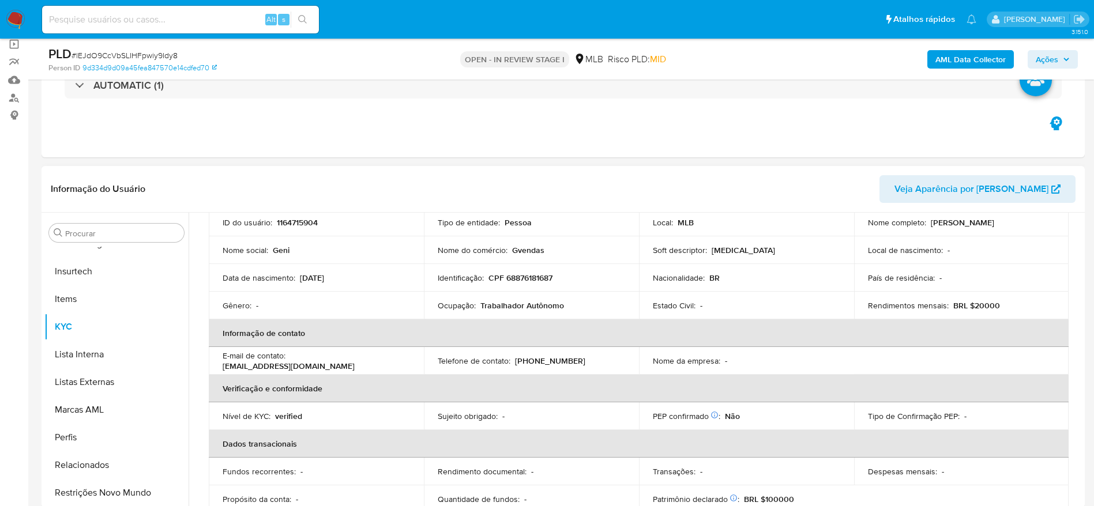
click at [516, 281] on p "CPF 68876181687" at bounding box center [521, 278] width 64 height 10
copy p "68876181687"
click at [719, 184] on header "Informação do Usuário Veja Aparência por [PERSON_NAME]" at bounding box center [563, 189] width 1025 height 28
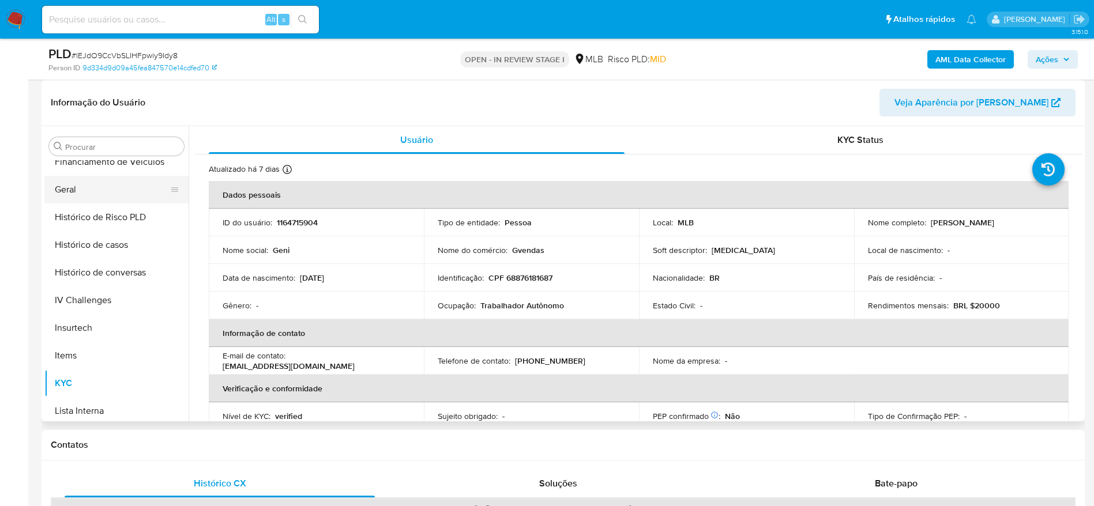
scroll to position [228, 0]
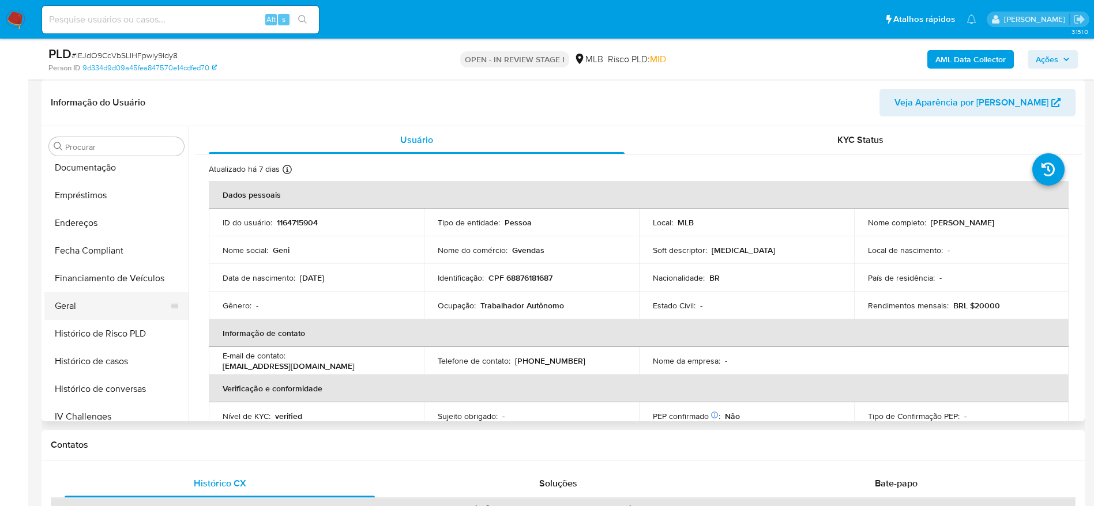
click at [66, 294] on button "Geral" at bounding box center [111, 306] width 135 height 28
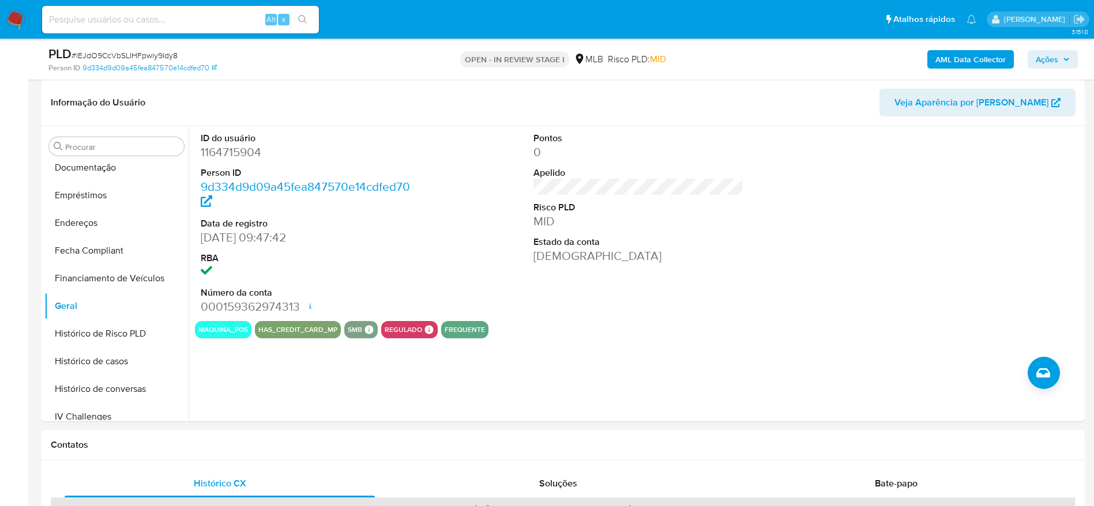
click at [953, 59] on b "AML Data Collector" at bounding box center [971, 59] width 70 height 18
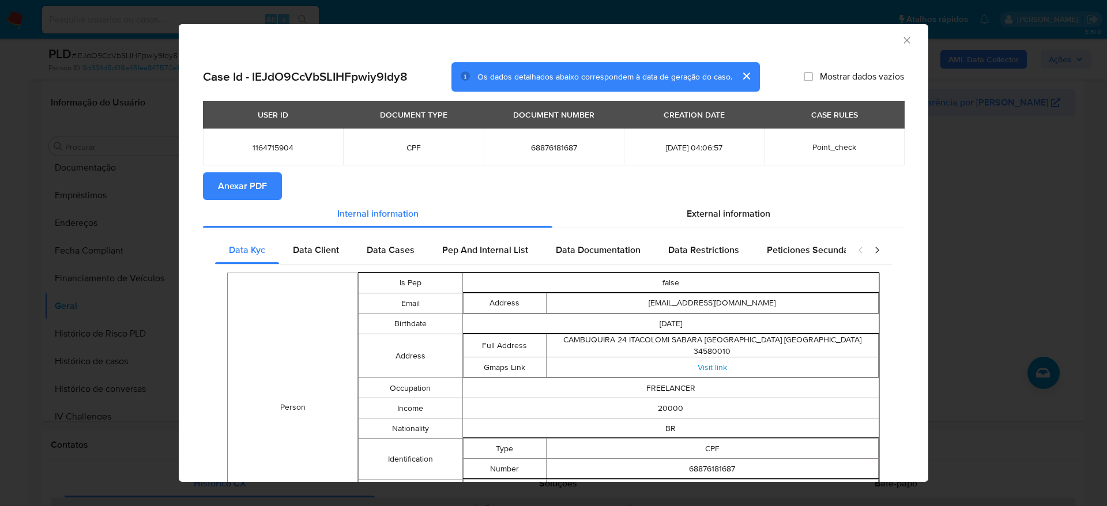
click at [255, 177] on span "Anexar PDF" at bounding box center [242, 186] width 49 height 25
click at [901, 42] on icon "Fechar a janela" at bounding box center [907, 41] width 12 height 12
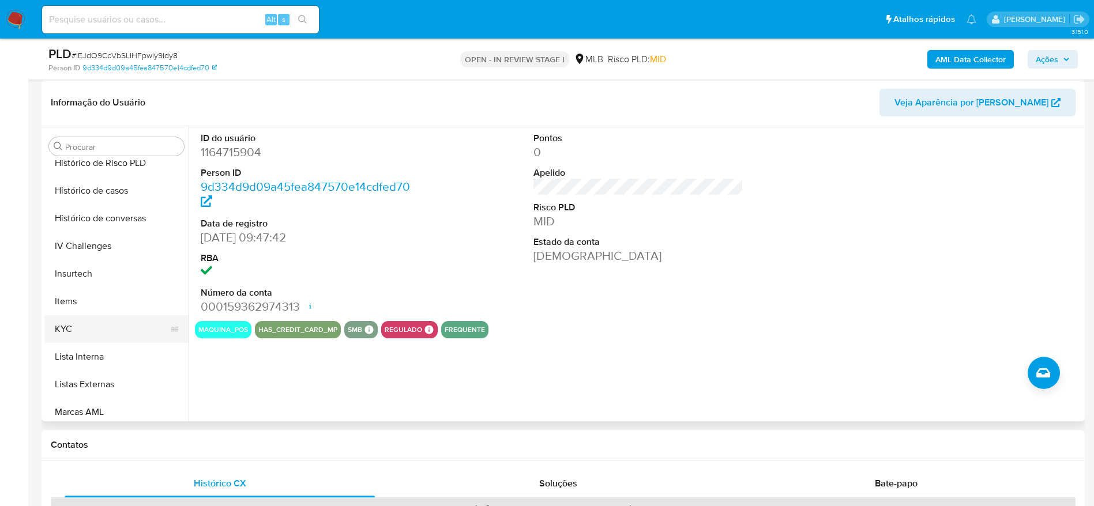
scroll to position [401, 0]
click at [74, 320] on button "KYC" at bounding box center [111, 327] width 135 height 28
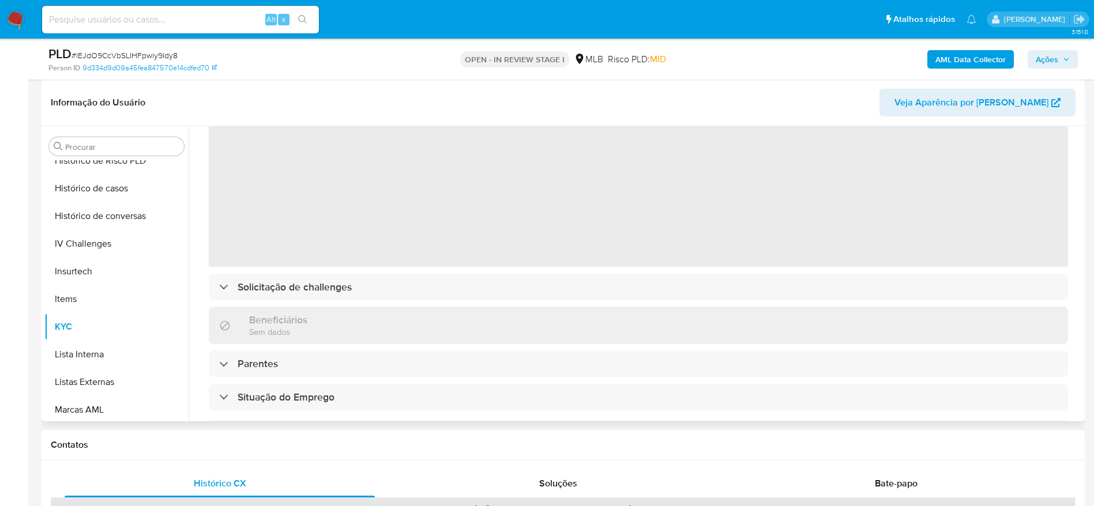
scroll to position [87, 0]
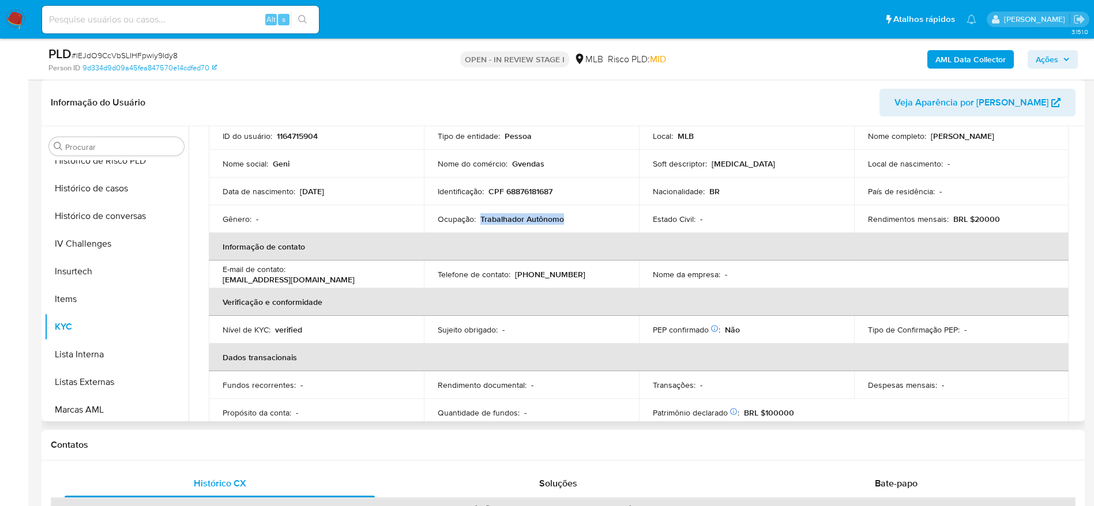
drag, startPoint x: 562, startPoint y: 219, endPoint x: 479, endPoint y: 222, distance: 83.7
click at [479, 222] on div "Ocupação : Trabalhador Autônomo" at bounding box center [531, 219] width 187 height 10
copy p "Trabalhador Autônomo"
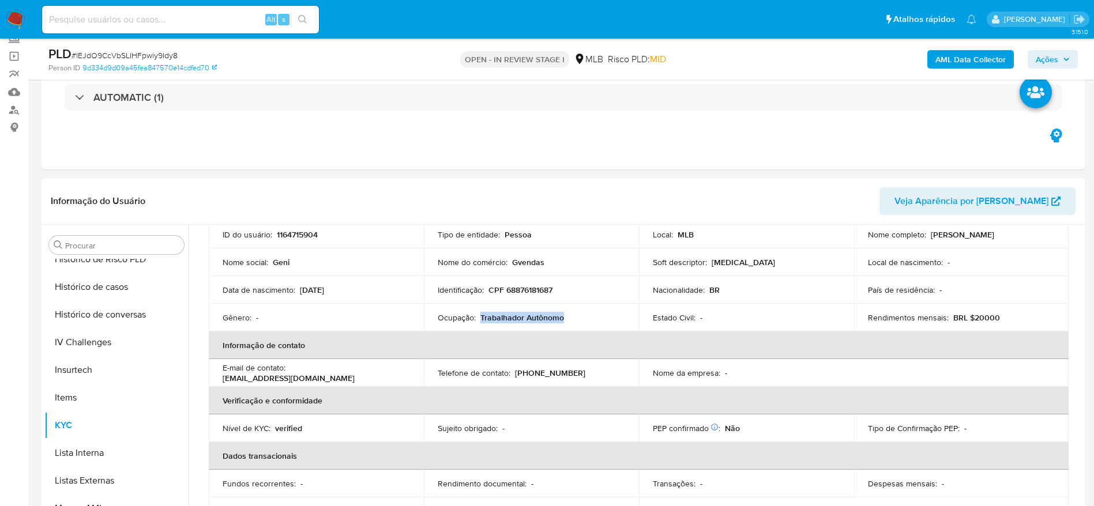
scroll to position [0, 0]
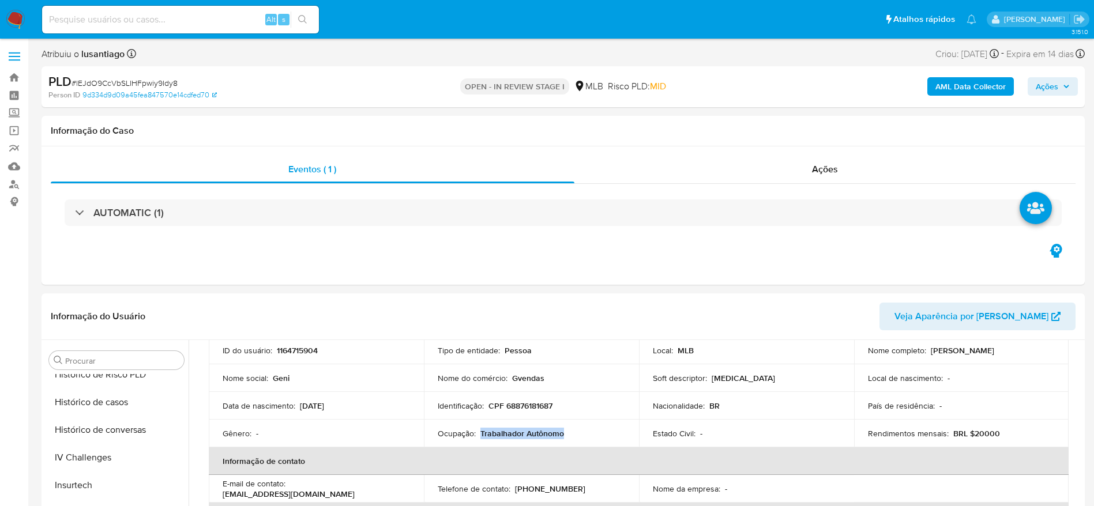
click at [1065, 87] on icon "button" at bounding box center [1066, 86] width 7 height 7
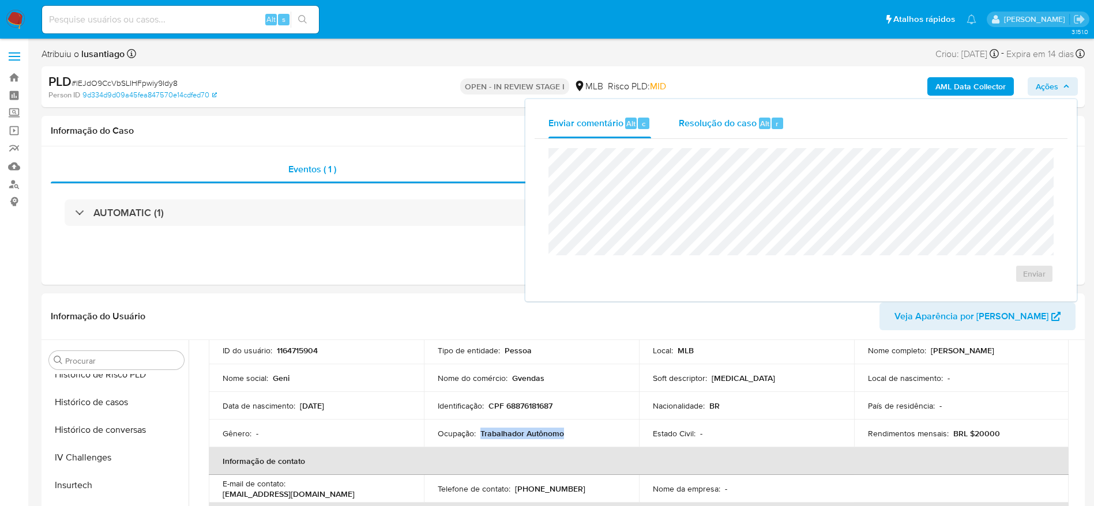
drag, startPoint x: 696, startPoint y: 122, endPoint x: 697, endPoint y: 134, distance: 11.6
click at [696, 122] on span "Resolução do caso" at bounding box center [718, 123] width 78 height 13
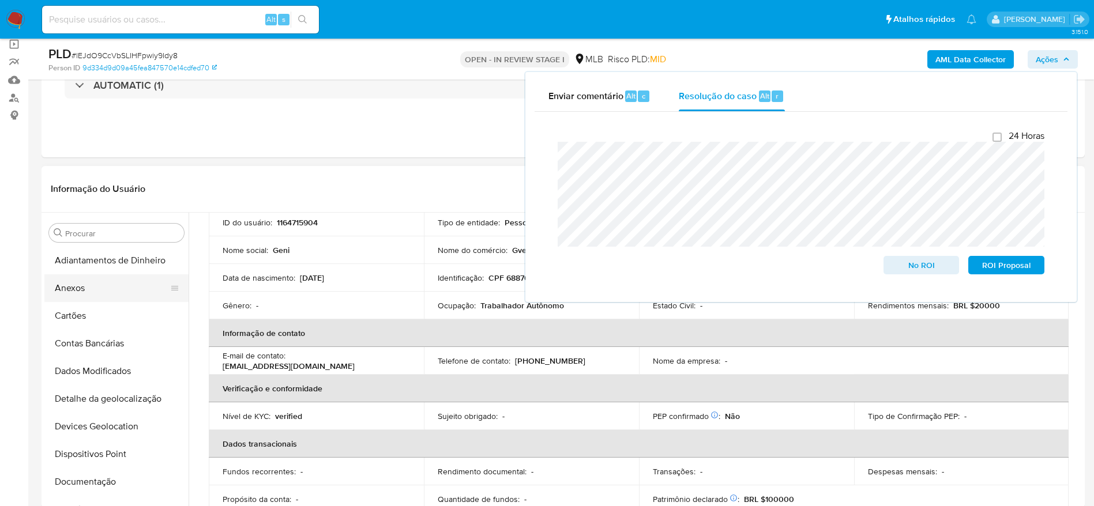
click at [93, 294] on button "Anexos" at bounding box center [111, 289] width 135 height 28
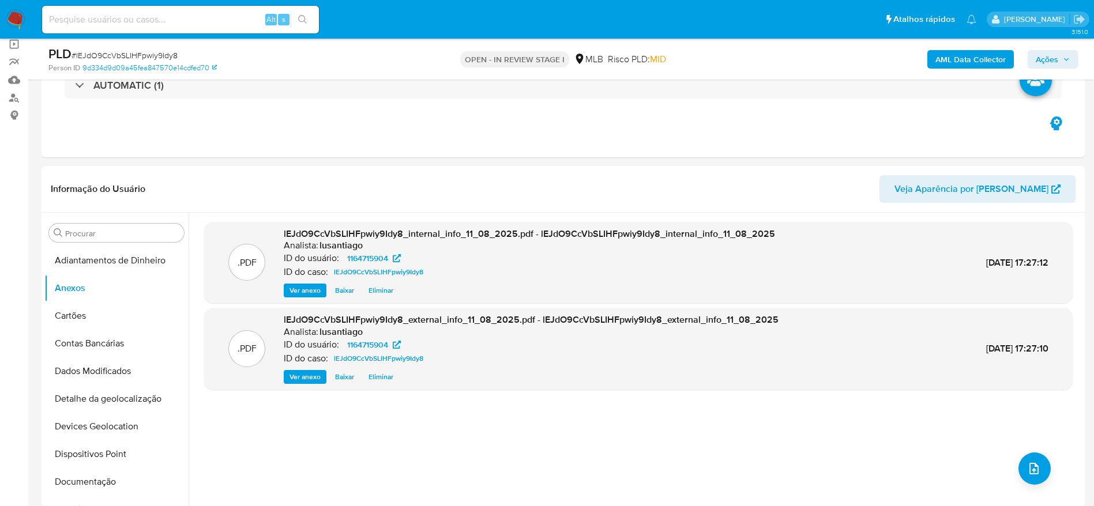
click at [1075, 57] on button "Ações" at bounding box center [1053, 59] width 50 height 18
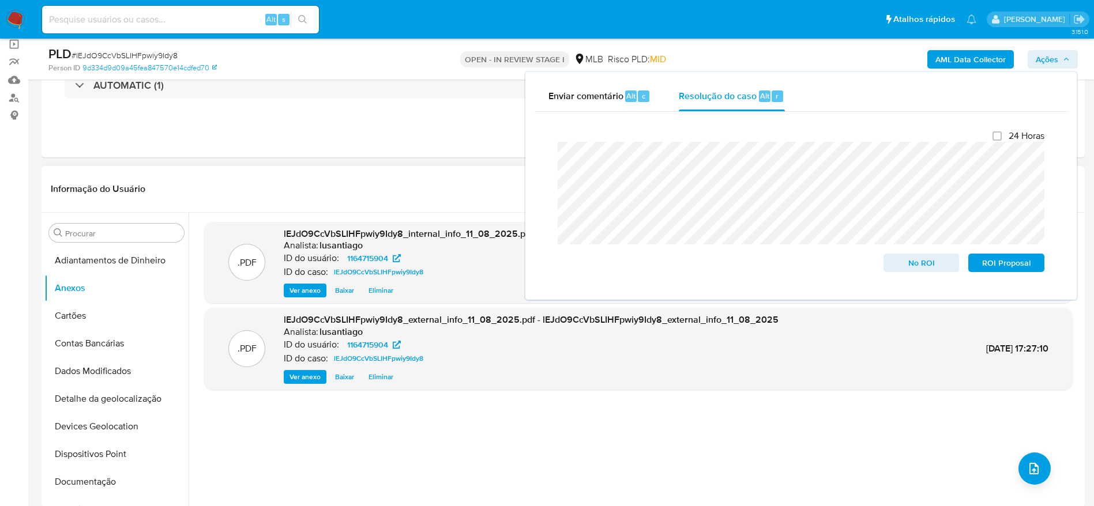
click at [456, 178] on header "Informação do Usuário Veja Aparência por Pessoa" at bounding box center [563, 189] width 1025 height 28
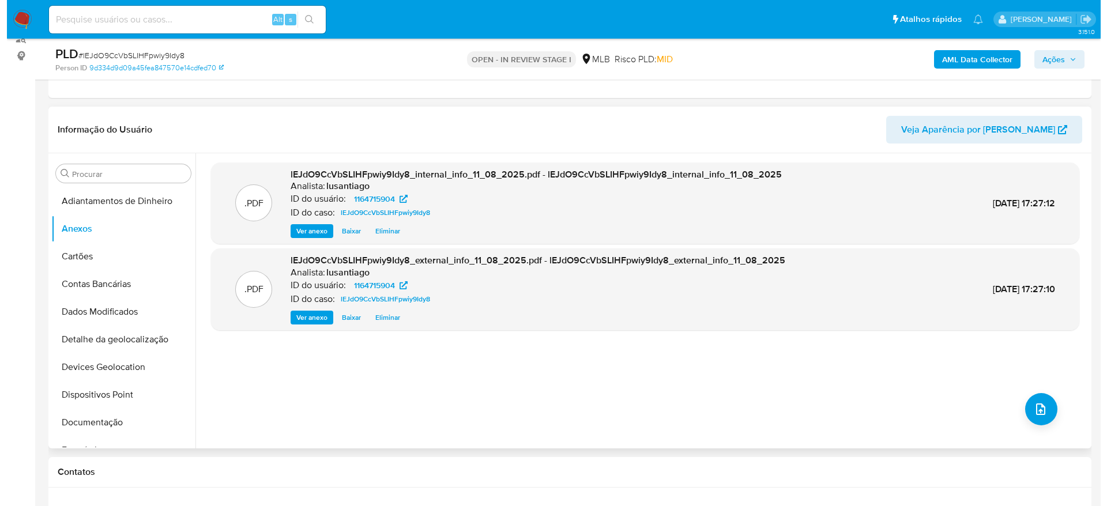
scroll to position [173, 0]
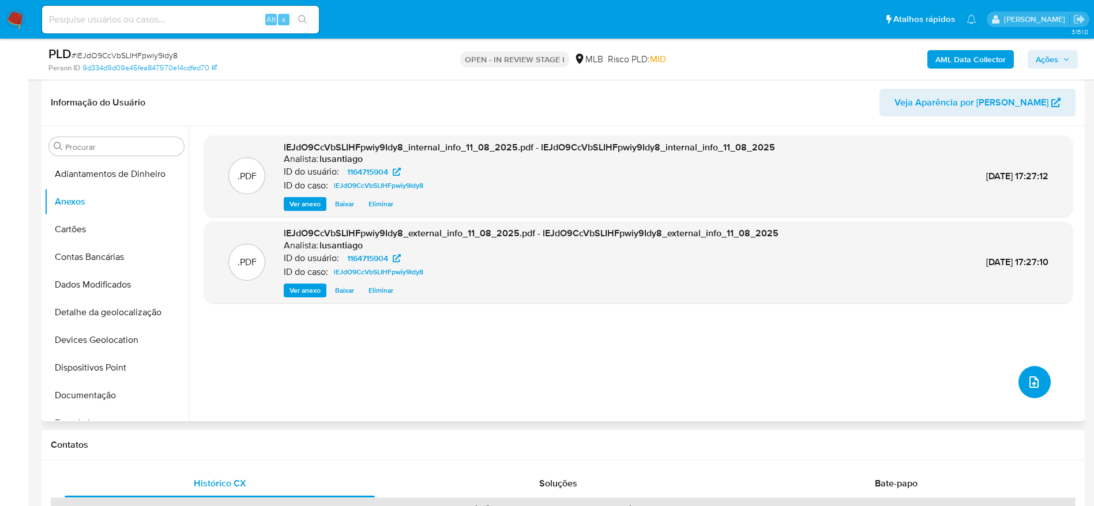
click at [1033, 381] on icon "upload-file" at bounding box center [1034, 383] width 9 height 12
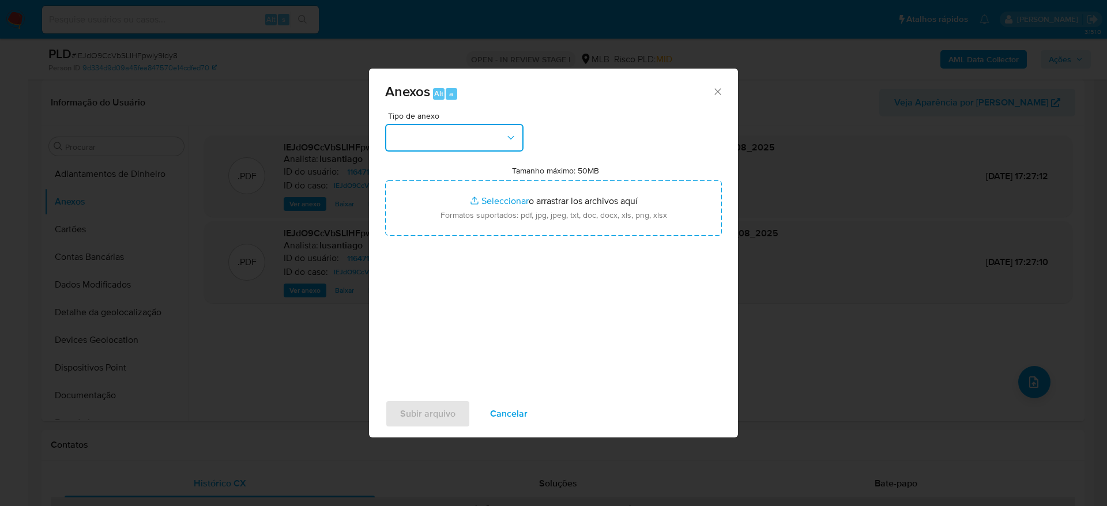
click at [471, 131] on button "button" at bounding box center [454, 138] width 138 height 28
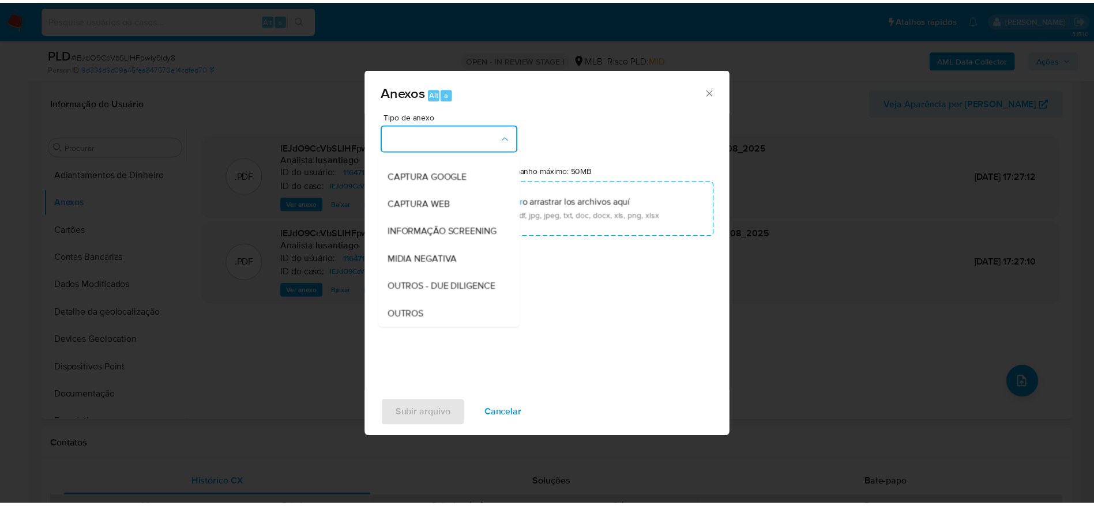
scroll to position [178, 0]
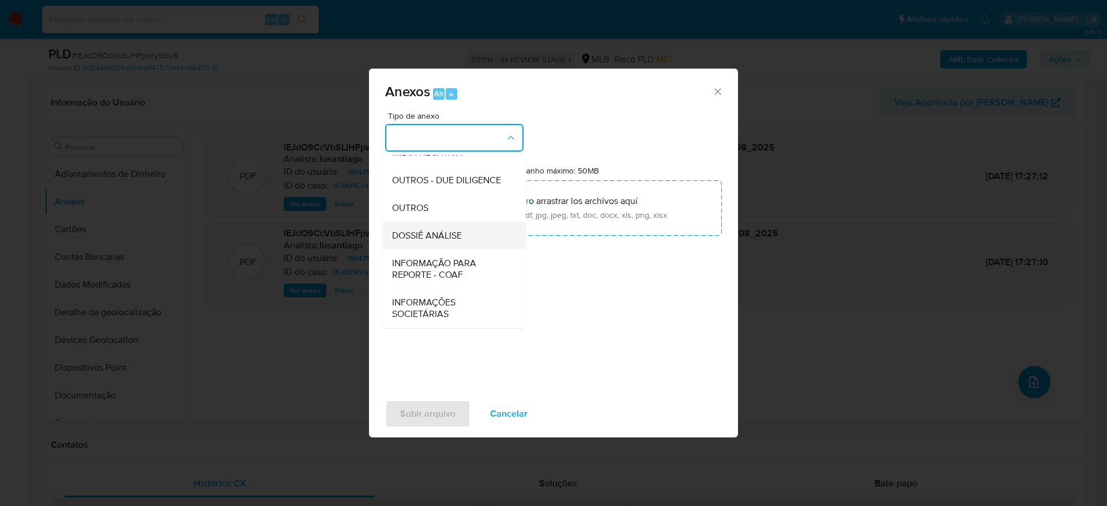
click at [453, 230] on span "DOSSIÊ ANÁLISE" at bounding box center [427, 236] width 70 height 12
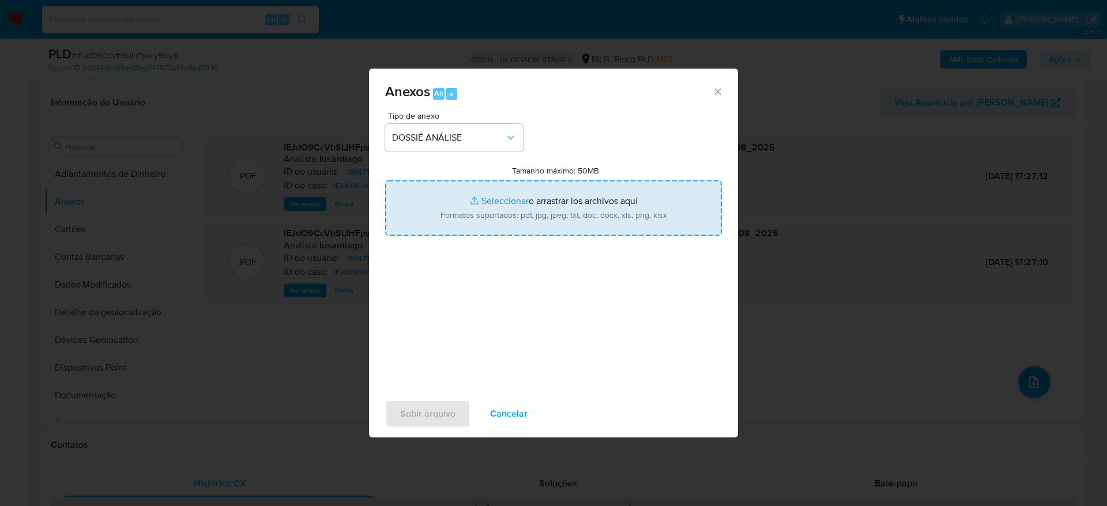
type input "C:\fakepath\Mulan 1164715904_2025_08_11_15_19_23.xlsx"
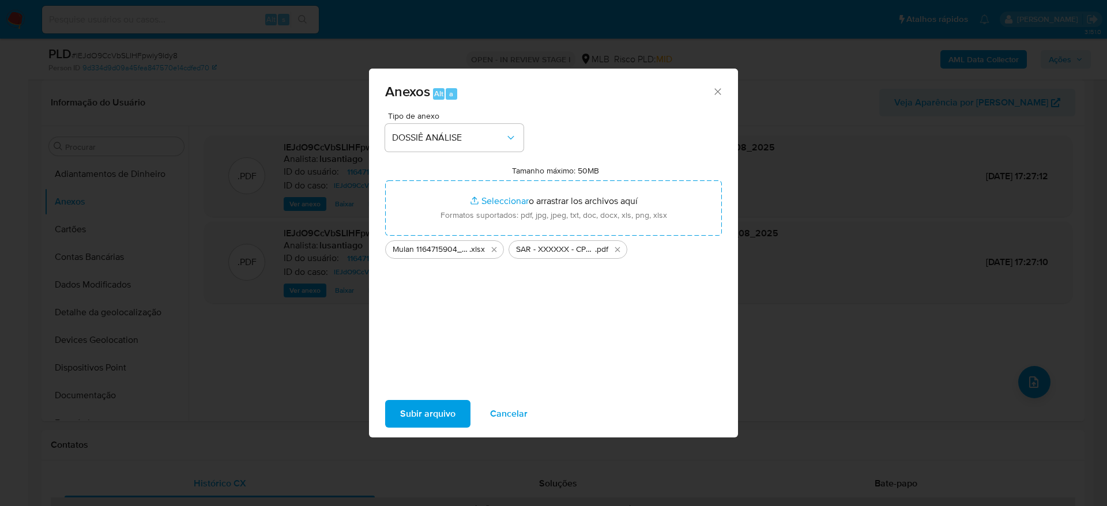
click at [423, 409] on span "Subir arquivo" at bounding box center [427, 413] width 55 height 25
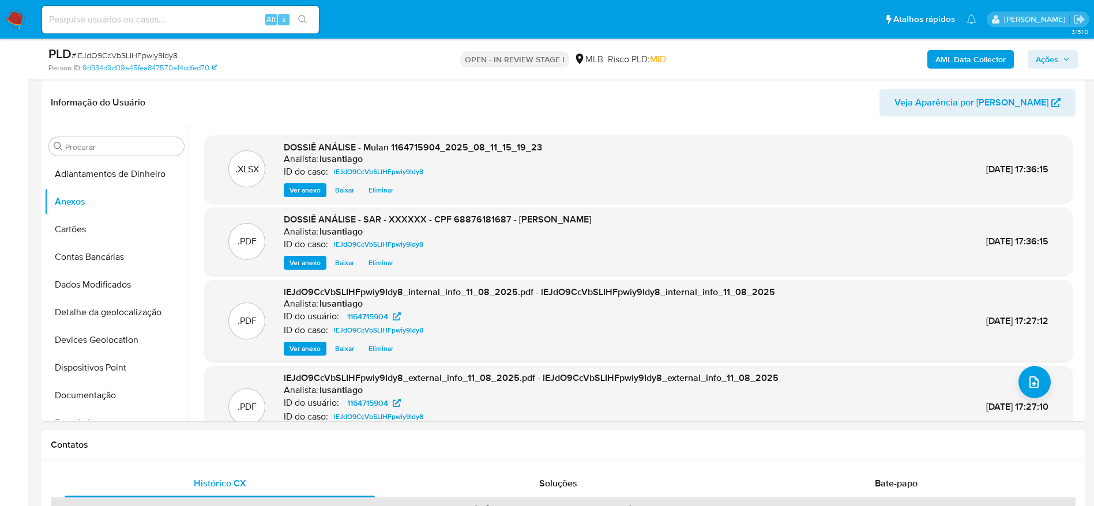
click at [1059, 61] on span "Ações" at bounding box center [1053, 59] width 34 height 16
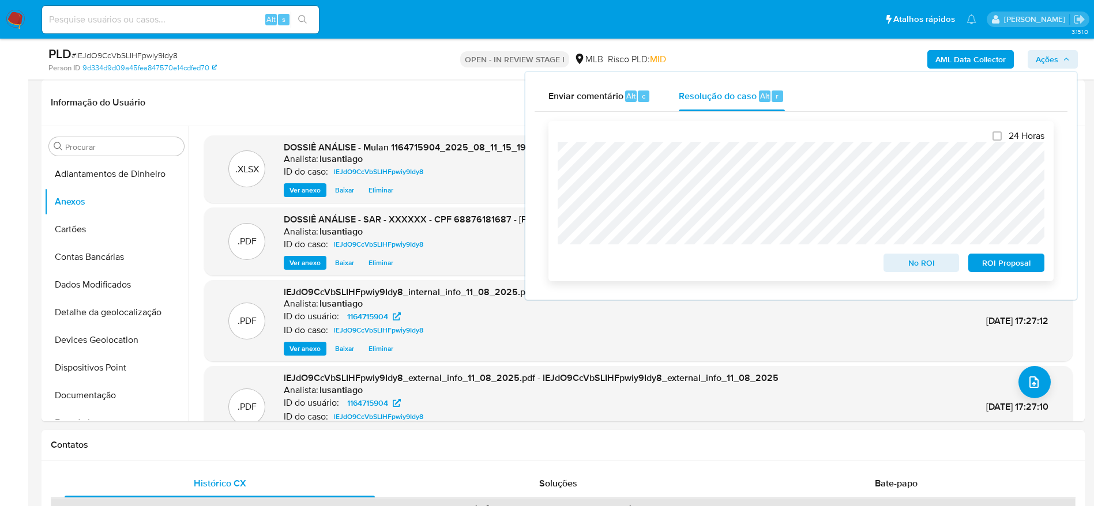
click at [1004, 264] on span "ROI Proposal" at bounding box center [1006, 263] width 60 height 16
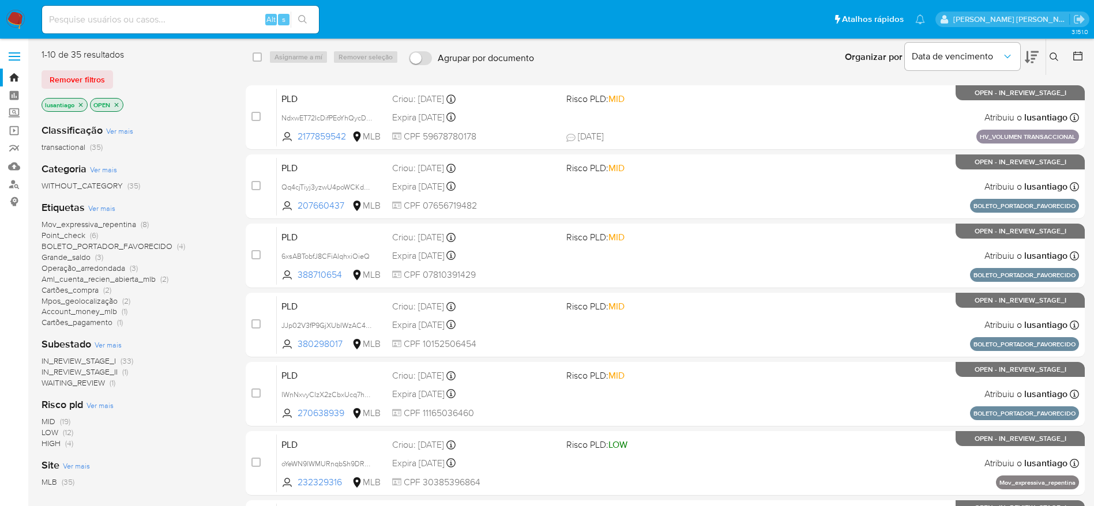
click at [163, 6] on div "Alt s" at bounding box center [180, 20] width 277 height 28
click at [156, 15] on input at bounding box center [180, 19] width 277 height 15
paste input "2074646012"
type input "2074646012"
click at [300, 20] on icon "search-icon" at bounding box center [302, 19] width 9 height 9
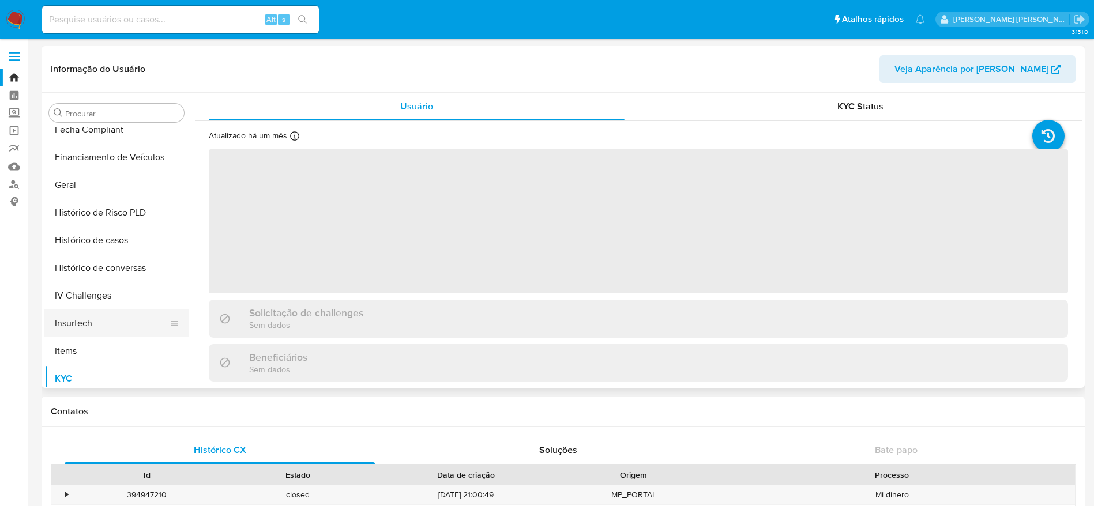
scroll to position [314, 0]
click at [116, 246] on button "Histórico de casos" at bounding box center [111, 242] width 135 height 28
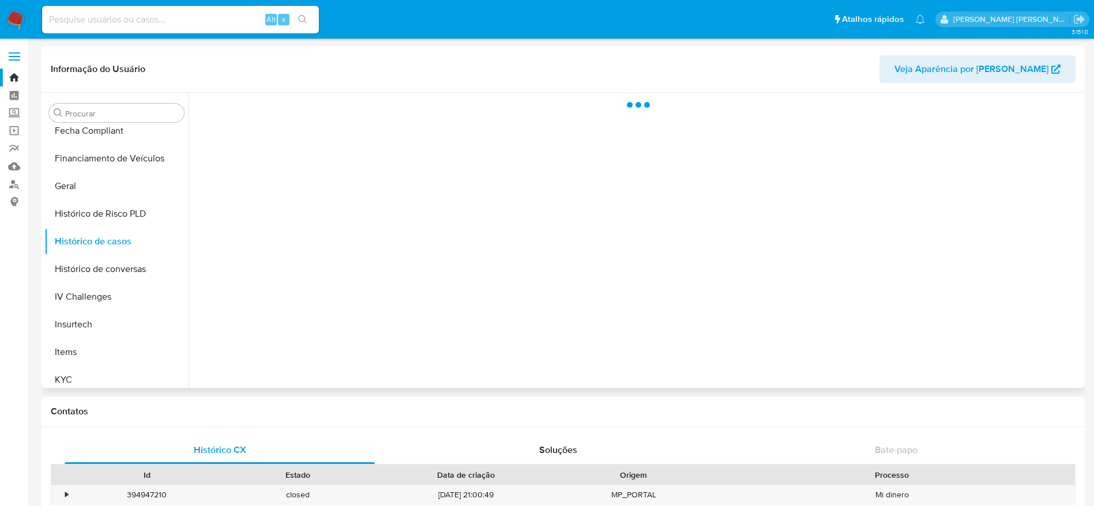
select select "10"
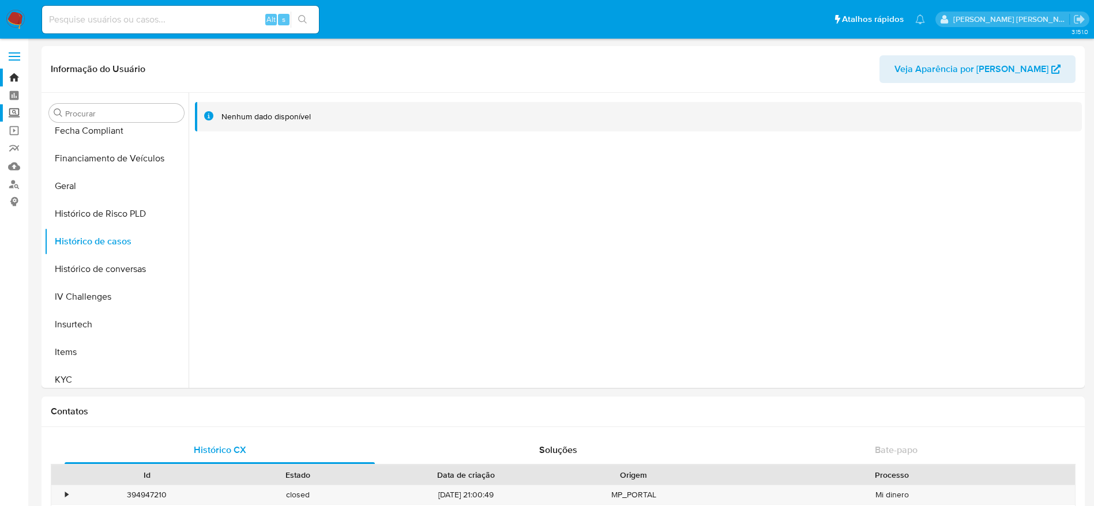
click at [14, 112] on label "Screening" at bounding box center [68, 113] width 137 height 18
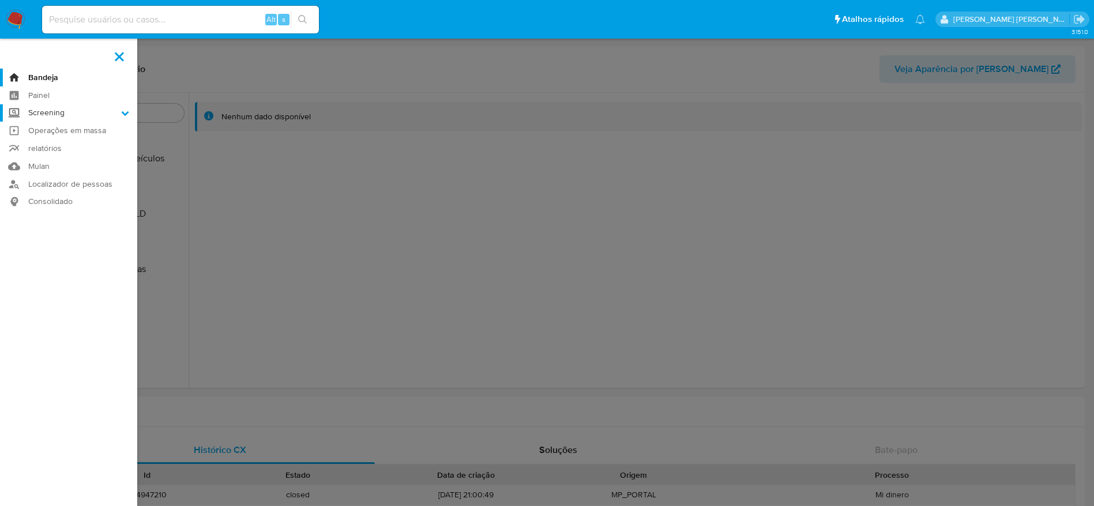
click at [0, 0] on input "Screening" at bounding box center [0, 0] width 0 height 0
click at [35, 93] on link "Painel" at bounding box center [68, 96] width 137 height 18
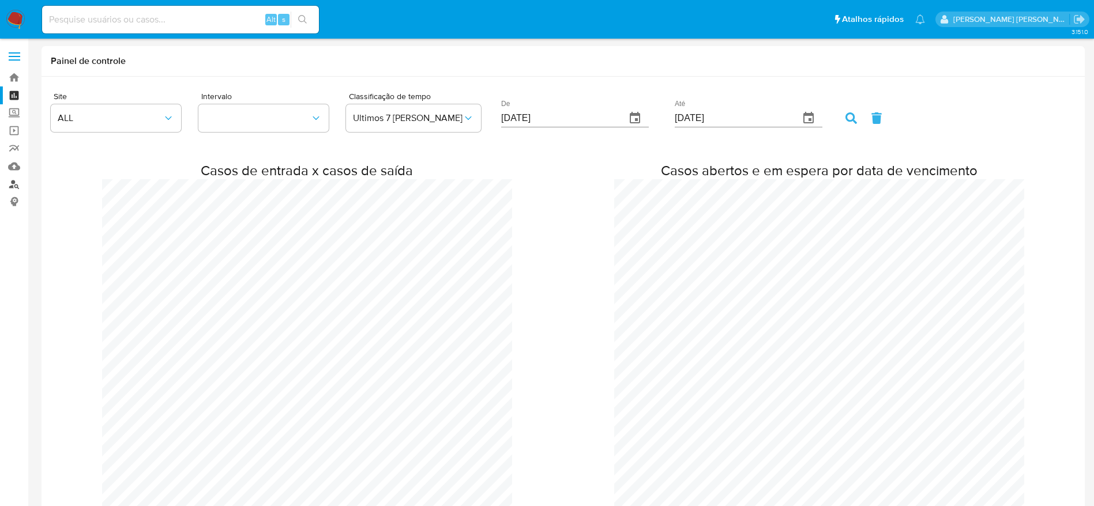
click at [13, 186] on link "Localizador de pessoas" at bounding box center [68, 184] width 137 height 18
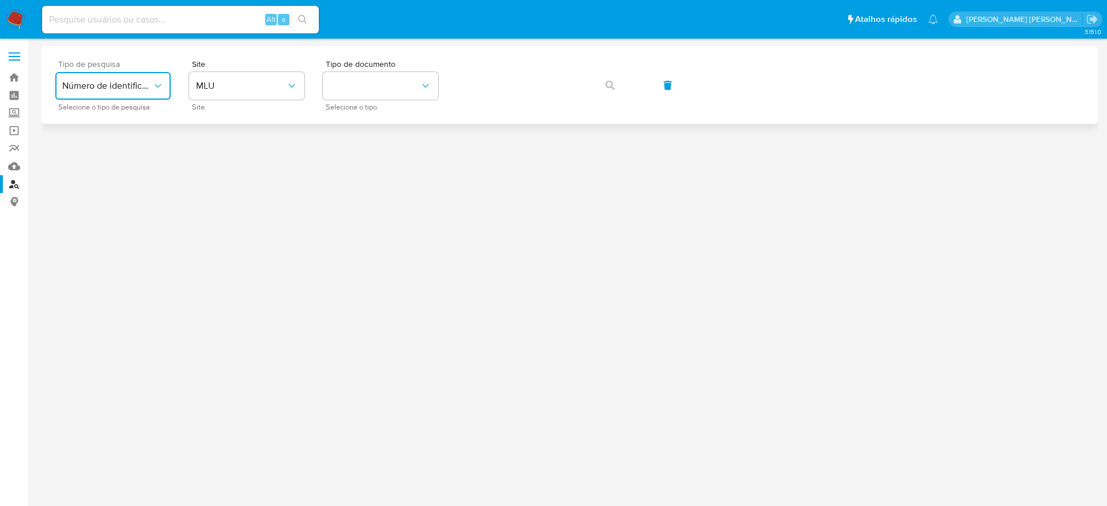
click at [143, 91] on span "Número de identificação" at bounding box center [107, 86] width 90 height 12
click at [235, 85] on span "MLU" at bounding box center [241, 86] width 90 height 12
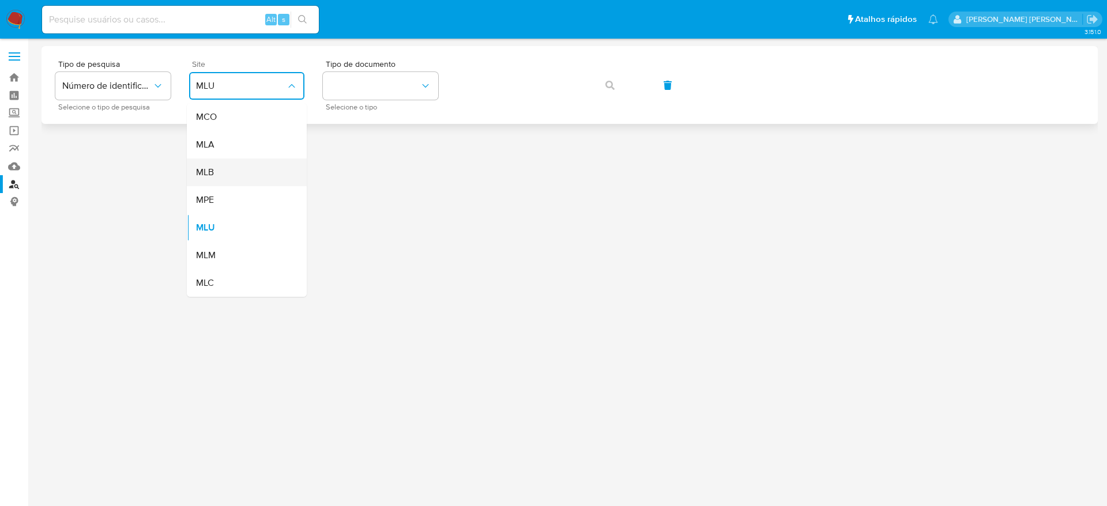
click at [236, 173] on div "MLB" at bounding box center [243, 173] width 95 height 28
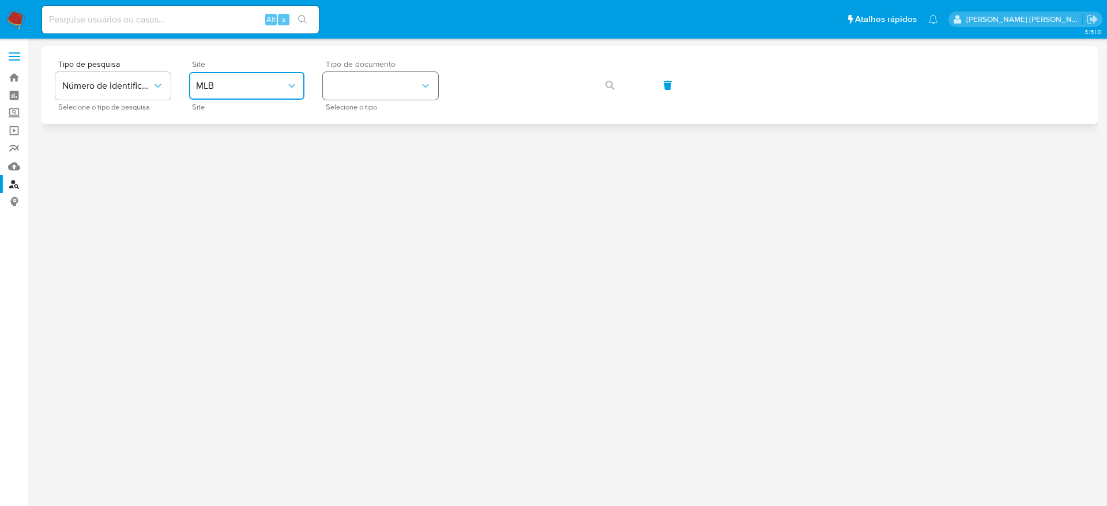
click at [395, 87] on button "identificationType" at bounding box center [380, 86] width 115 height 28
click at [392, 148] on div "CPF CPF" at bounding box center [377, 161] width 95 height 39
click at [606, 86] on icon "button" at bounding box center [610, 85] width 9 height 9
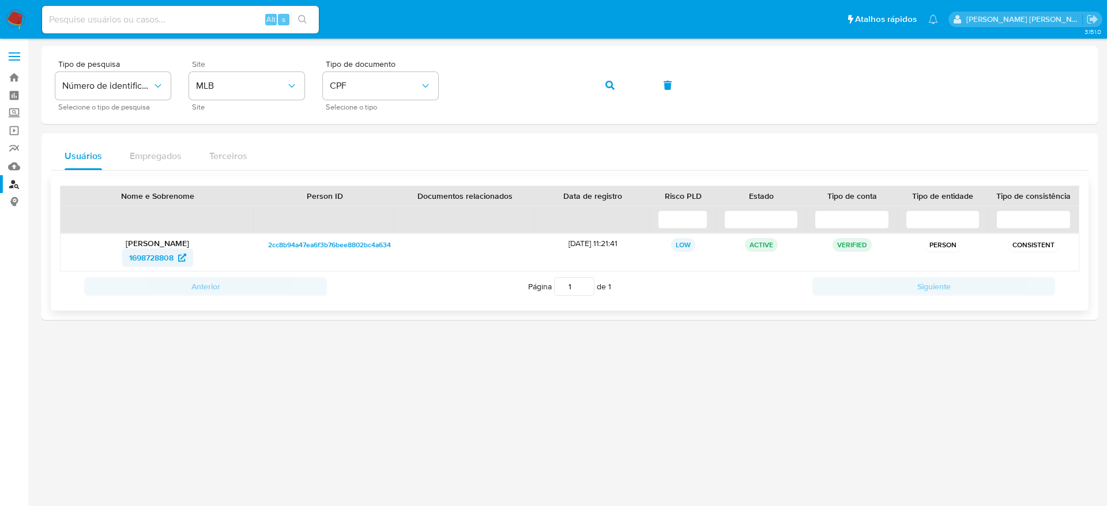
click at [148, 257] on span "1698728808" at bounding box center [151, 258] width 44 height 18
click at [615, 84] on button "button" at bounding box center [610, 86] width 39 height 28
click at [144, 260] on span "230217762" at bounding box center [151, 258] width 39 height 18
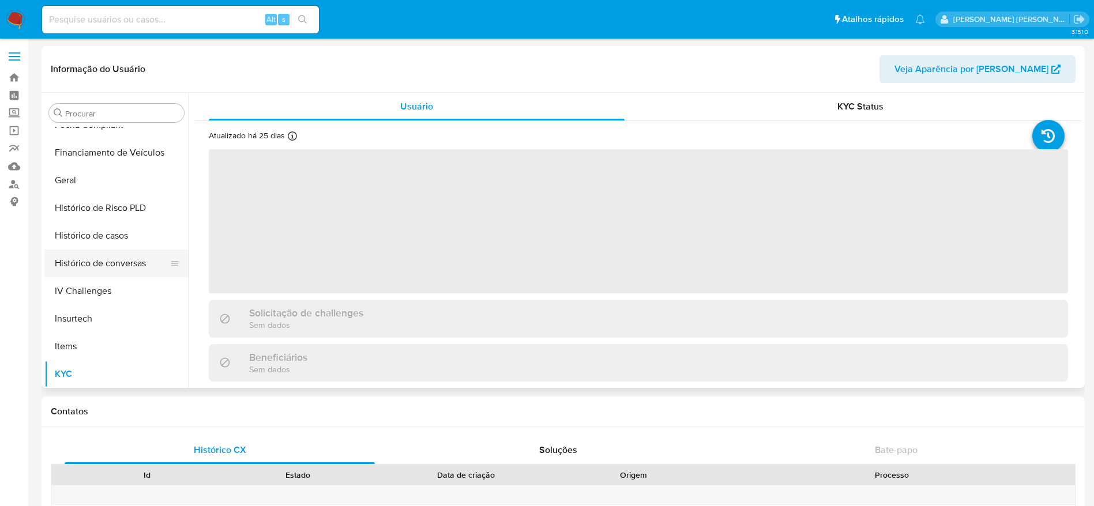
scroll to position [314, 0]
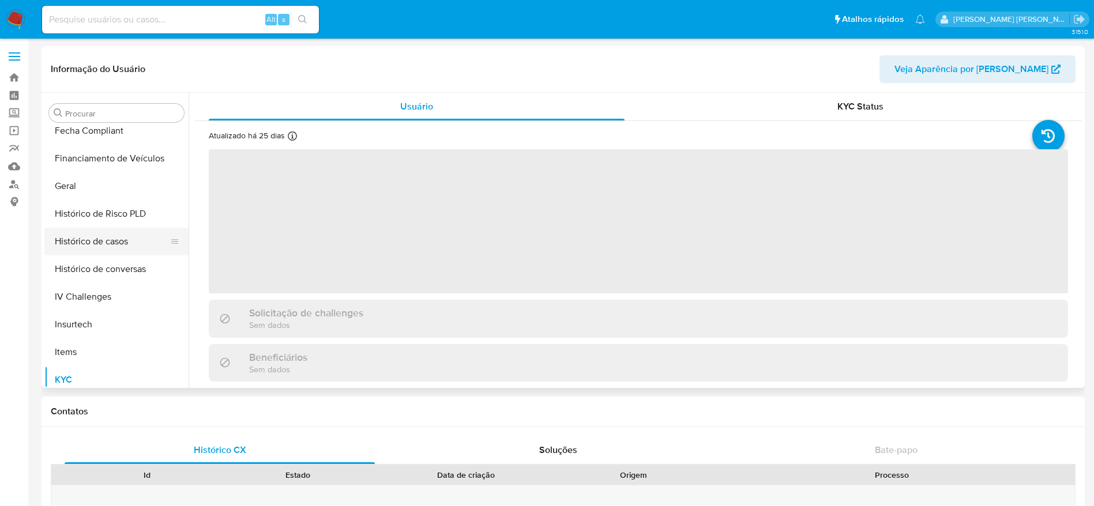
click at [114, 238] on button "Histórico de casos" at bounding box center [111, 242] width 135 height 28
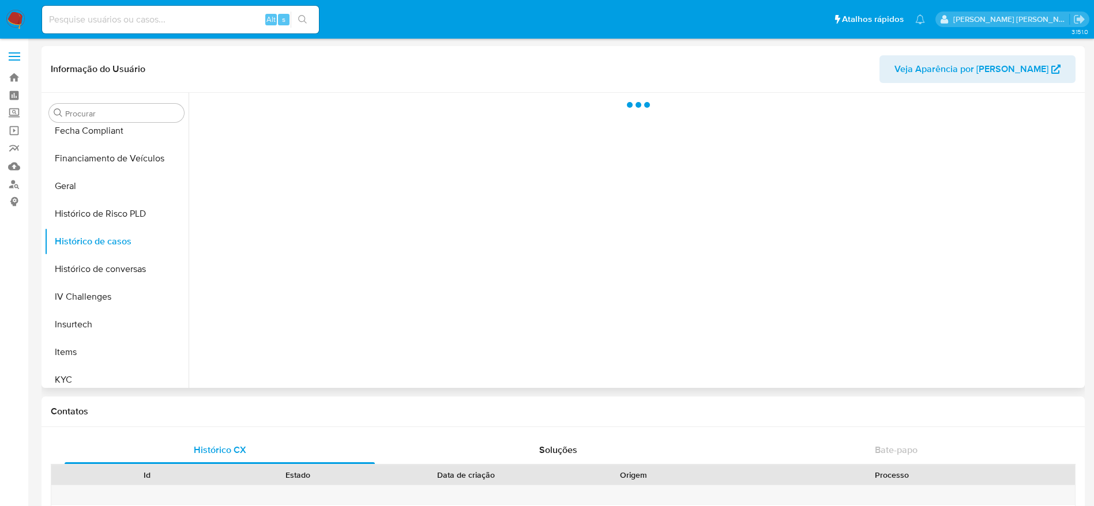
select select "10"
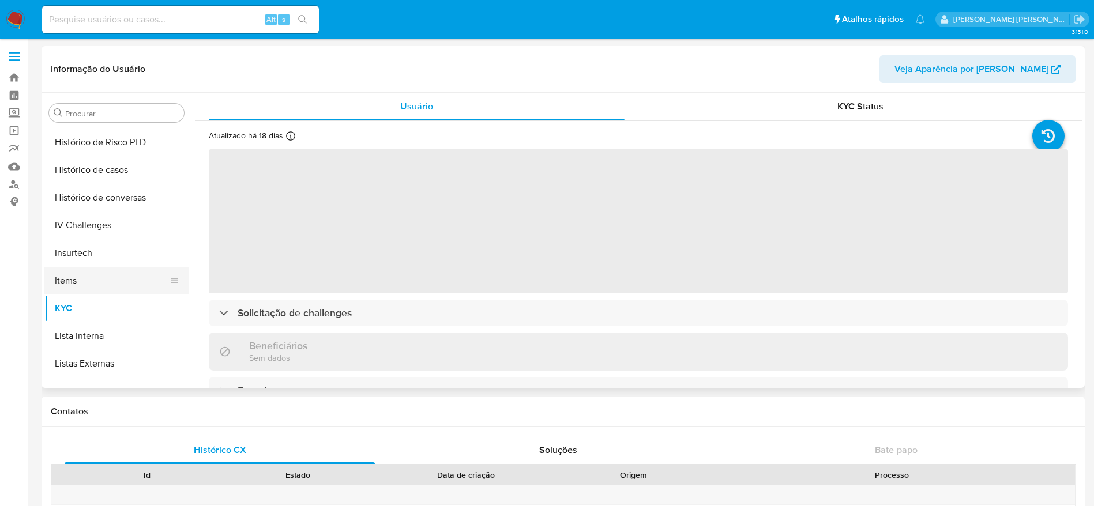
scroll to position [314, 0]
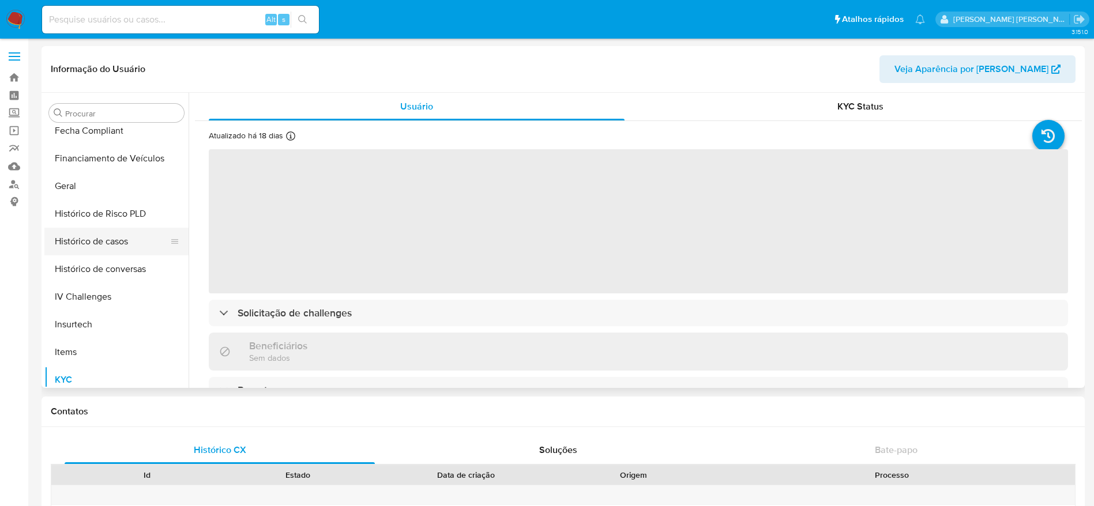
click at [109, 237] on button "Histórico de casos" at bounding box center [111, 242] width 135 height 28
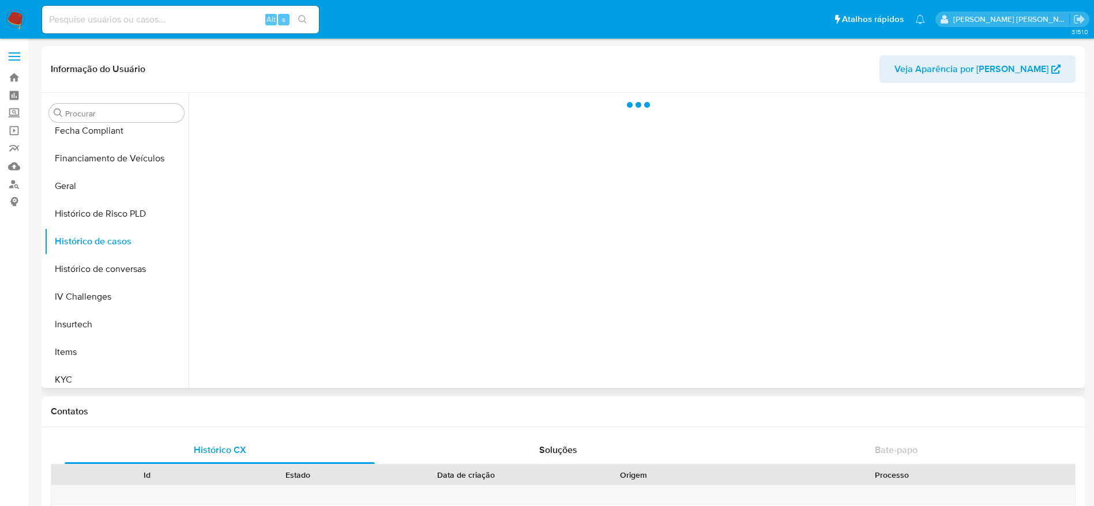
select select "10"
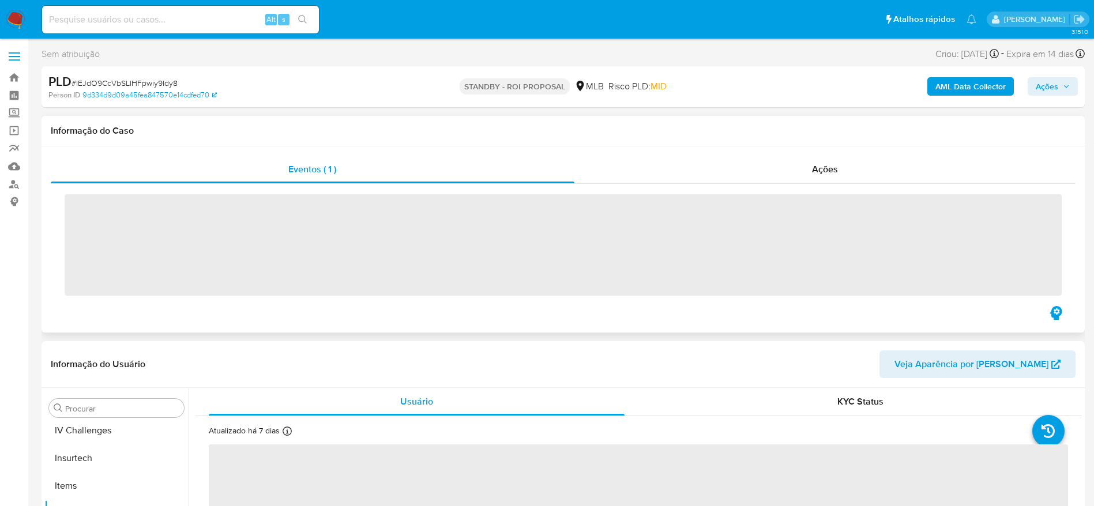
scroll to position [487, 0]
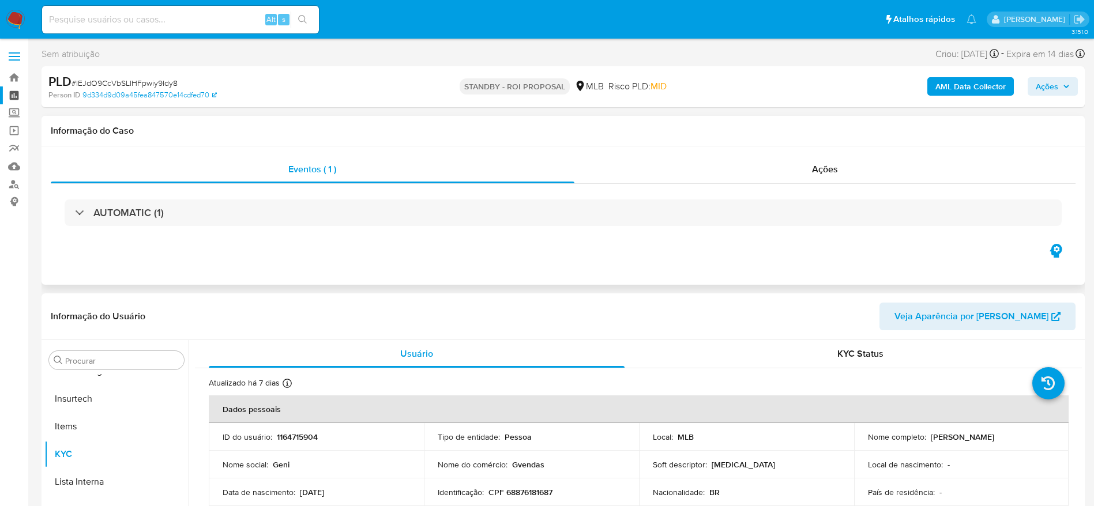
select select "10"
click at [17, 91] on link "Painel" at bounding box center [68, 96] width 137 height 18
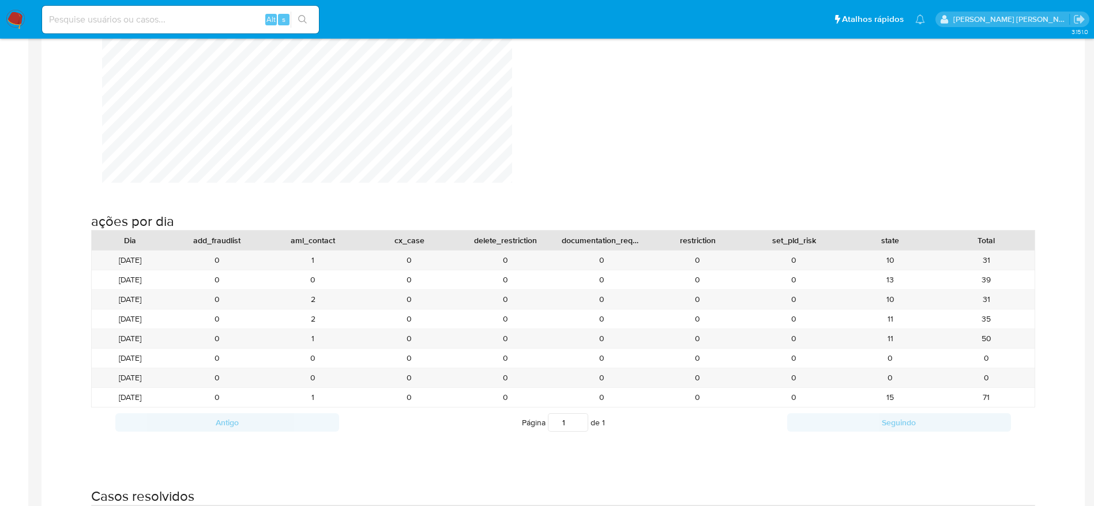
scroll to position [1384, 0]
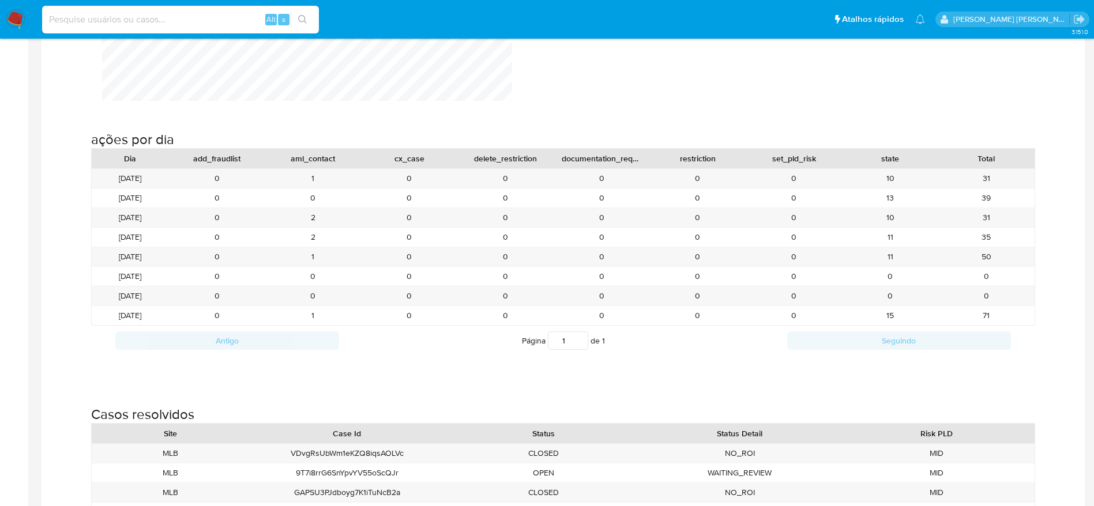
click at [150, 21] on input at bounding box center [180, 19] width 277 height 15
paste input "1334897471"
type input "1334897471"
click at [299, 21] on icon "search-icon" at bounding box center [302, 19] width 9 height 9
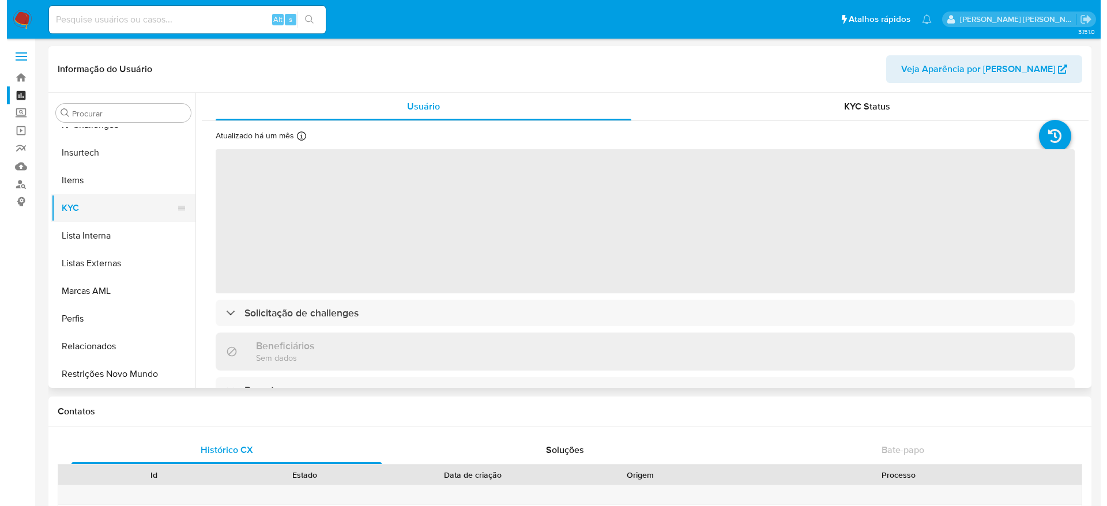
scroll to position [487, 0]
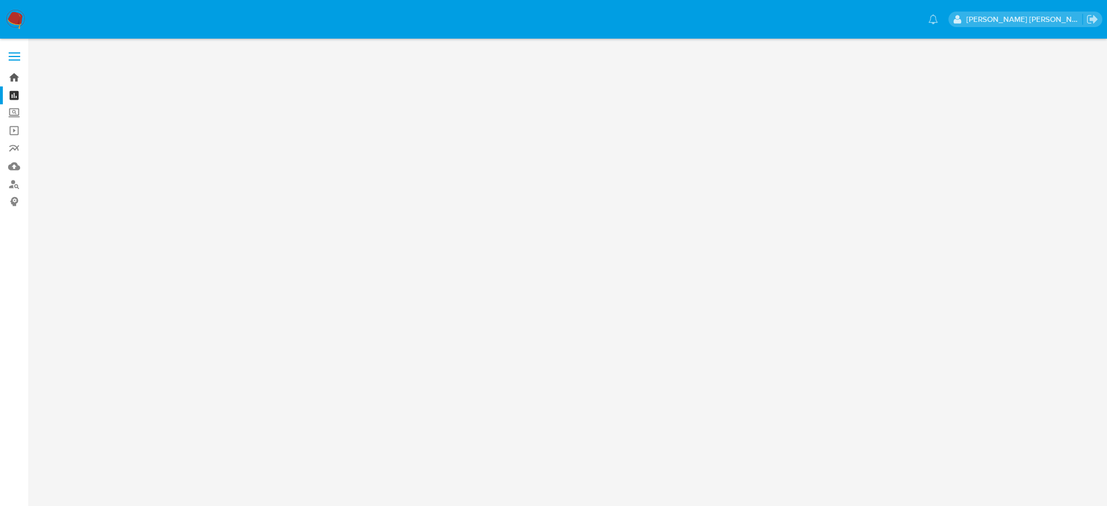
click at [17, 78] on link "Bandeja" at bounding box center [68, 78] width 137 height 18
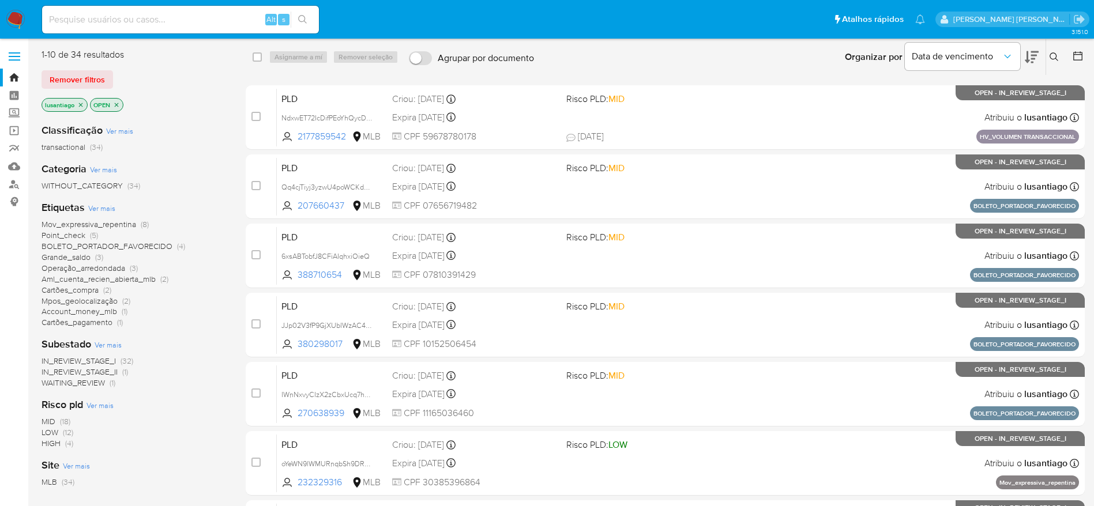
click at [121, 20] on input at bounding box center [180, 19] width 277 height 15
paste input "1334897471"
type input "1334897471"
click at [306, 20] on icon "search-icon" at bounding box center [302, 19] width 9 height 9
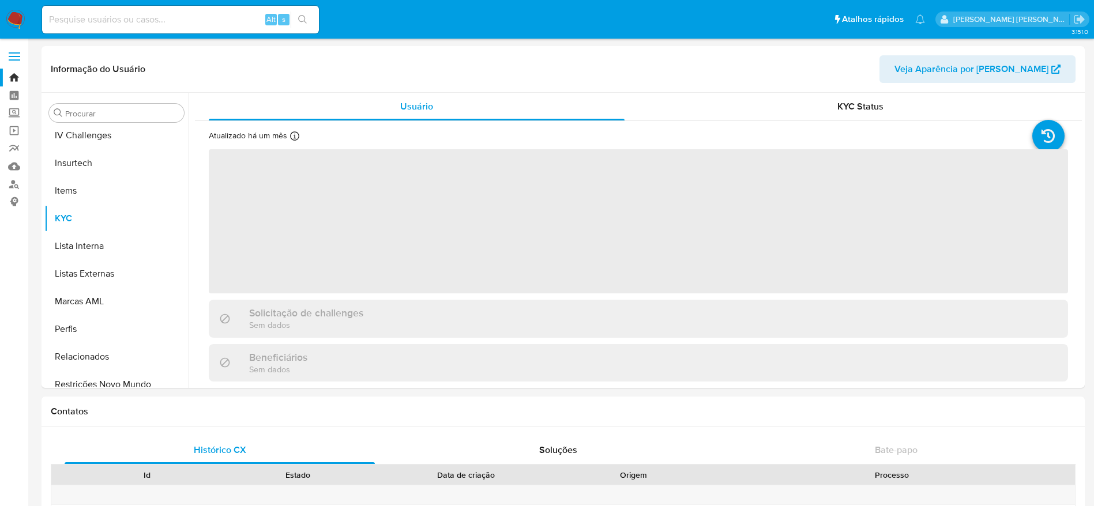
scroll to position [487, 0]
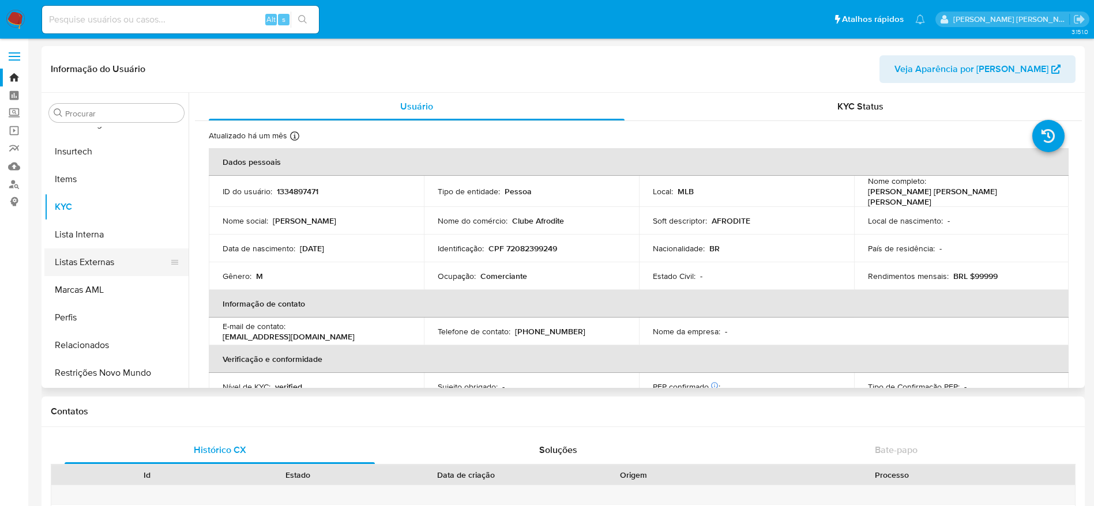
select select "10"
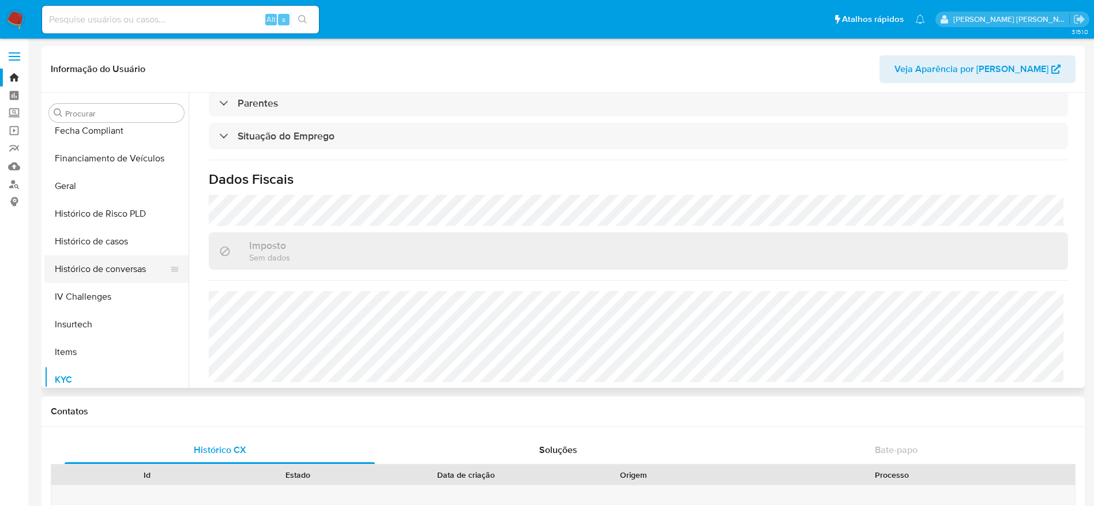
scroll to position [228, 0]
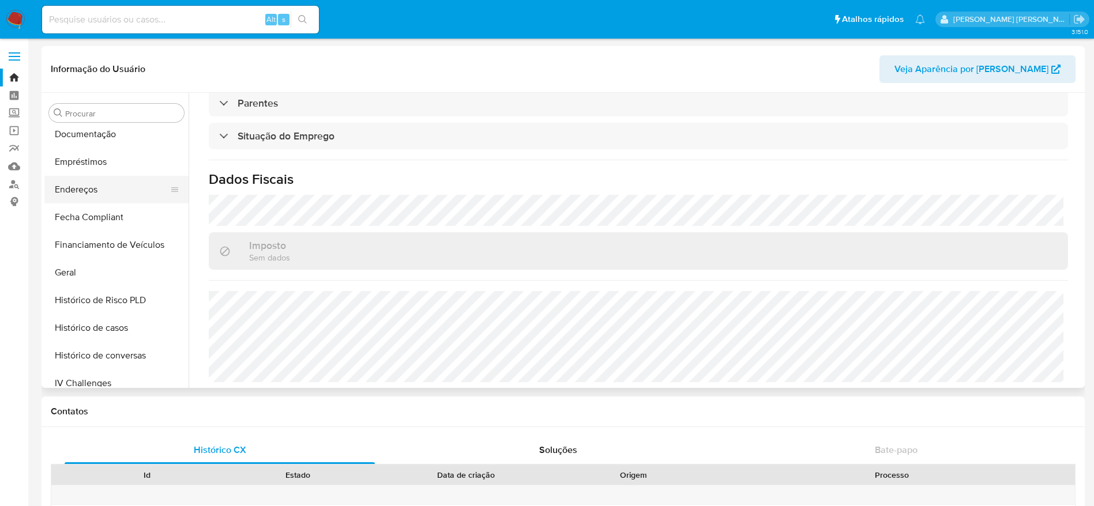
click at [89, 187] on button "Endereços" at bounding box center [111, 190] width 135 height 28
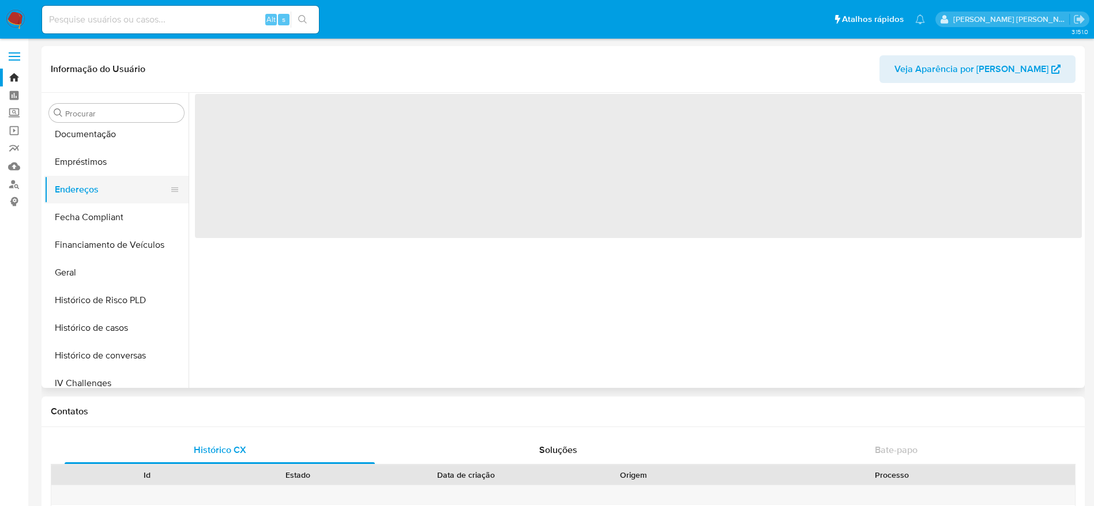
scroll to position [0, 0]
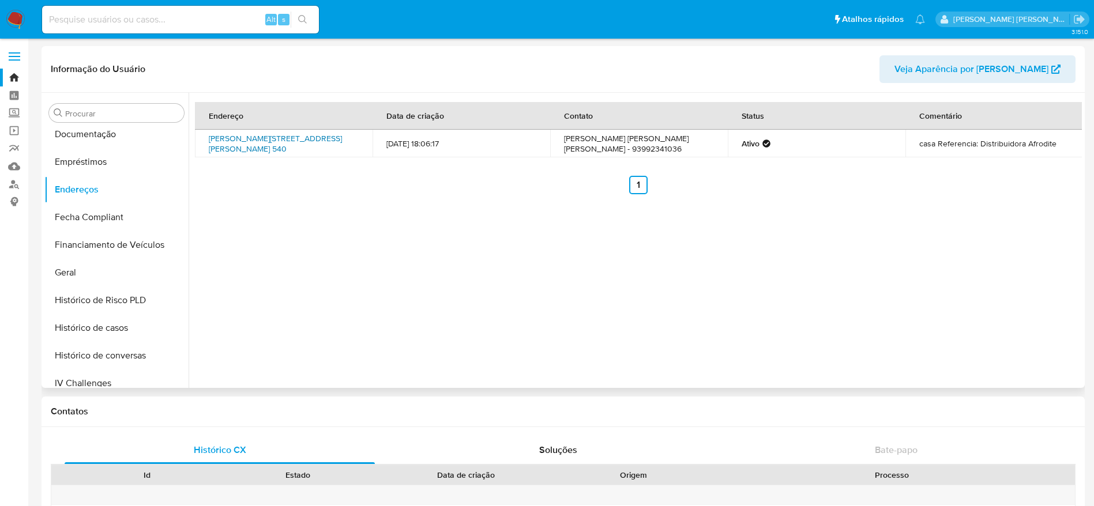
click at [236, 142] on link "[PERSON_NAME][STREET_ADDRESS][PERSON_NAME] 540" at bounding box center [275, 144] width 133 height 22
drag, startPoint x: 199, startPoint y: 135, endPoint x: 223, endPoint y: 152, distance: 29.4
click at [223, 152] on td "[PERSON_NAME][STREET_ADDRESS][PERSON_NAME] 540" at bounding box center [284, 144] width 178 height 28
copy link "[PERSON_NAME][STREET_ADDRESS][PERSON_NAME]"
click at [13, 74] on link "Bandeja" at bounding box center [68, 78] width 137 height 18
